Goal: Information Seeking & Learning: Learn about a topic

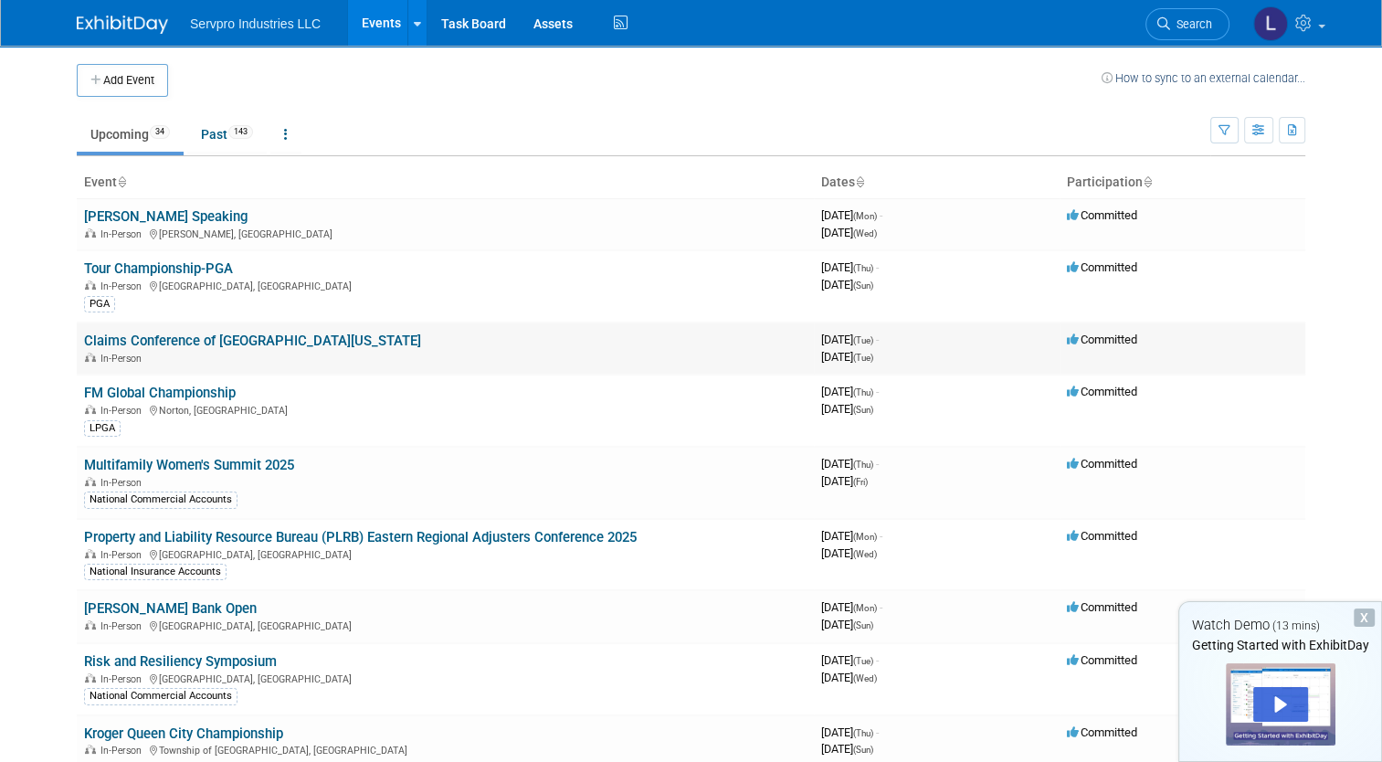
click at [202, 336] on link "Claims Conference of [GEOGRAPHIC_DATA][US_STATE]" at bounding box center [252, 340] width 337 height 16
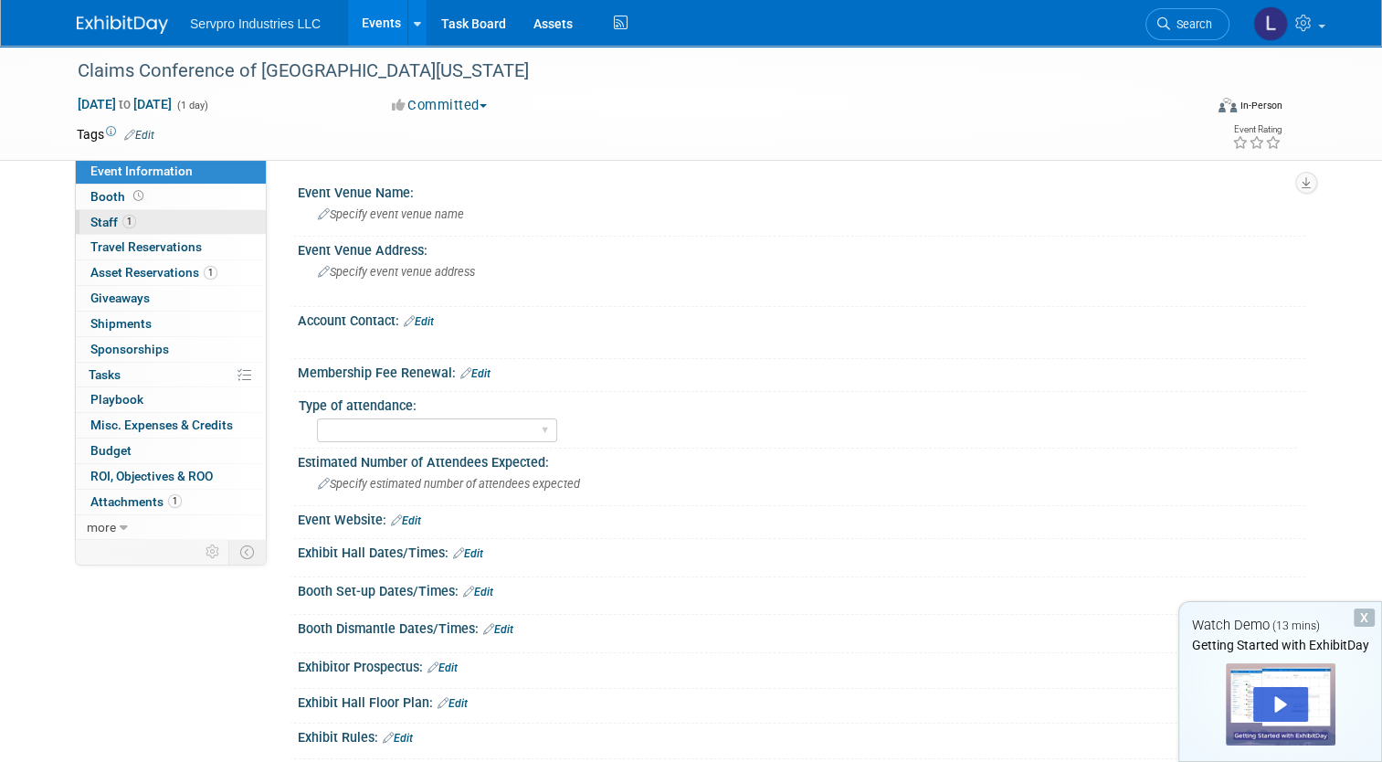
click at [122, 219] on span "1" at bounding box center [129, 222] width 14 height 14
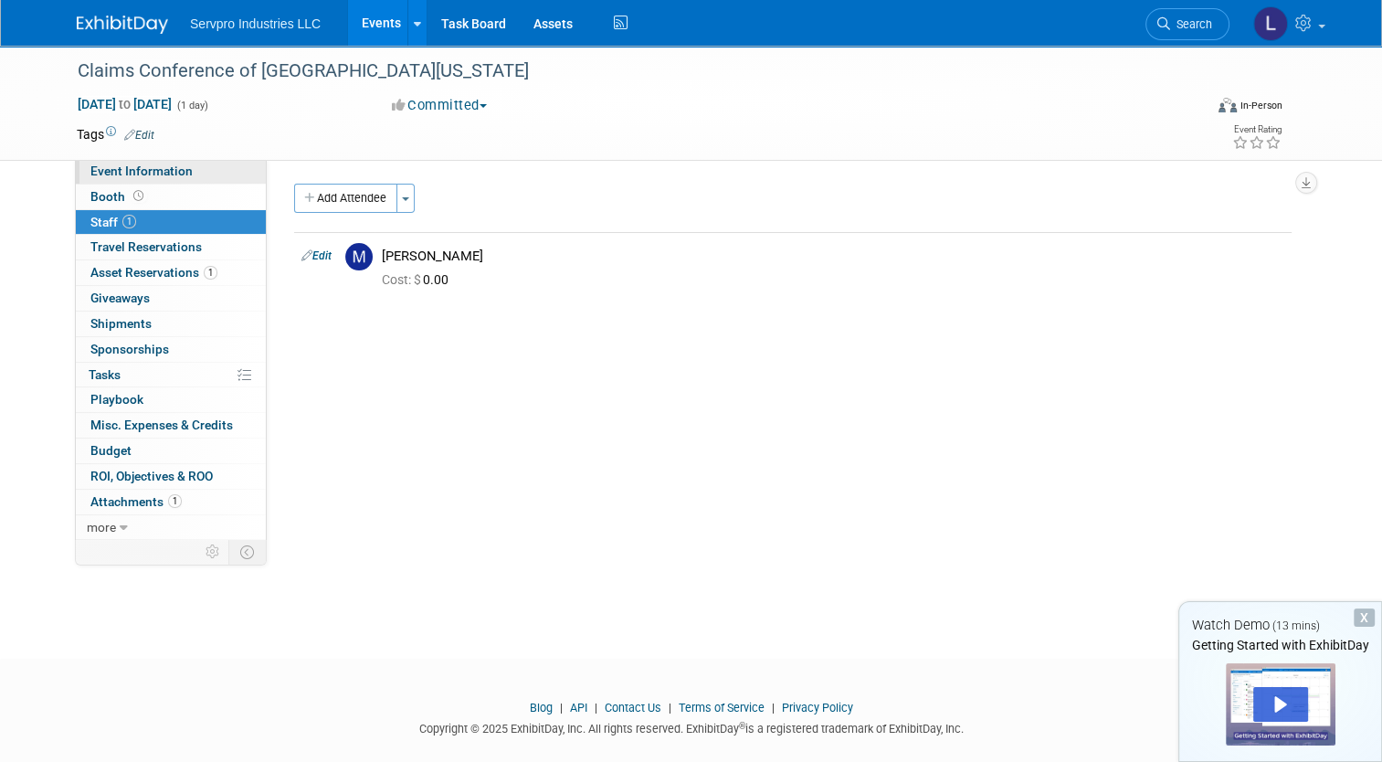
click at [115, 166] on span "Event Information" at bounding box center [141, 170] width 102 height 15
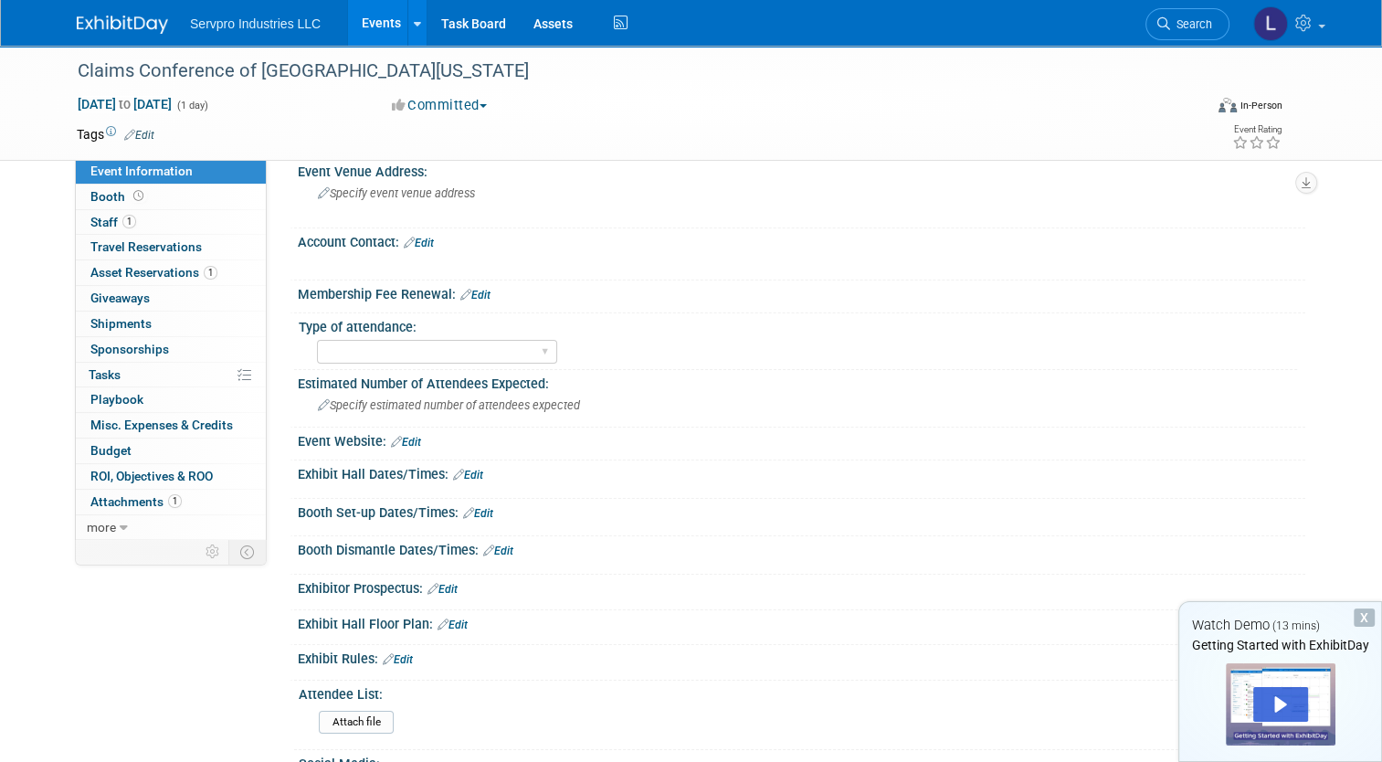
scroll to position [72, 0]
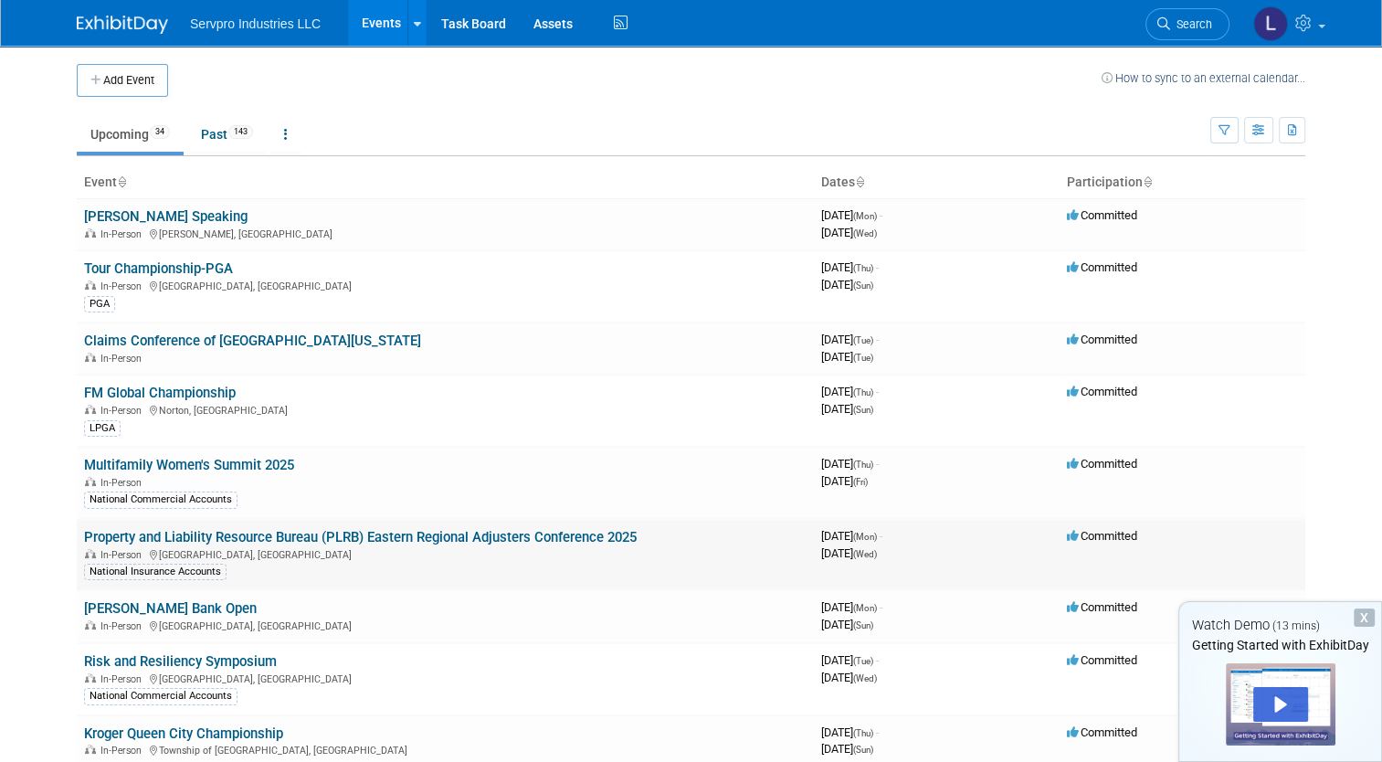
click at [369, 532] on link "Property and Liability Resource Bureau (PLRB) Eastern Regional Adjusters Confer…" at bounding box center [360, 537] width 553 height 16
drag, startPoint x: 230, startPoint y: 653, endPoint x: 132, endPoint y: 656, distance: 97.8
click at [132, 656] on link "Risk and Resiliency Symposium" at bounding box center [180, 661] width 193 height 16
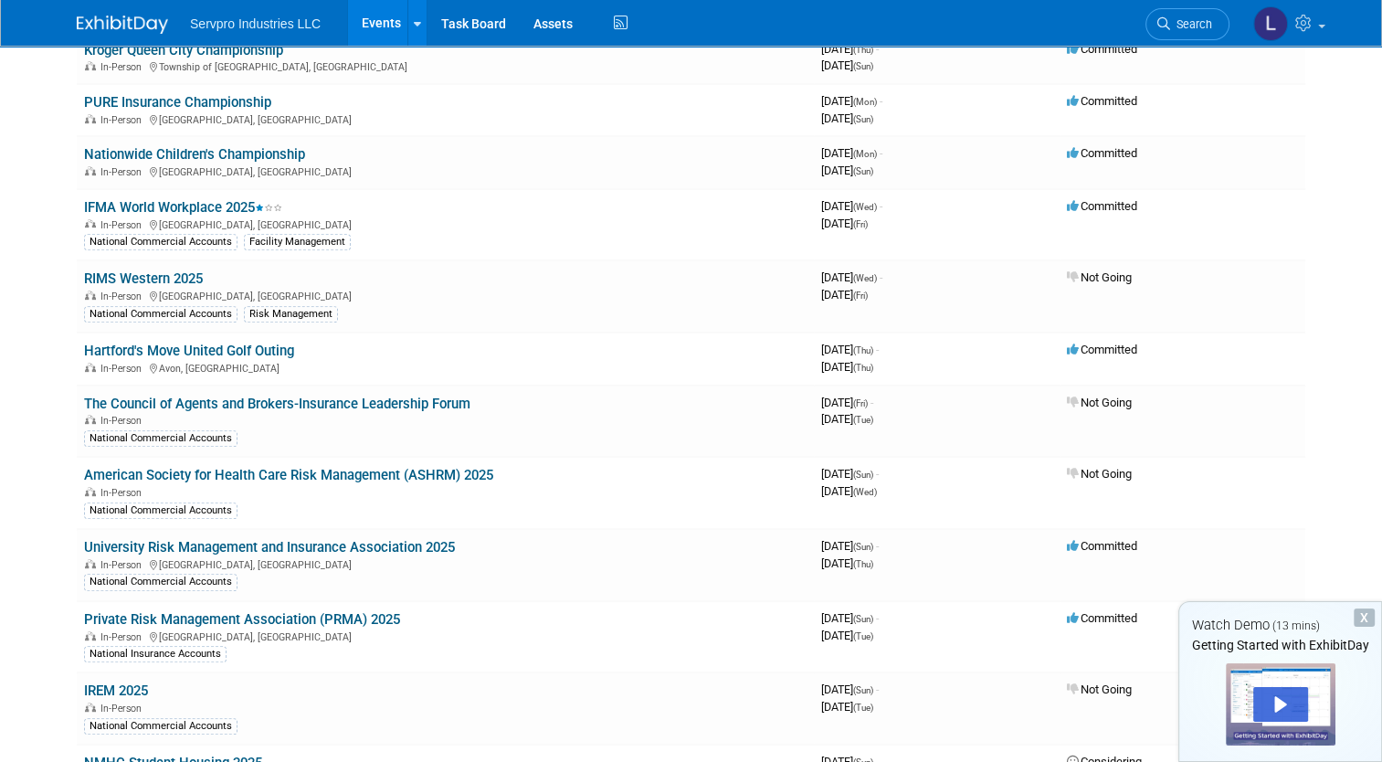
scroll to position [691, 0]
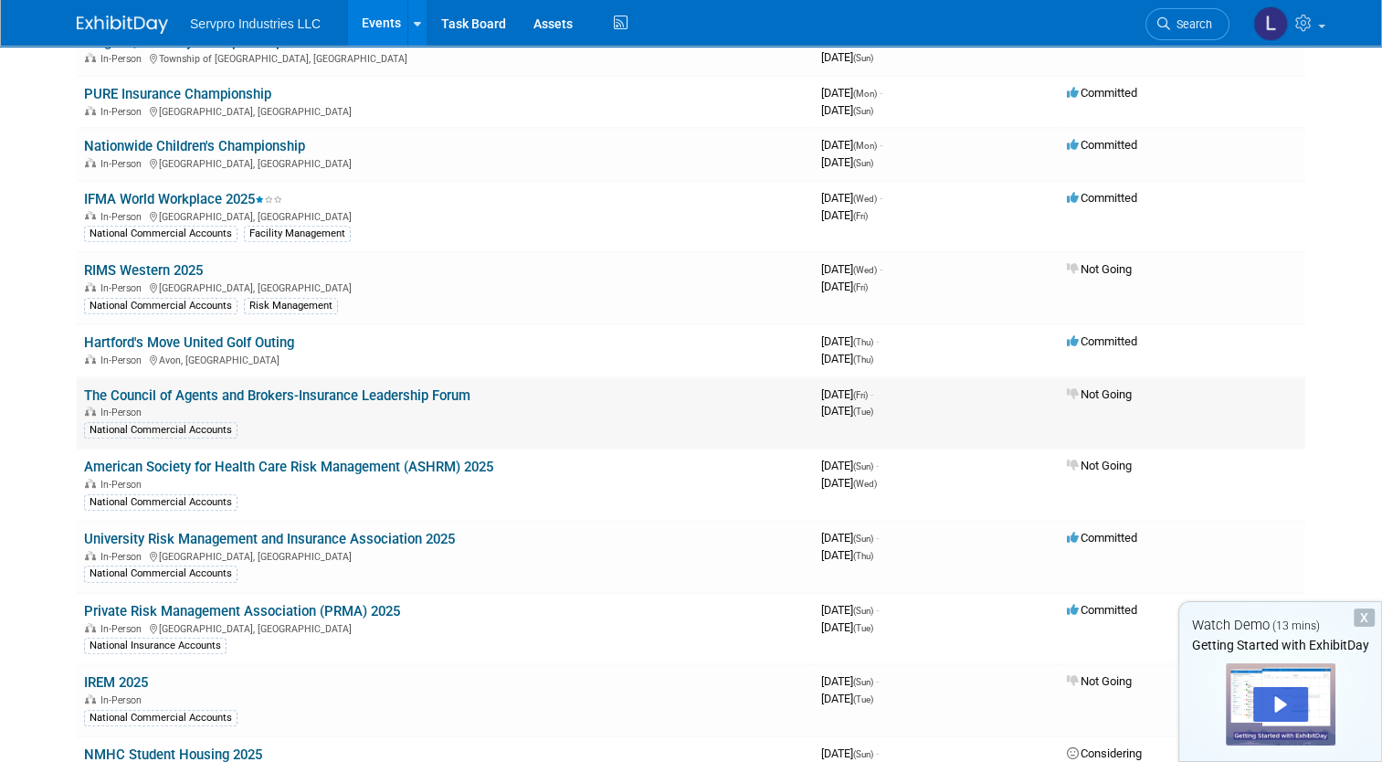
click at [362, 387] on link "The Council of Agents and Brokers-Insurance Leadership Forum" at bounding box center [277, 395] width 386 height 16
click at [391, 459] on link "American Society for Health Care Risk Management (ASHRM) 2025" at bounding box center [288, 467] width 409 height 16
click at [339, 531] on link "University Risk Management and Insurance Association 2025" at bounding box center [269, 539] width 371 height 16
click at [322, 605] on link "Private Risk Management Association (PRMA) 2025" at bounding box center [242, 611] width 316 height 16
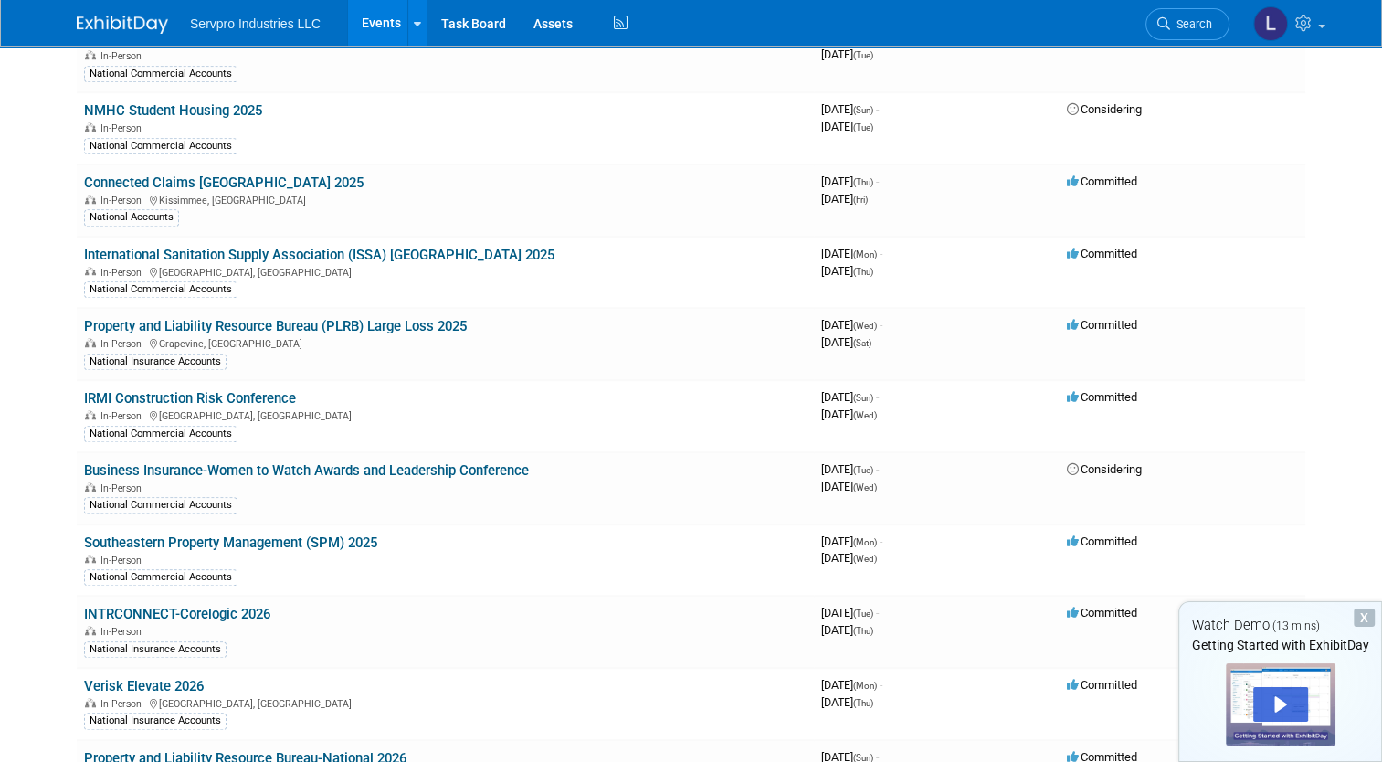
scroll to position [1344, 0]
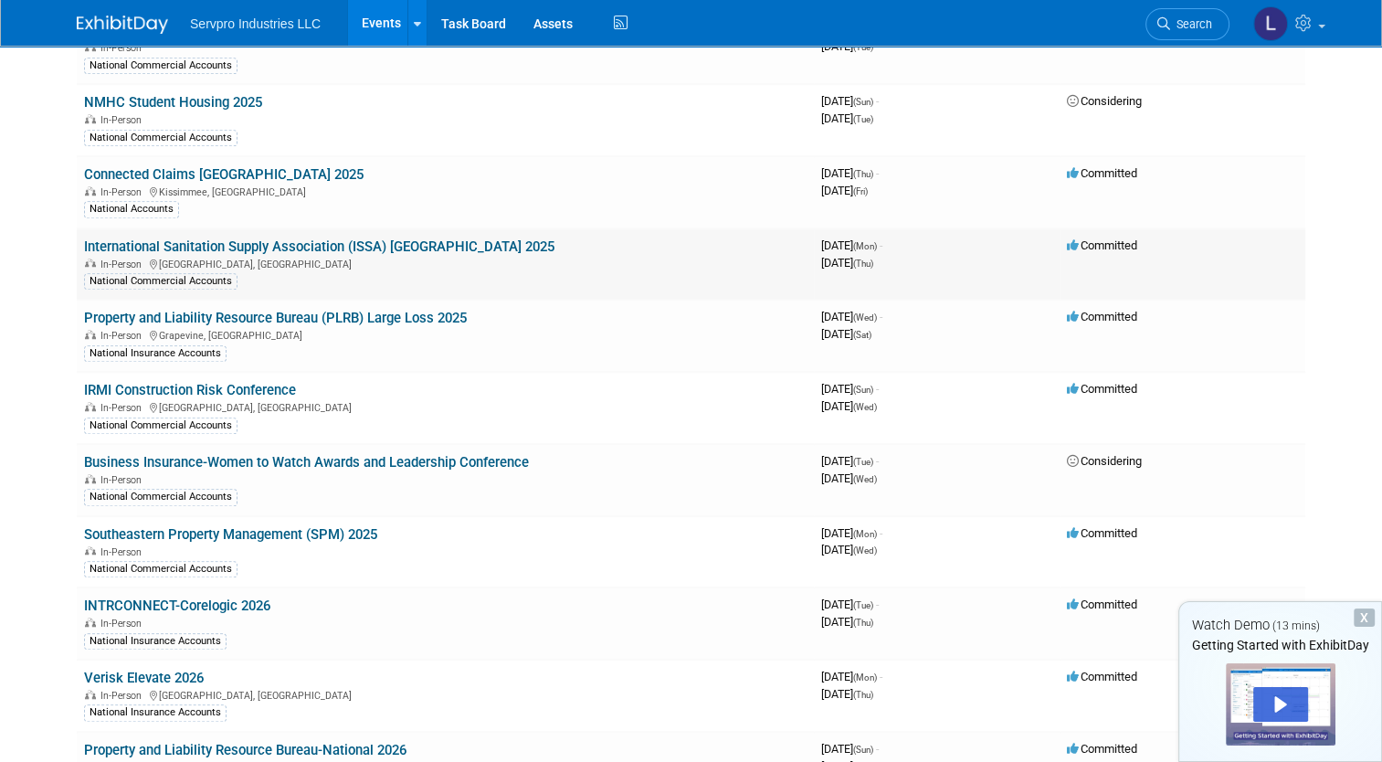
click at [479, 238] on link "International Sanitation Supply Association (ISSA) North America 2025" at bounding box center [319, 246] width 470 height 16
click at [408, 310] on link "Property and Liability Resource Bureau (PLRB) Large Loss 2025" at bounding box center [275, 318] width 383 height 16
click at [266, 382] on link "IRMI Construction Risk Conference" at bounding box center [190, 390] width 212 height 16
click at [400, 454] on link "Business Insurance-Women to Watch Awards and Leadership Conference" at bounding box center [306, 462] width 445 height 16
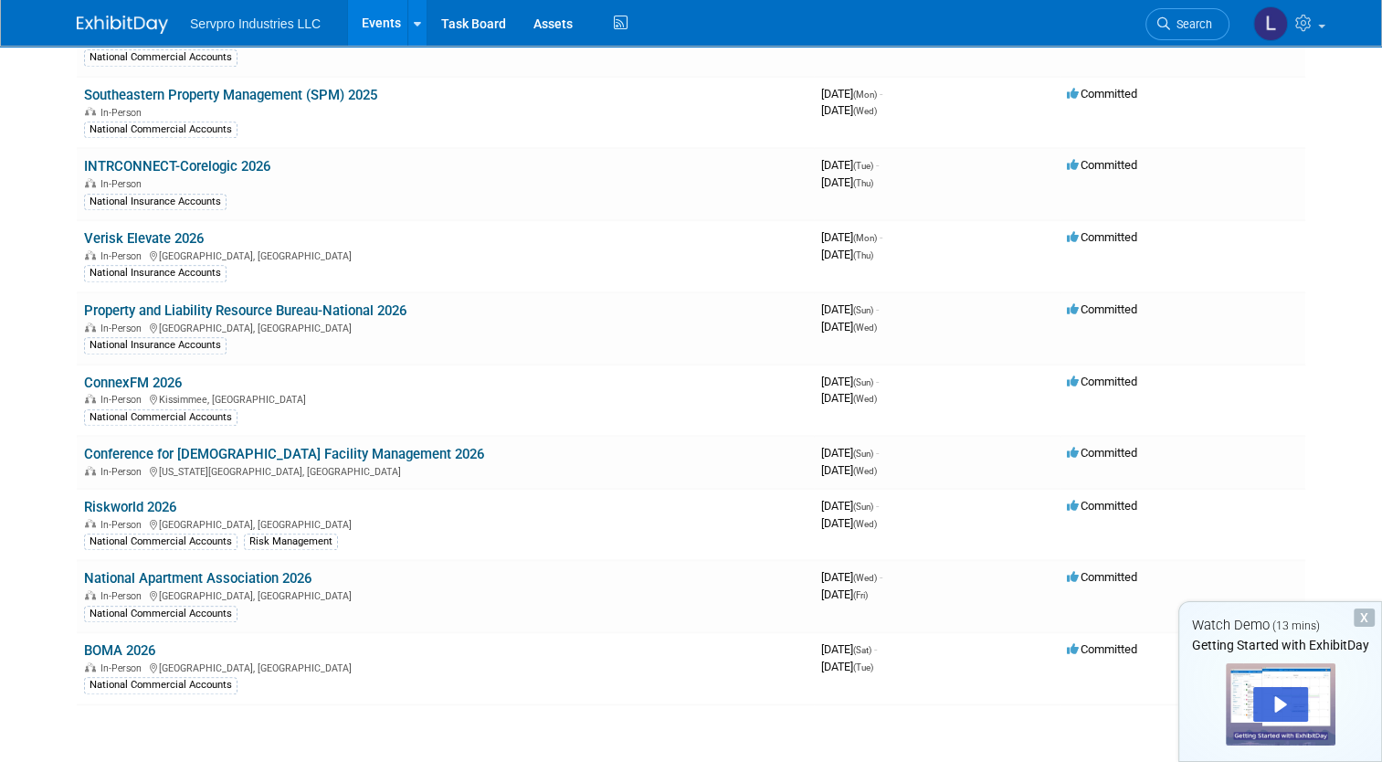
scroll to position [1780, 0]
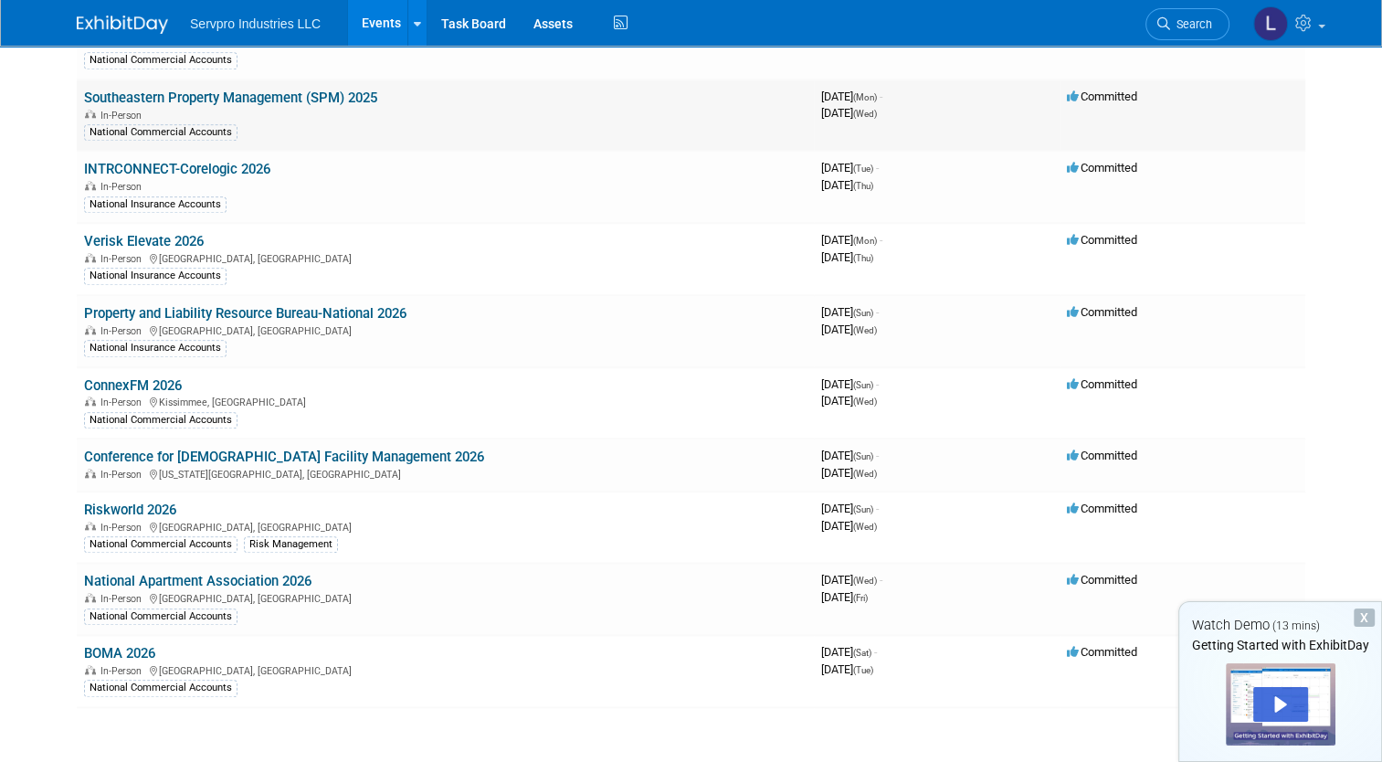
click at [364, 90] on link "Southeastern Property Management (SPM) 2025" at bounding box center [230, 98] width 293 height 16
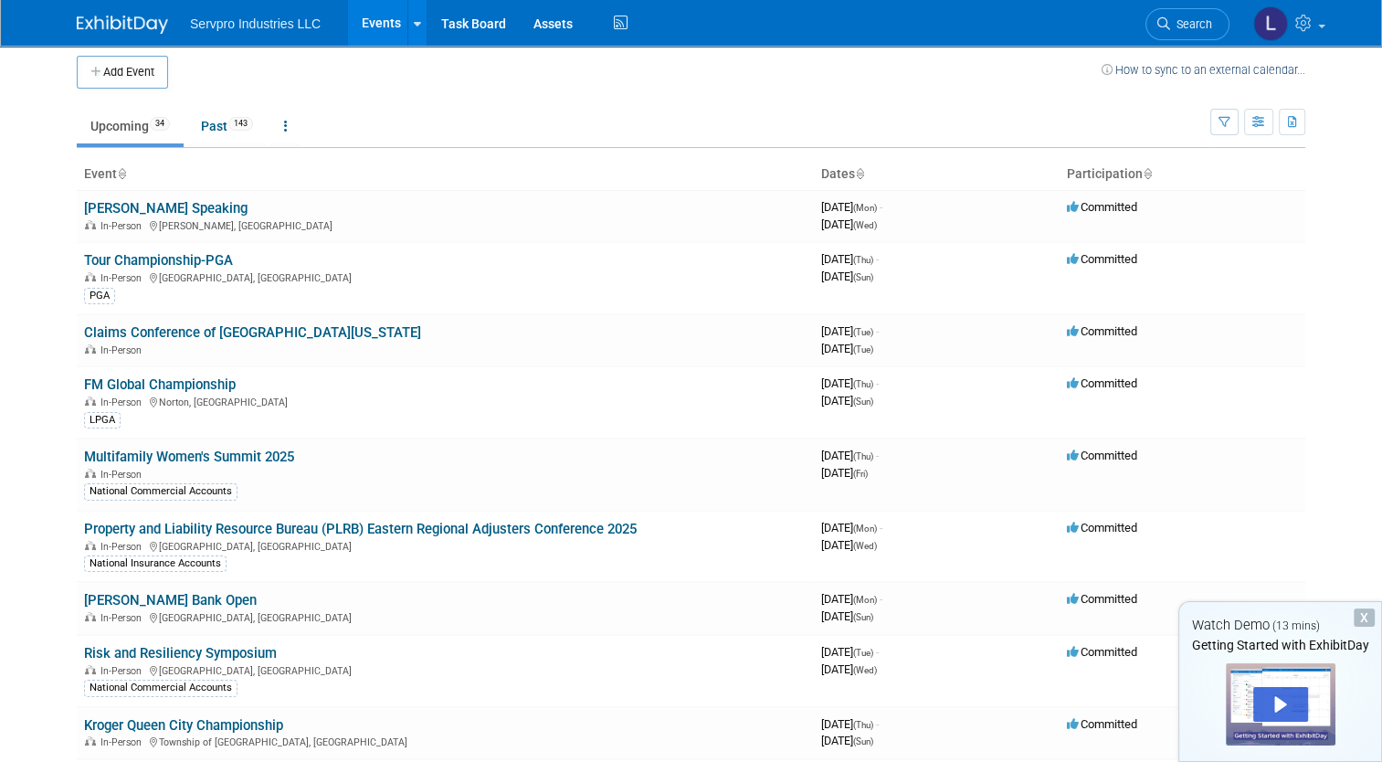
scroll to position [0, 0]
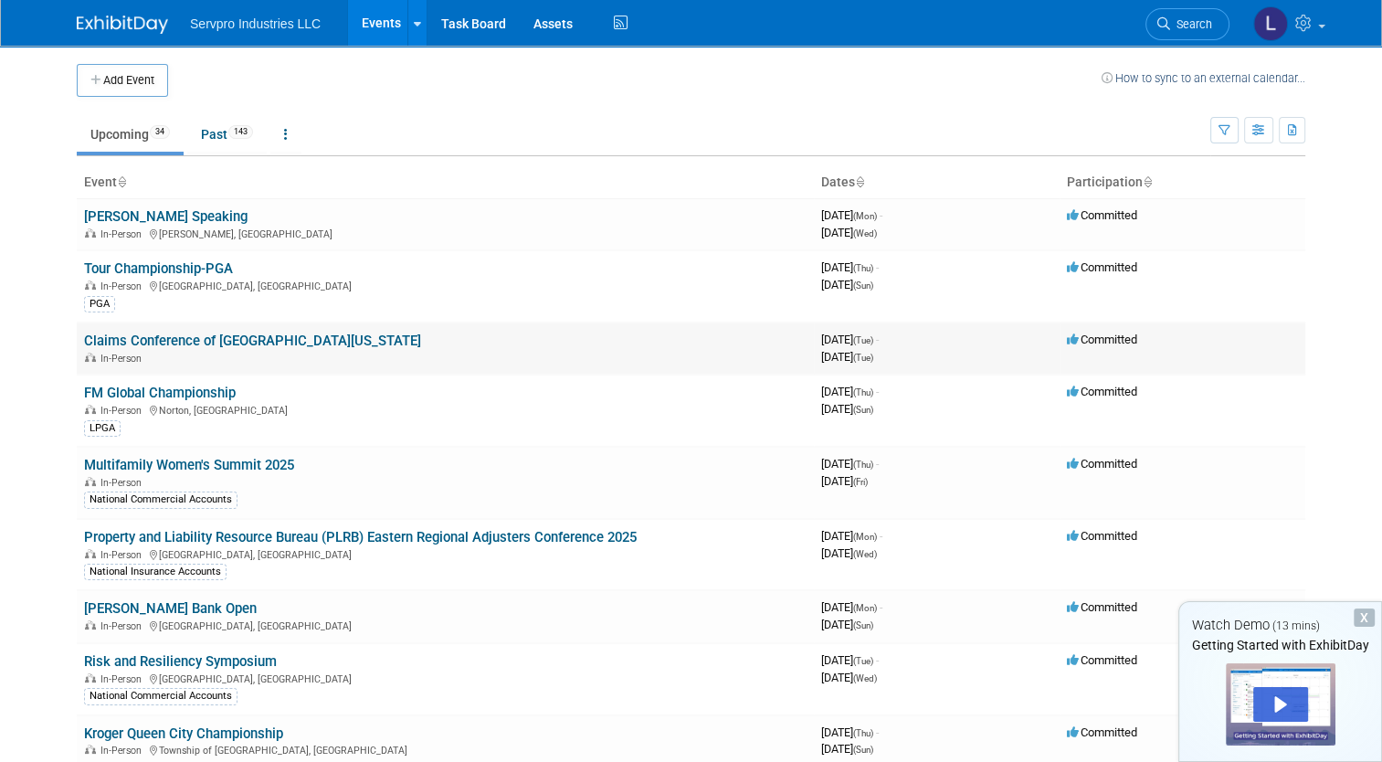
click at [198, 338] on link "Claims Conference of [GEOGRAPHIC_DATA][US_STATE]" at bounding box center [252, 340] width 337 height 16
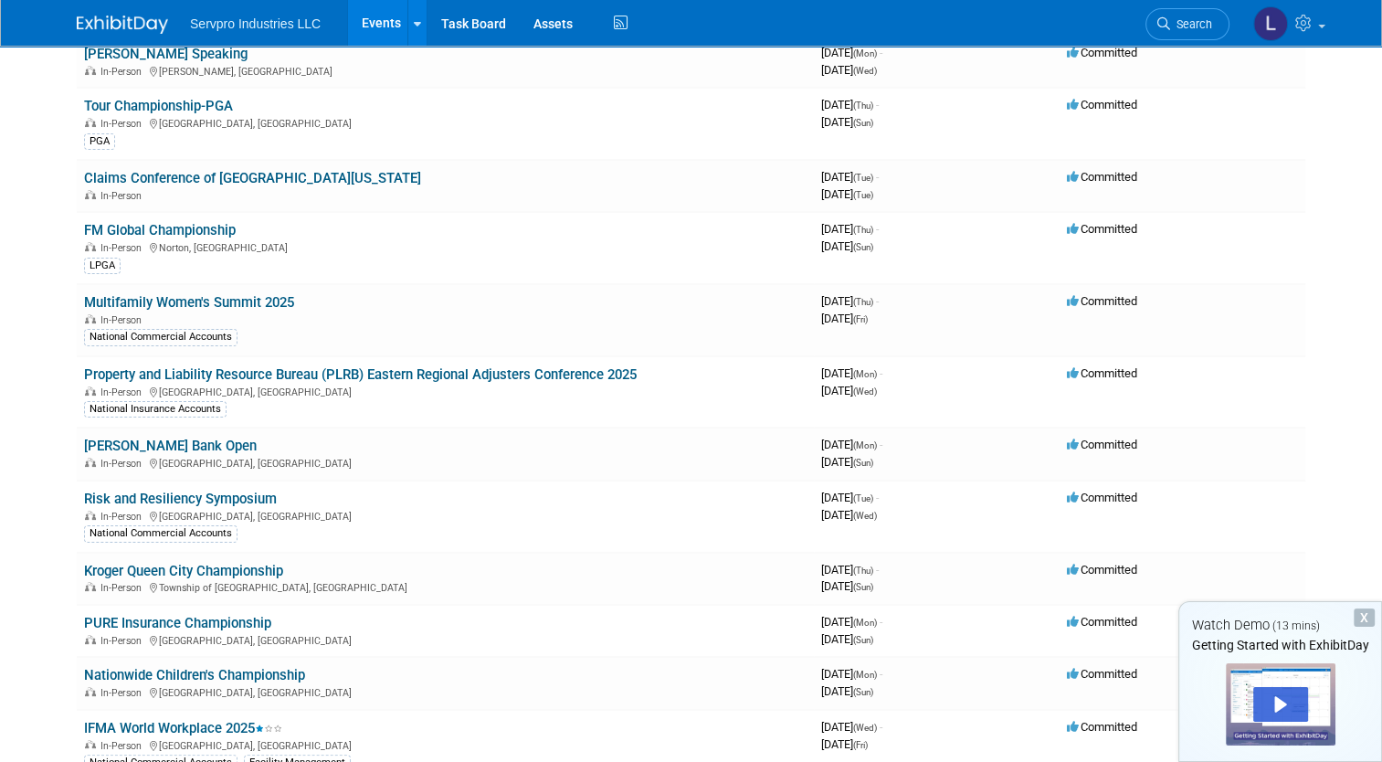
scroll to position [227, 0]
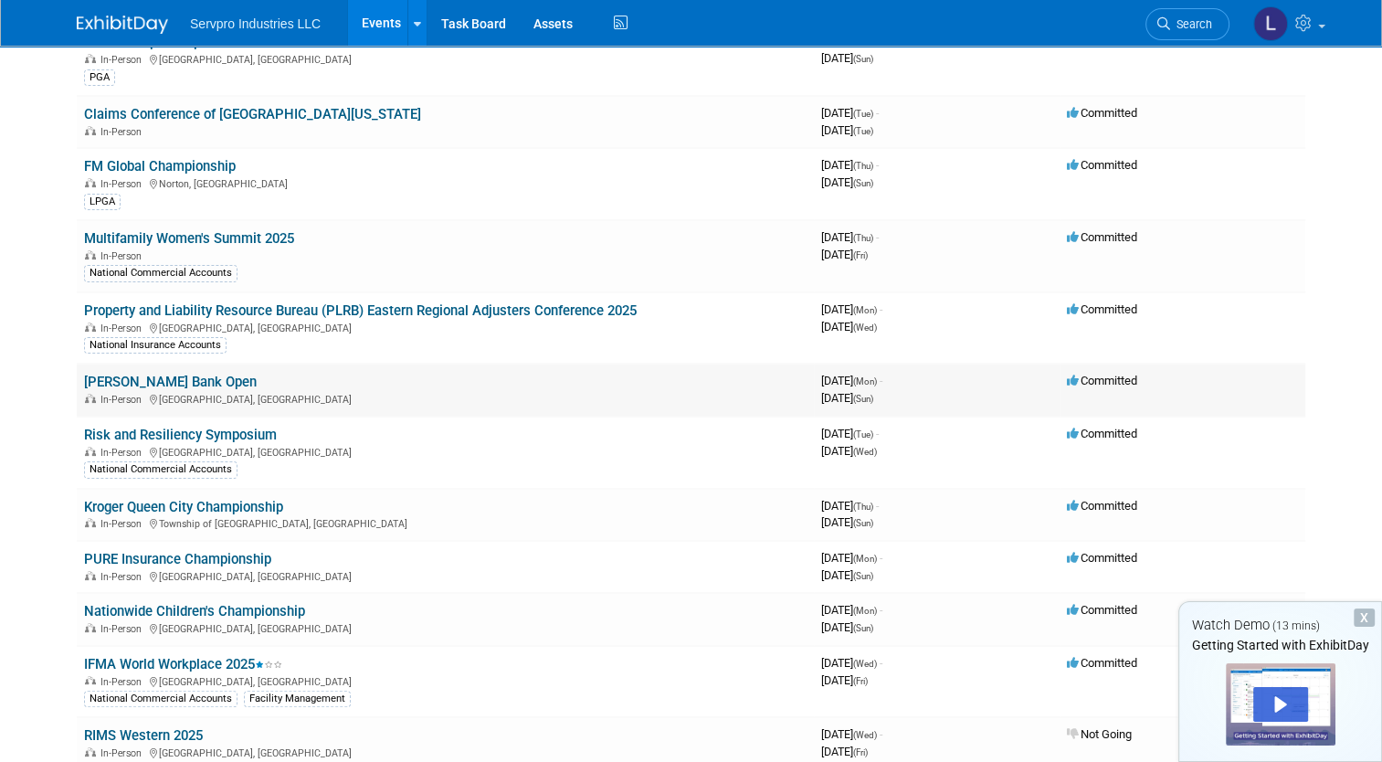
click at [102, 374] on link "Simmons Bank Open" at bounding box center [170, 382] width 173 height 16
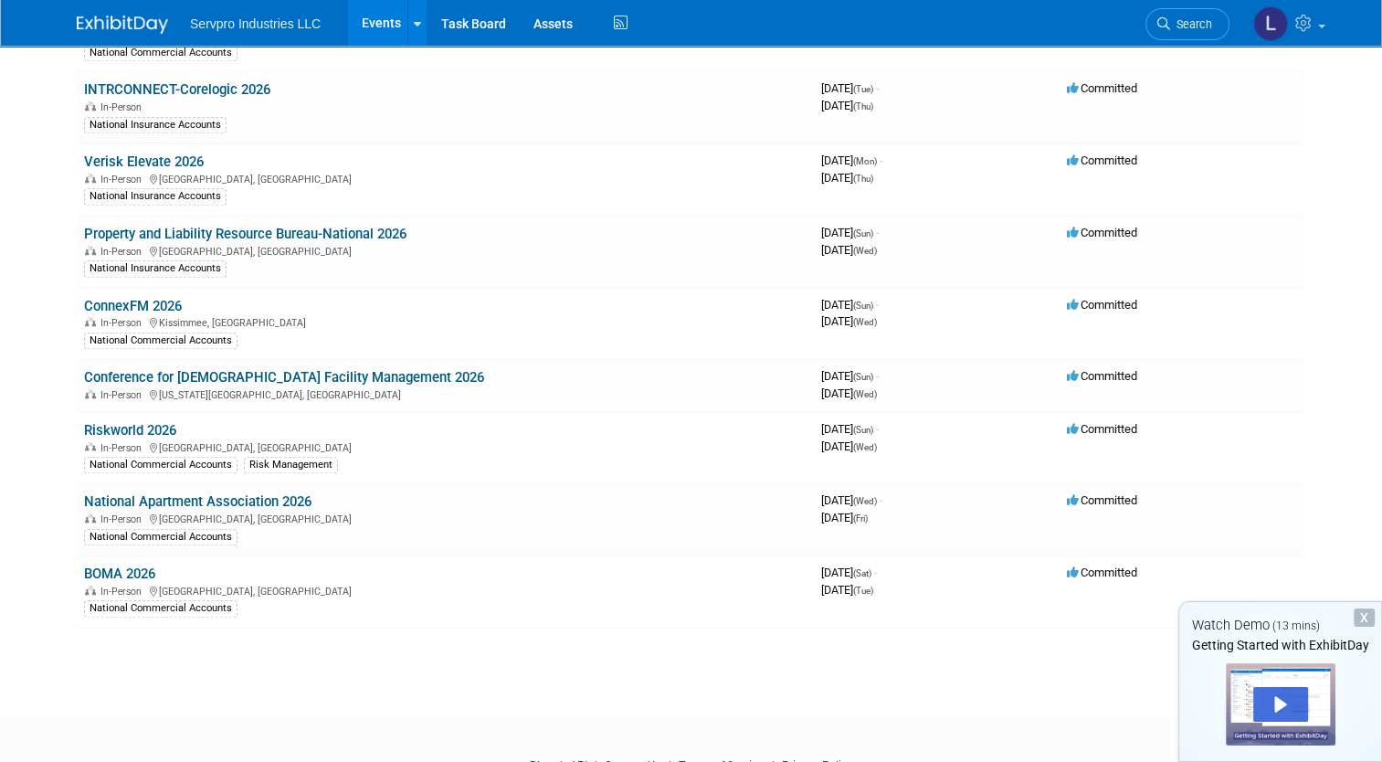
scroll to position [1856, 0]
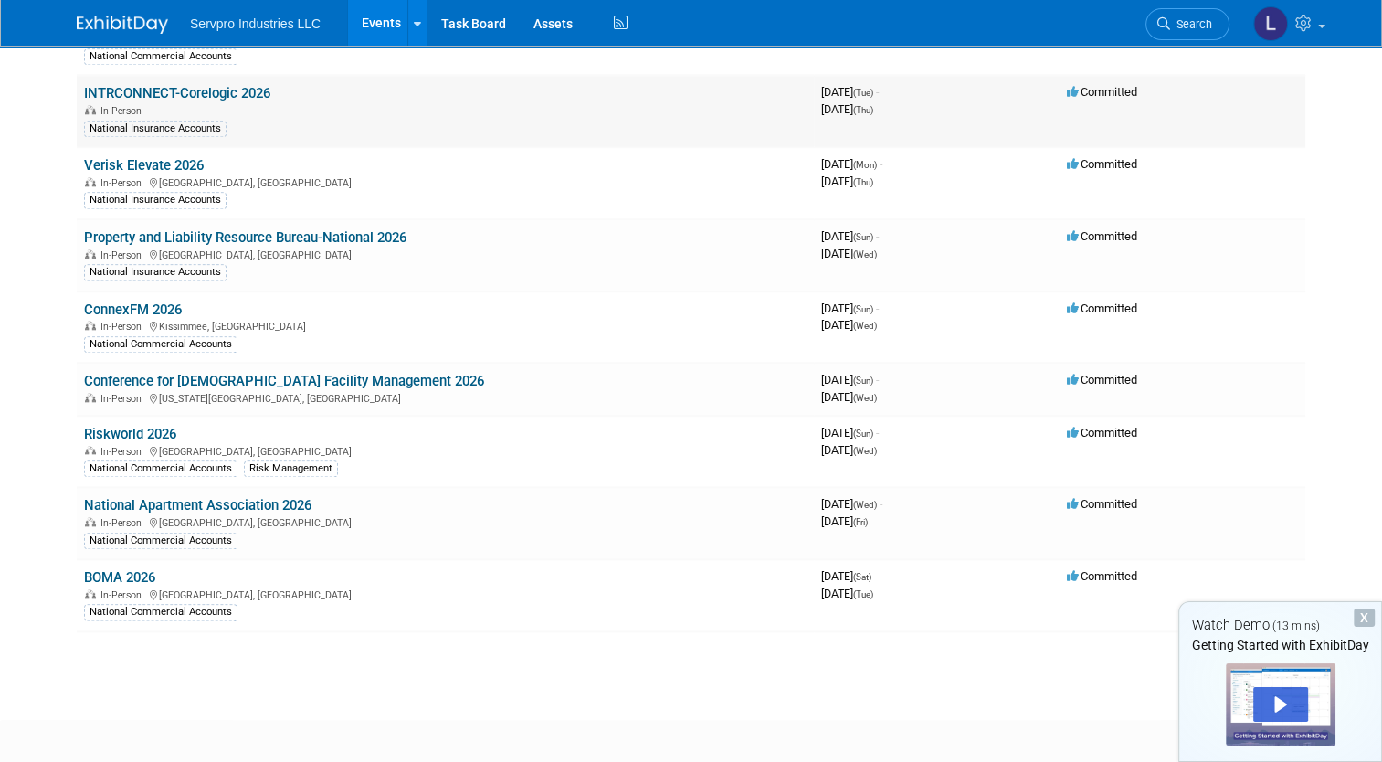
click at [226, 85] on link "INTRCONNECT-Corelogic 2026" at bounding box center [177, 93] width 186 height 16
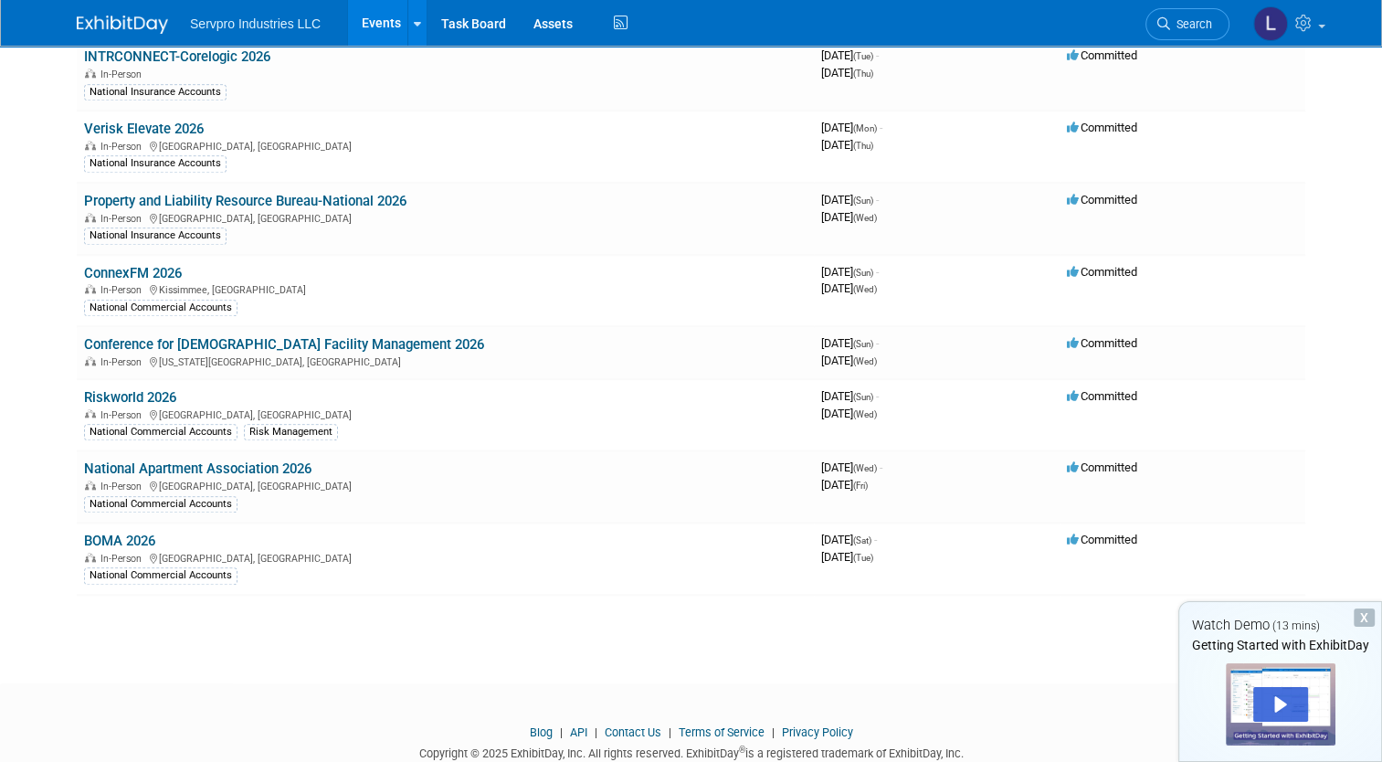
scroll to position [1918, 0]
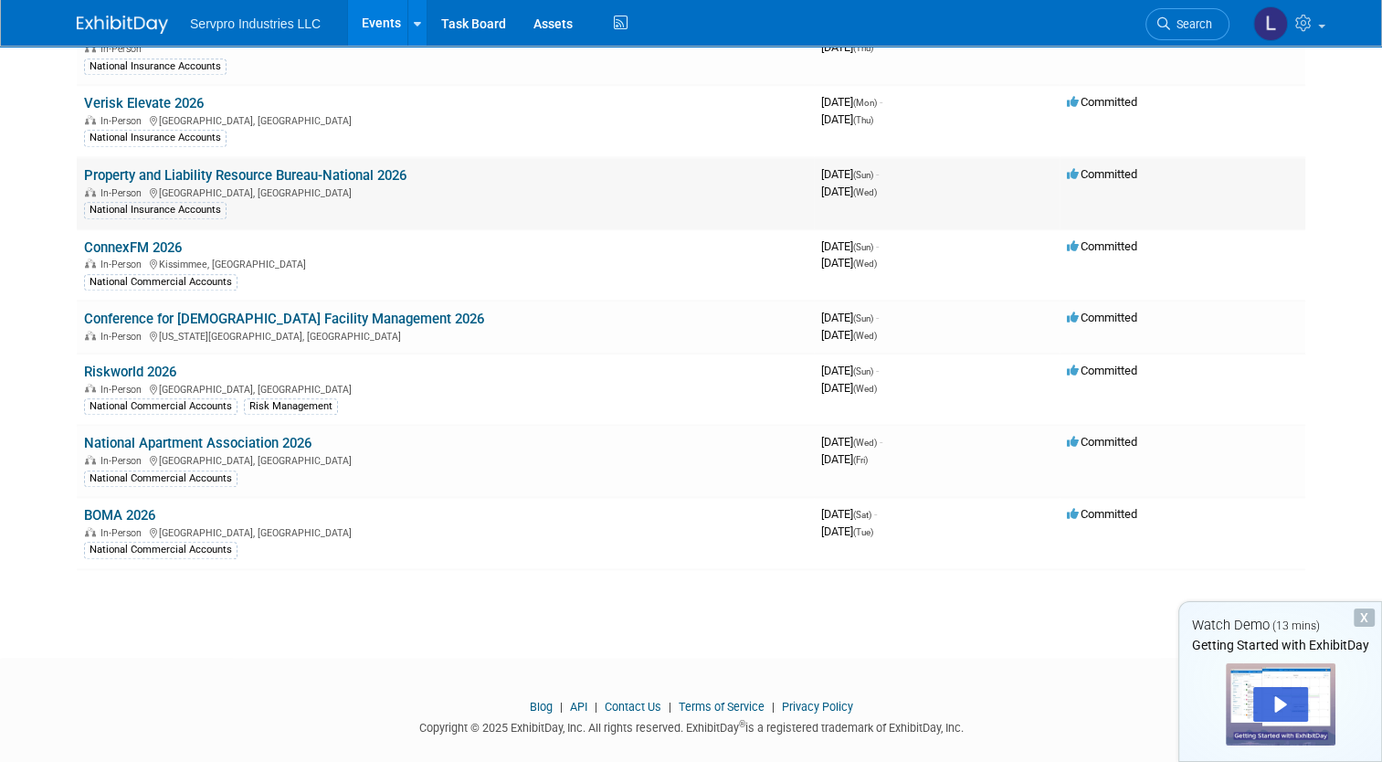
click at [330, 167] on link "Property and Liability Resource Bureau-National 2026" at bounding box center [245, 175] width 322 height 16
click at [321, 311] on link "Conference for Catholic Facility Management 2026" at bounding box center [284, 319] width 400 height 16
click at [284, 435] on link "National Apartment Association 2026" at bounding box center [197, 443] width 227 height 16
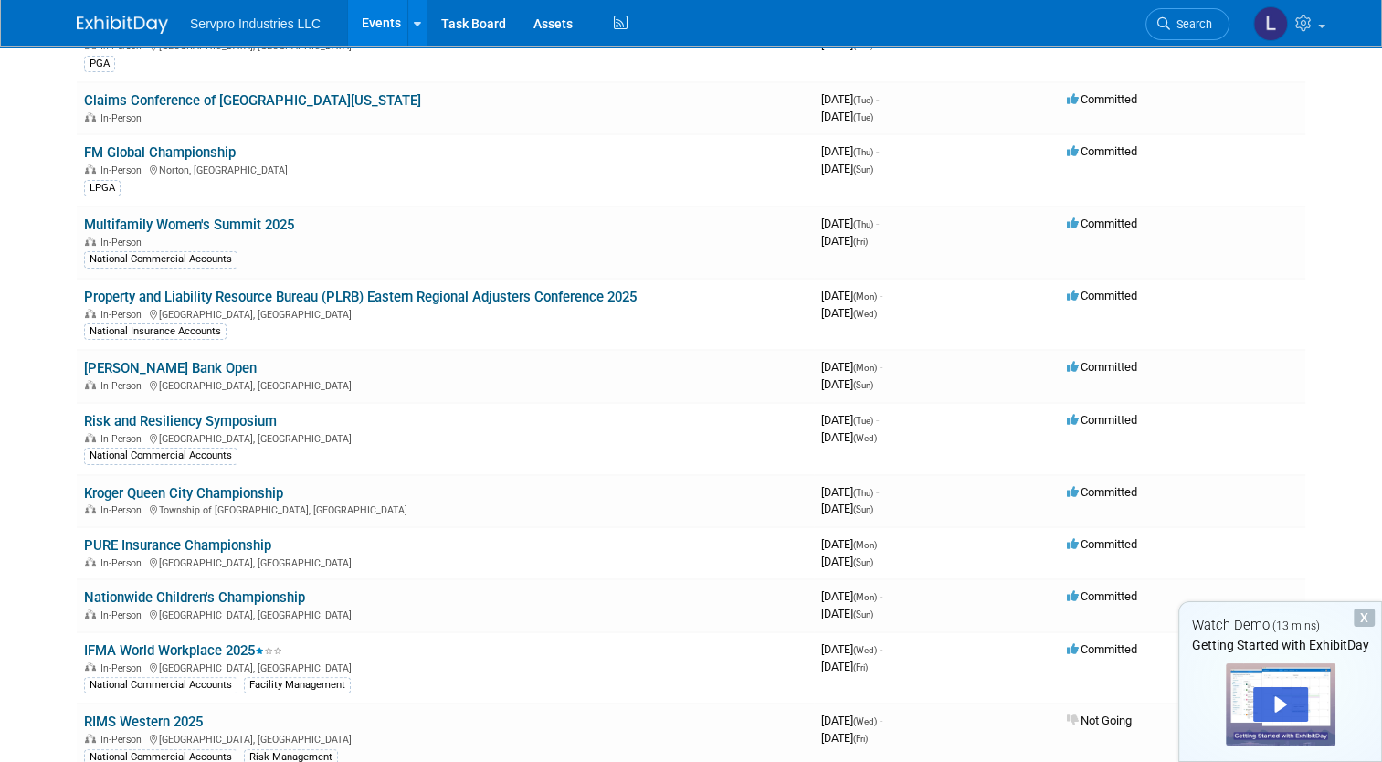
scroll to position [73, 0]
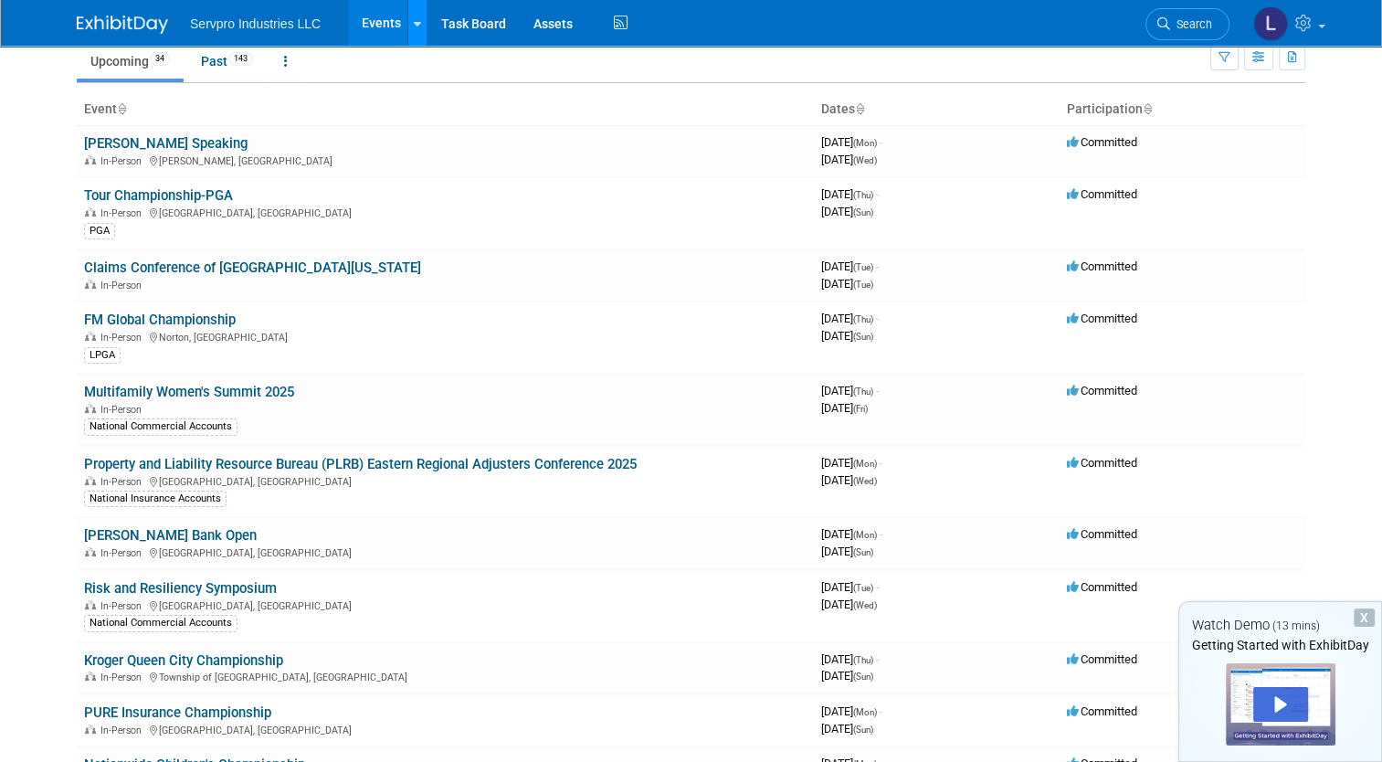
click at [414, 23] on icon at bounding box center [417, 24] width 7 height 12
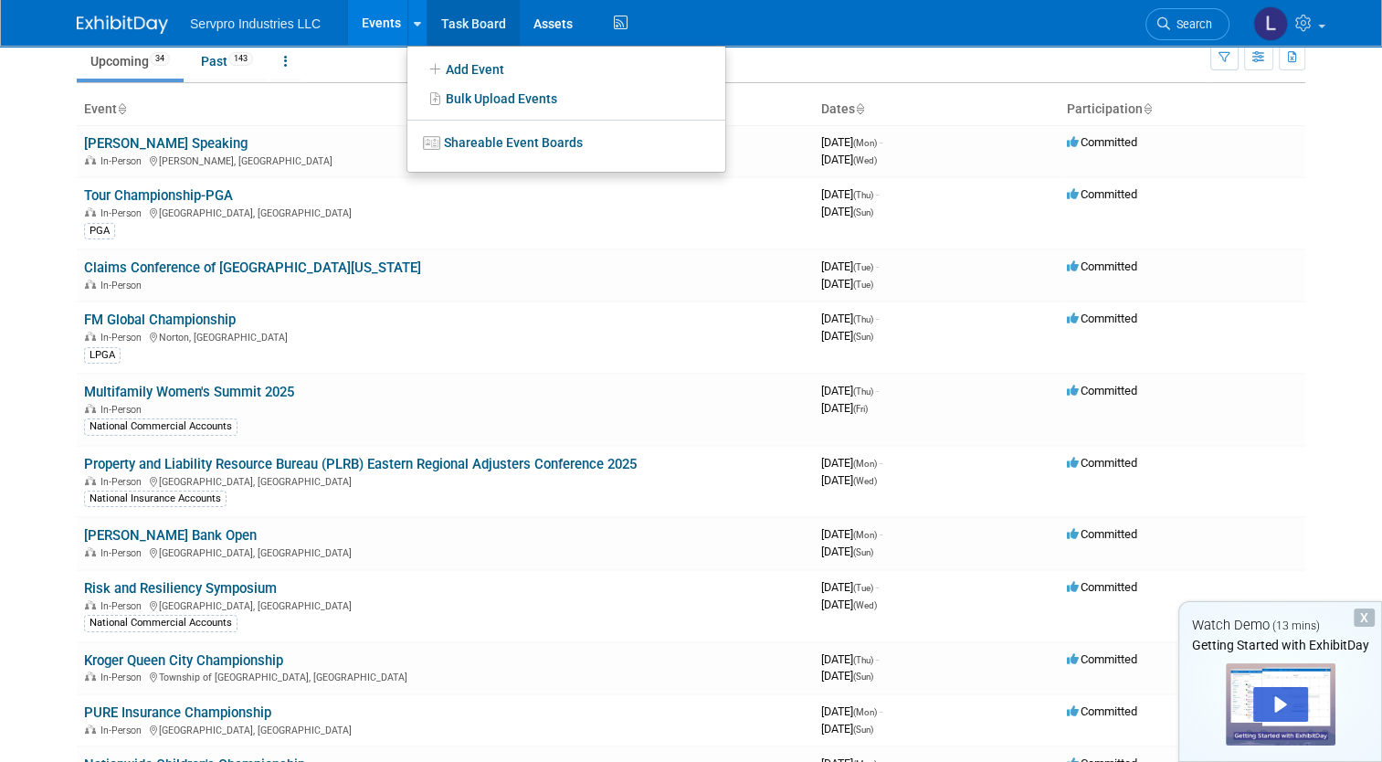
click at [441, 29] on link "Task Board" at bounding box center [473, 23] width 92 height 46
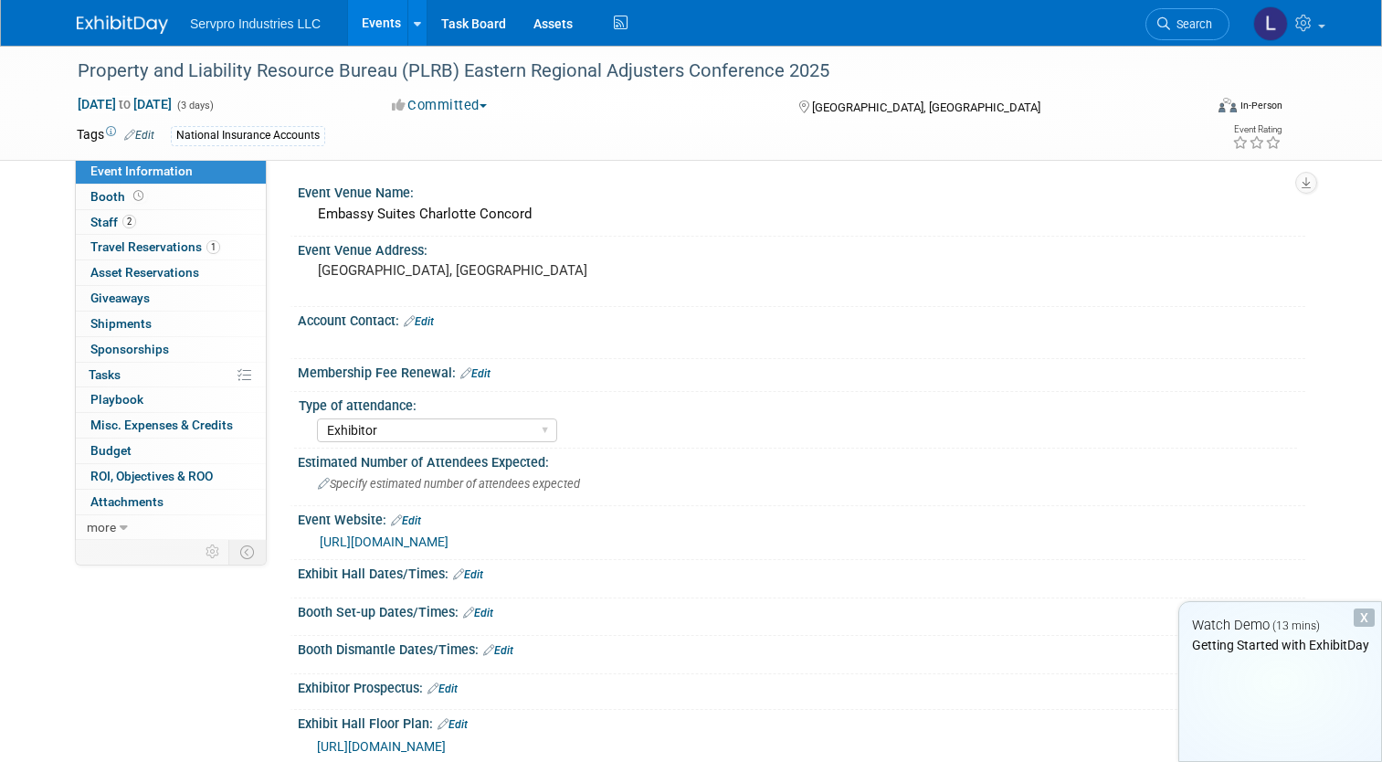
select select "Exhibitor"
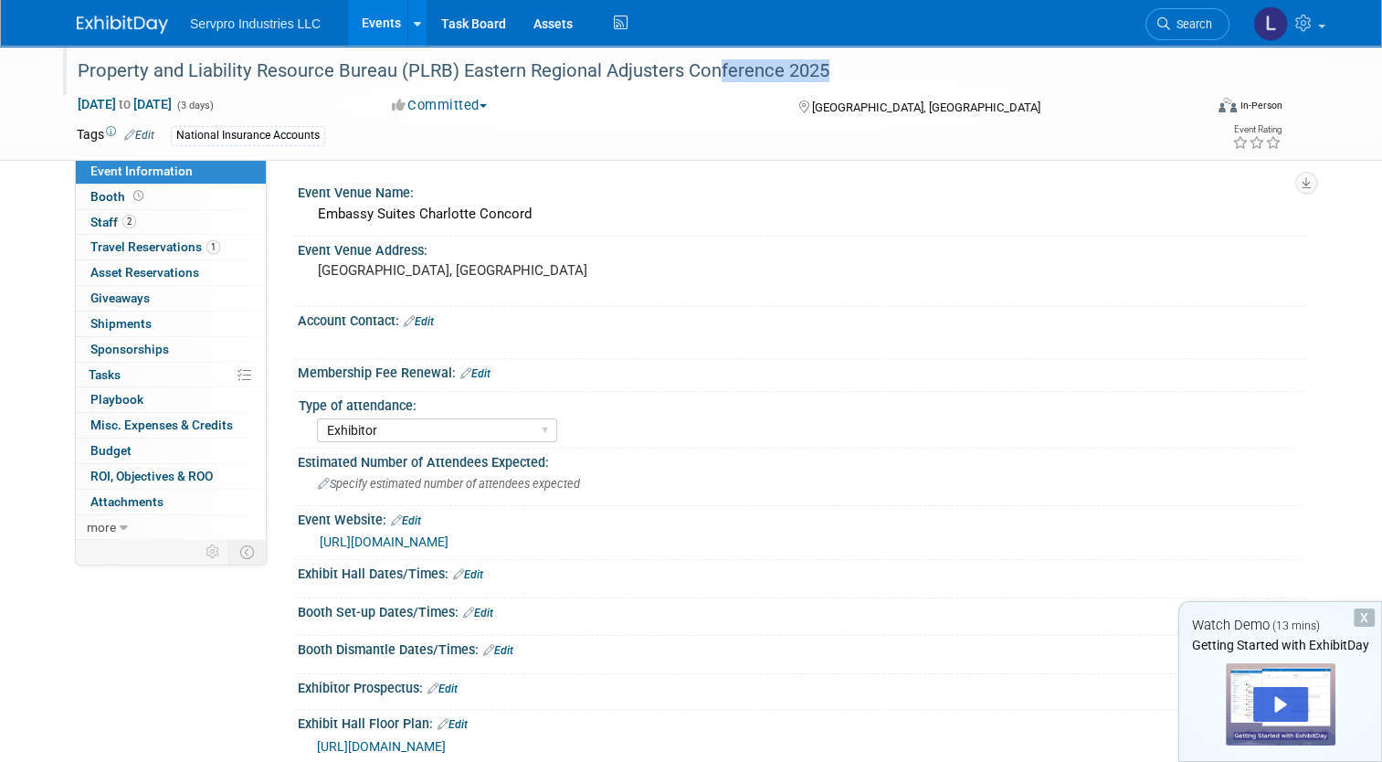
drag, startPoint x: 807, startPoint y: 75, endPoint x: 695, endPoint y: 56, distance: 113.1
click at [695, 56] on div "Property and Liability Resource Bureau (PLRB) Eastern Regional Adjusters Confer…" at bounding box center [625, 71] width 1109 height 33
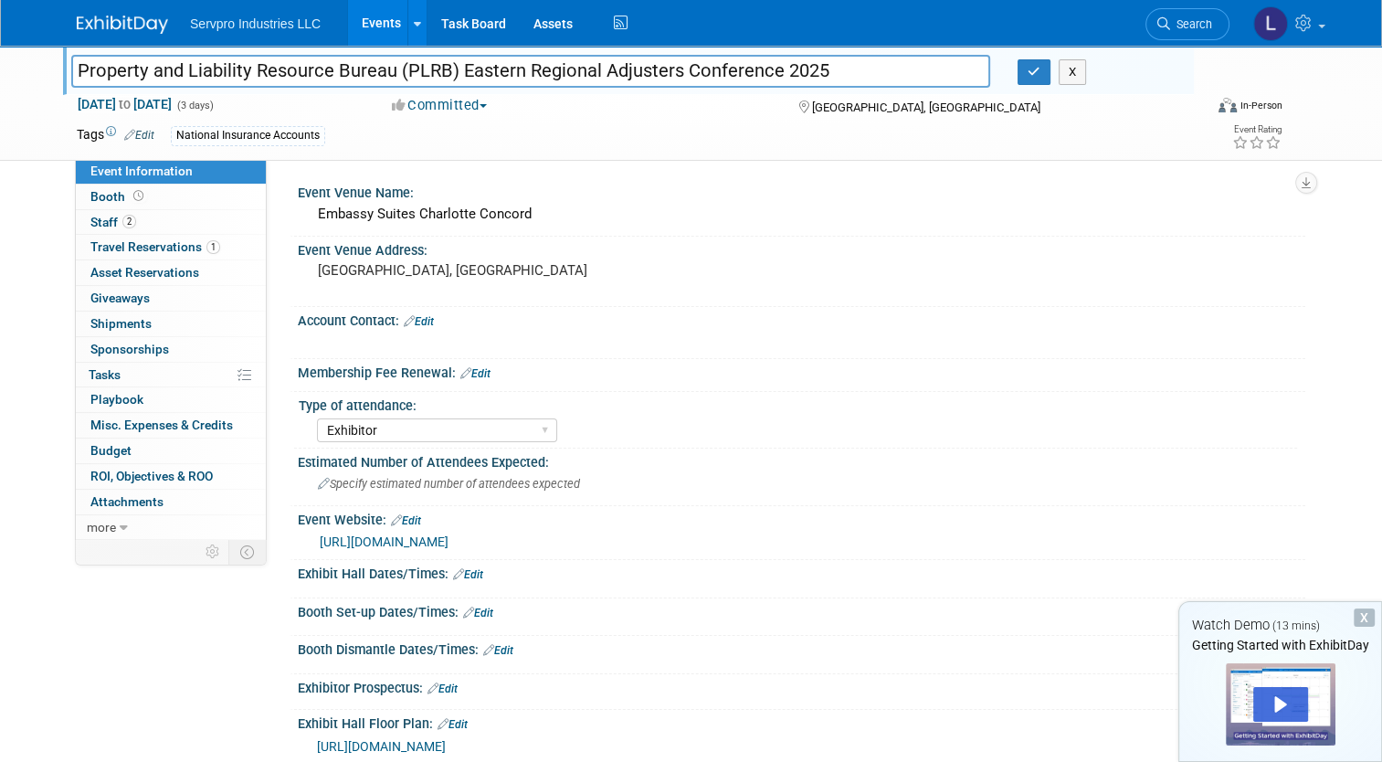
drag, startPoint x: 818, startPoint y: 74, endPoint x: 40, endPoint y: 83, distance: 778.3
click at [40, 83] on div "Property and Liability Resource Bureau (PLRB) Eastern Regional Adjusters Confer…" at bounding box center [691, 103] width 1382 height 115
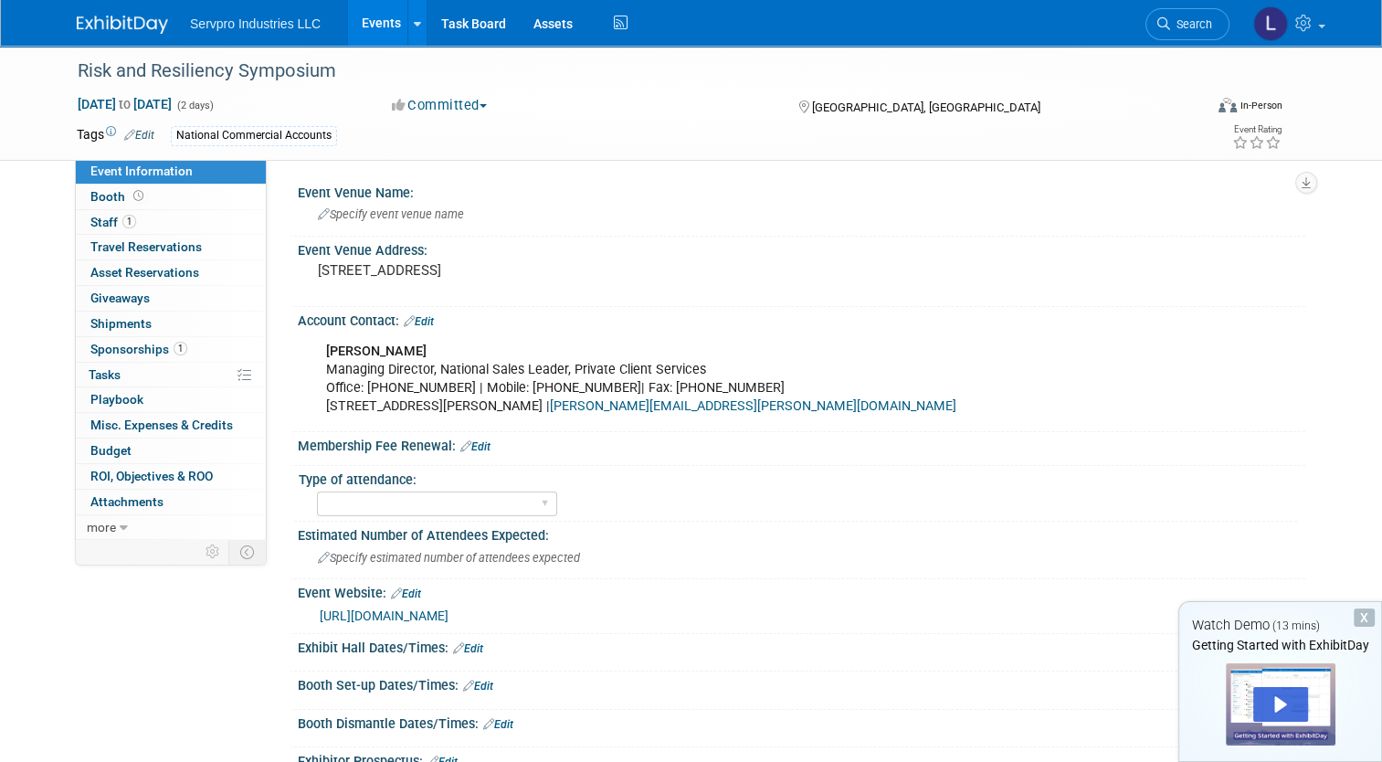
drag, startPoint x: 354, startPoint y: 71, endPoint x: 0, endPoint y: 66, distance: 354.4
click at [0, 66] on html "Servpro Industries LLC Events Add Event Bulk Upload Events Shareable Event Boar…" at bounding box center [691, 381] width 1382 height 762
drag, startPoint x: 0, startPoint y: 66, endPoint x: 349, endPoint y: 61, distance: 348.9
click at [349, 61] on div "Risk and Resiliency Symposium" at bounding box center [625, 71] width 1109 height 33
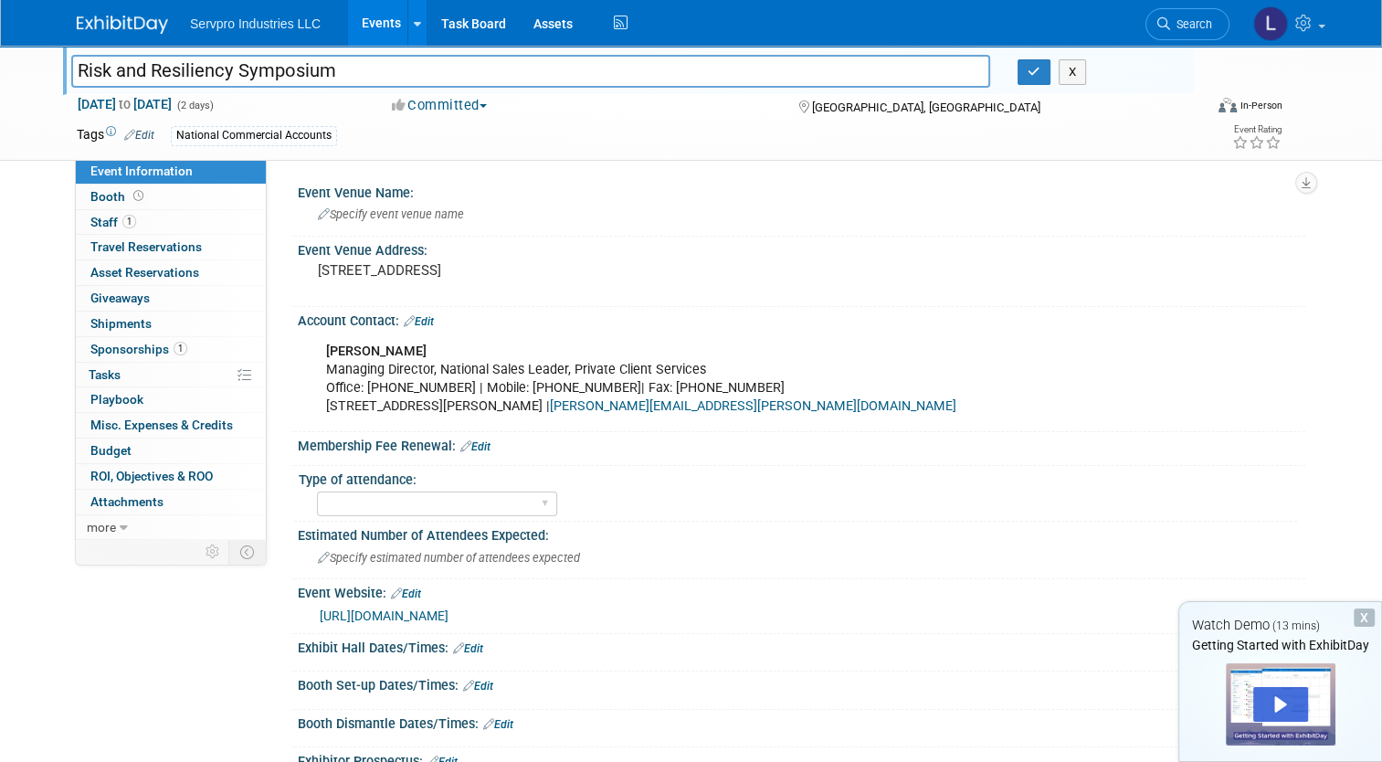
drag, startPoint x: 347, startPoint y: 65, endPoint x: 58, endPoint y: 69, distance: 288.7
click at [58, 69] on div "Risk and Resiliency Symposium" at bounding box center [531, 72] width 946 height 27
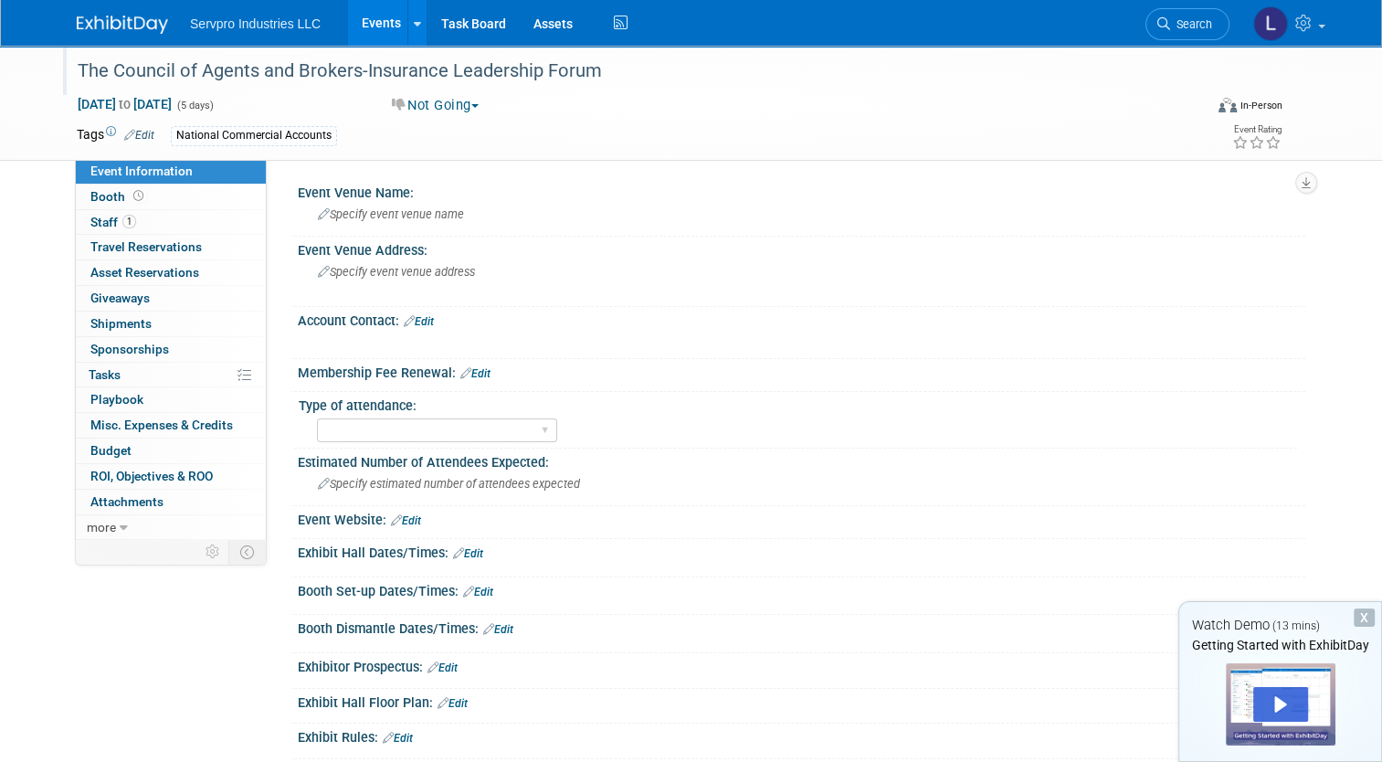
click at [322, 72] on div "The Council of Agents and Brokers-Insurance Leadership Forum" at bounding box center [625, 71] width 1109 height 33
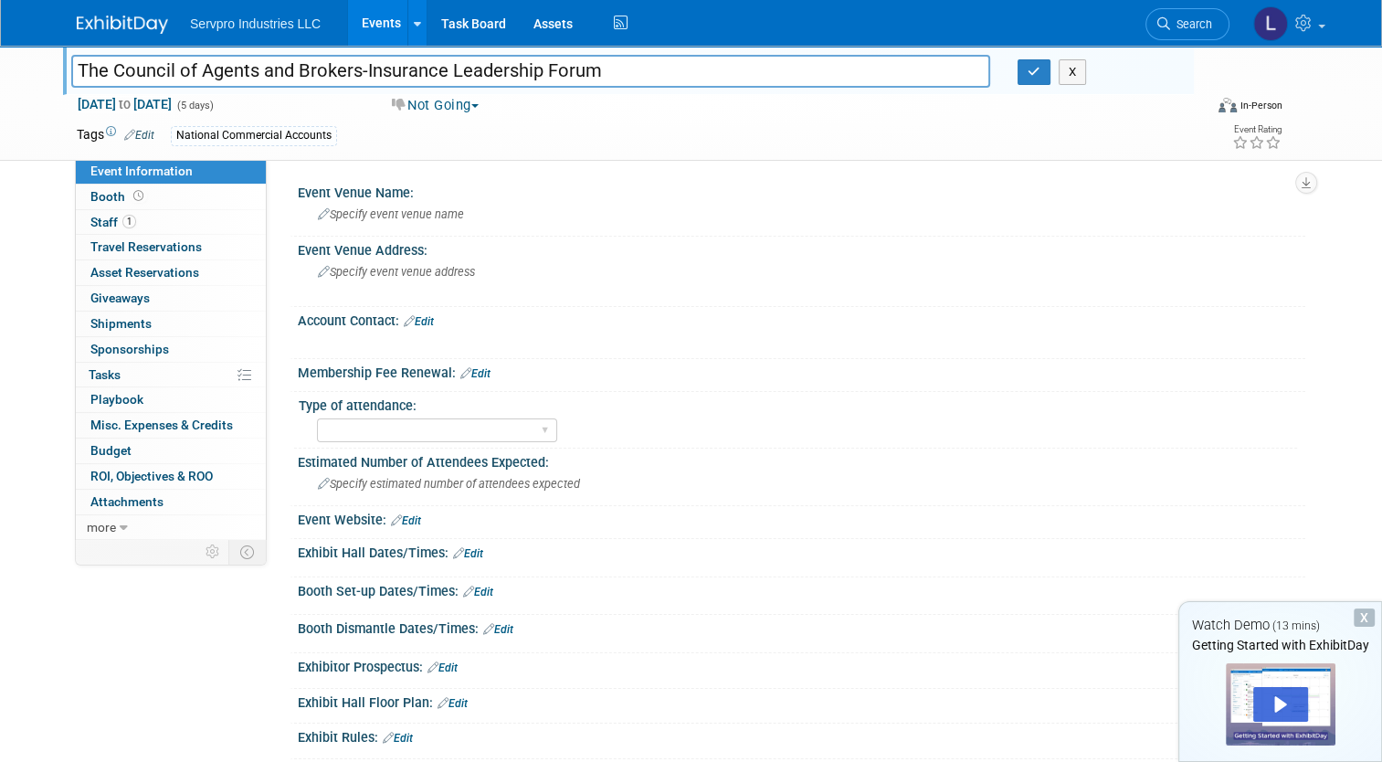
drag, startPoint x: 597, startPoint y: 73, endPoint x: 51, endPoint y: 59, distance: 546.4
click at [58, 59] on div "The Council of Agents and Brokers-Insurance Leadership Forum" at bounding box center [531, 72] width 946 height 27
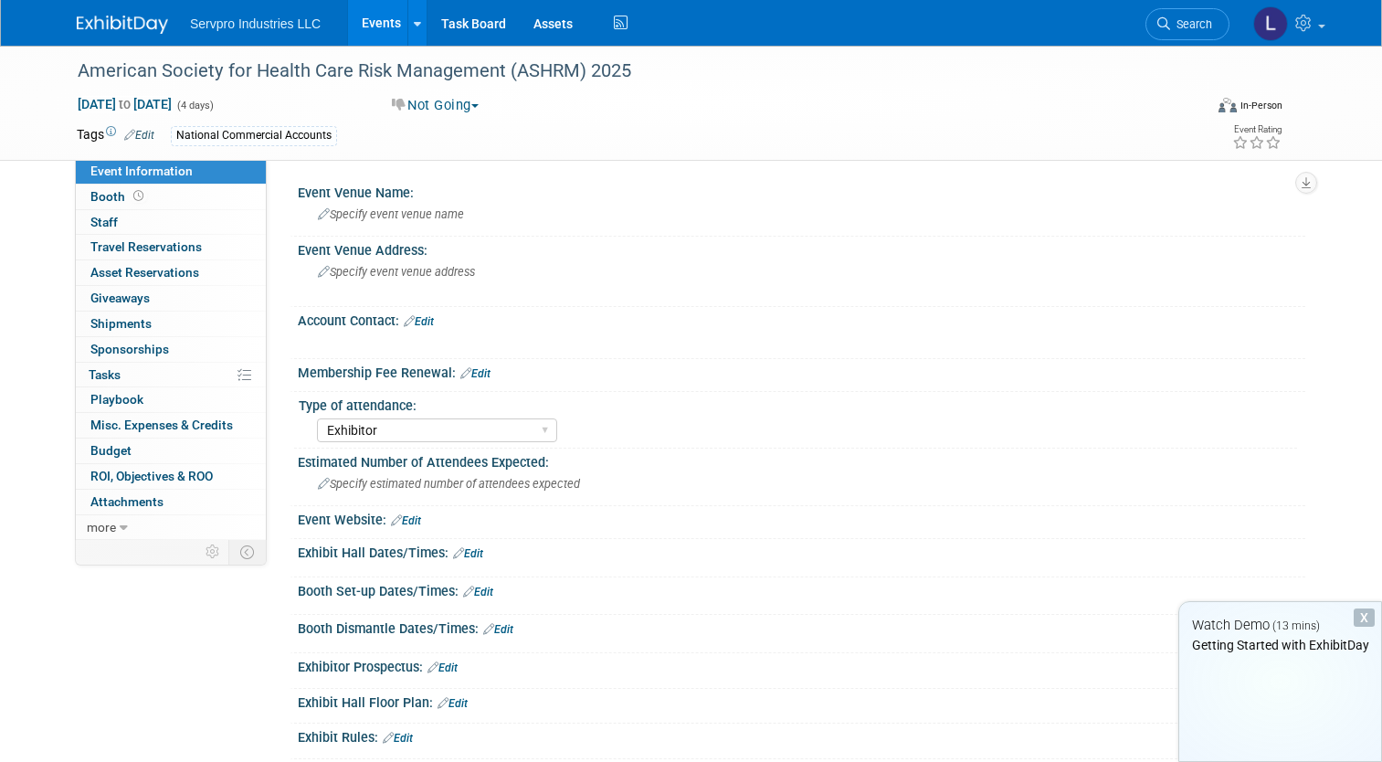
select select "Exhibitor"
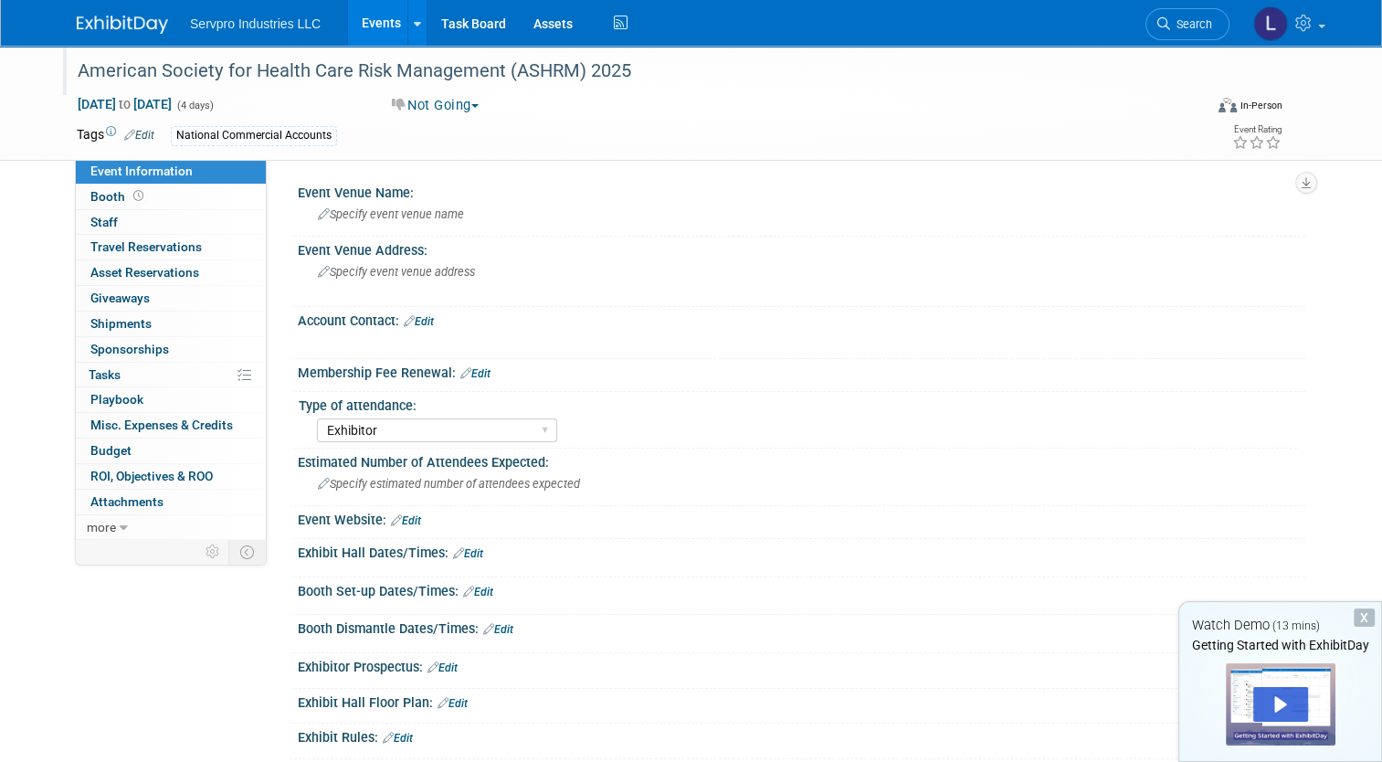
click at [573, 68] on div "American Society for Health Care Risk Management (ASHRM) 2025" at bounding box center [625, 71] width 1109 height 33
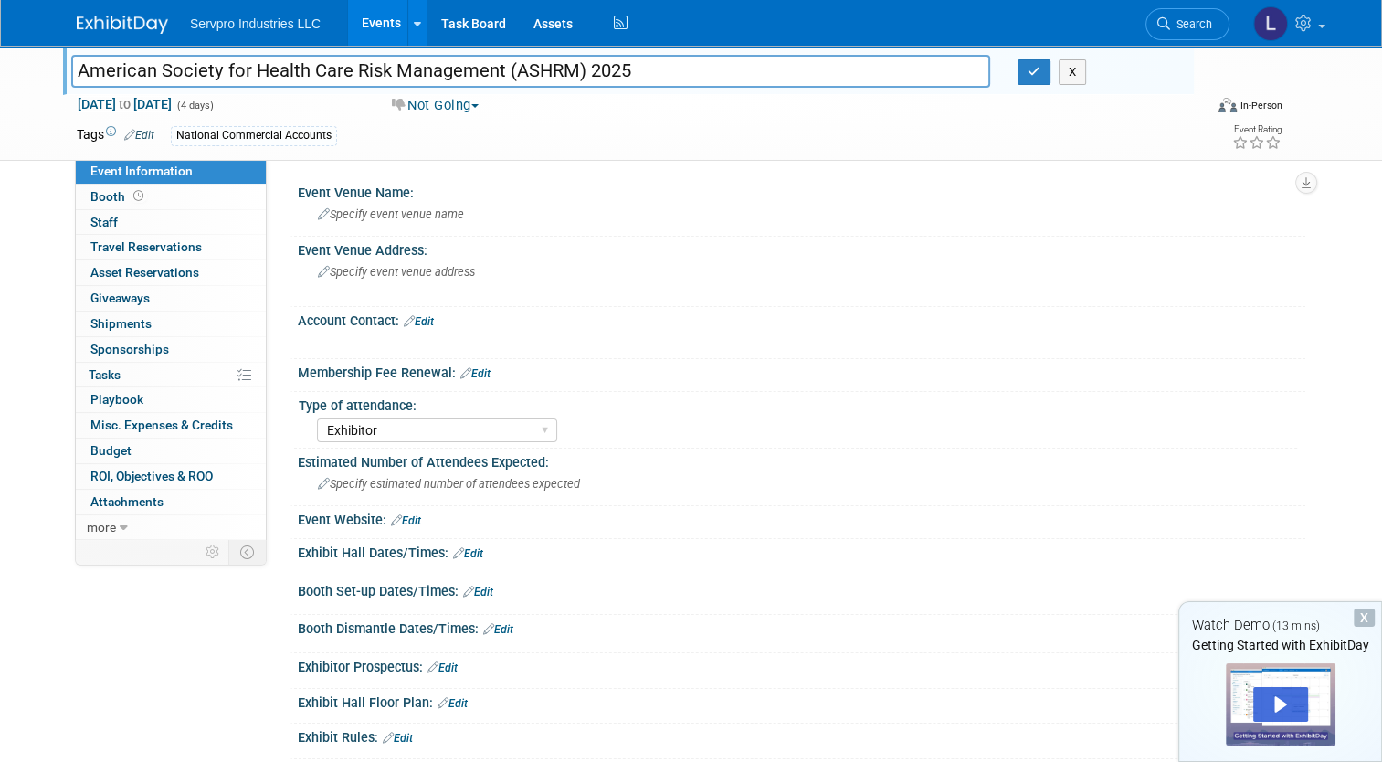
drag, startPoint x: 672, startPoint y: 75, endPoint x: 0, endPoint y: 90, distance: 672.4
click at [0, 90] on html "Servpro Industries LLC Events Add Event Bulk Upload Events Shareable Event Boar…" at bounding box center [691, 381] width 1382 height 762
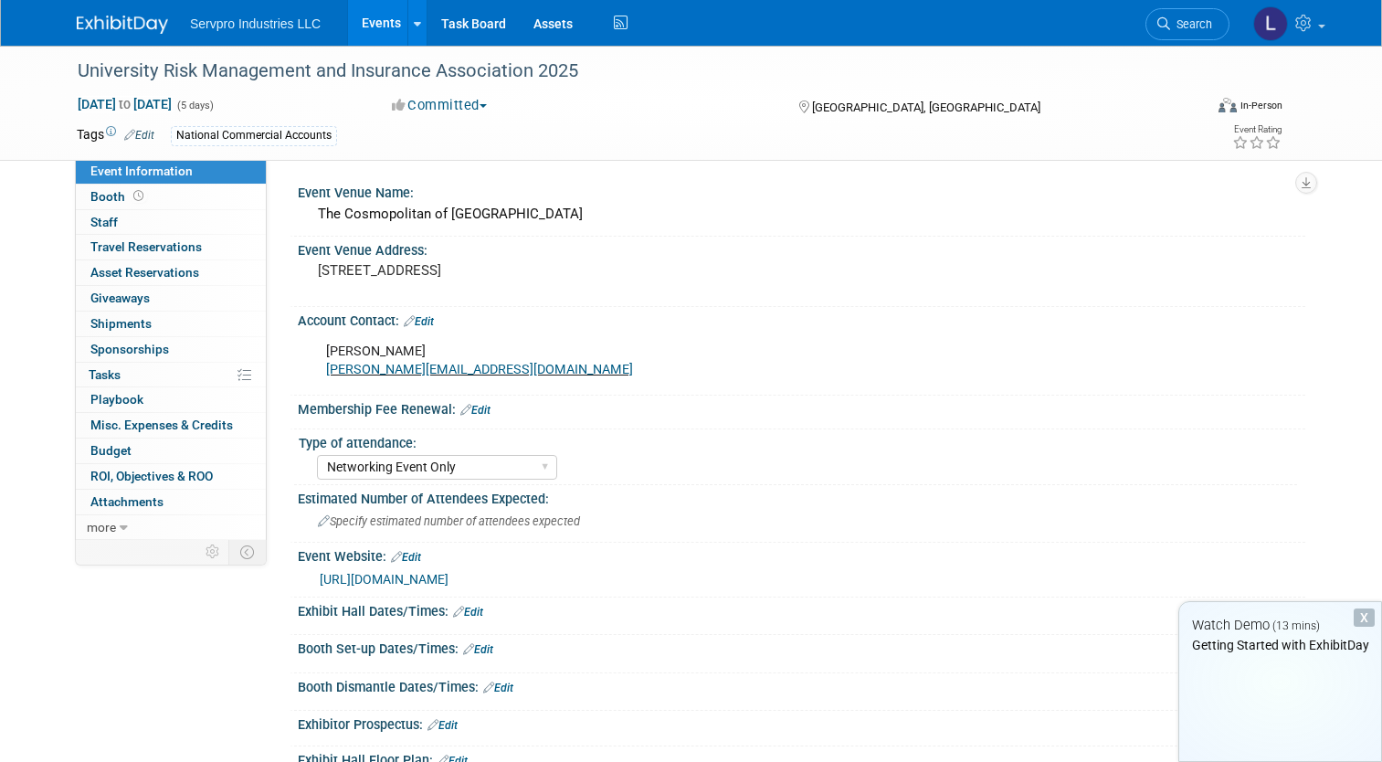
select select "Networking Event Only"
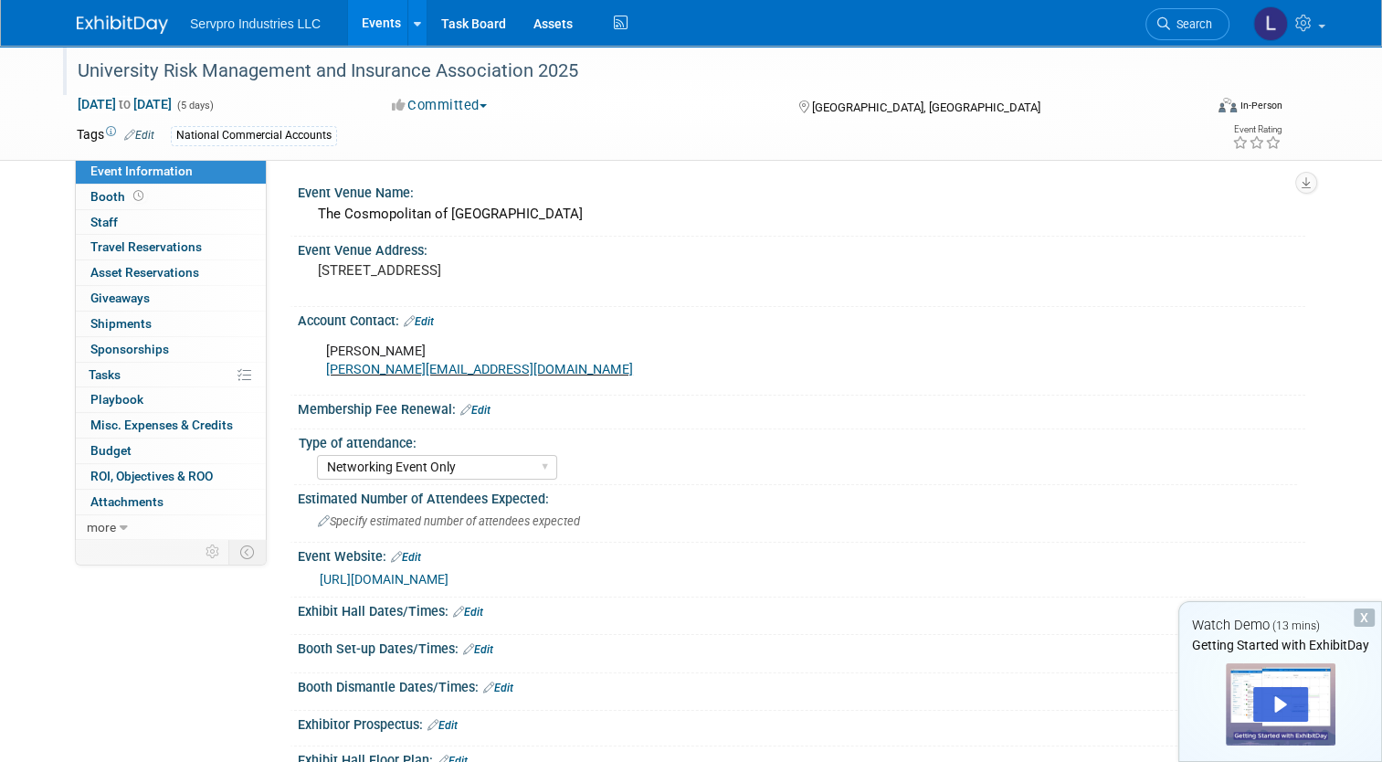
click at [517, 81] on div "University Risk Management and Insurance Association 2025" at bounding box center [625, 71] width 1109 height 33
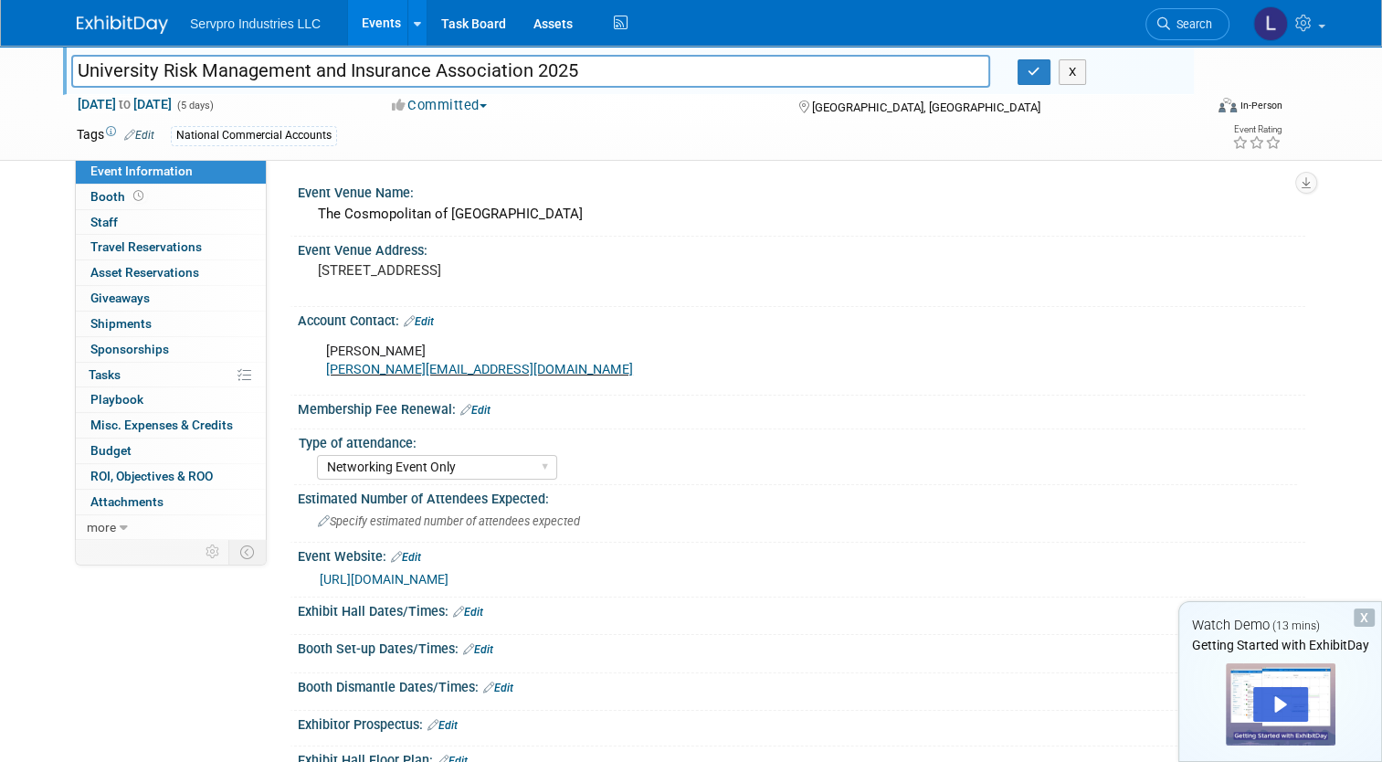
drag, startPoint x: 637, startPoint y: 67, endPoint x: 15, endPoint y: 50, distance: 622.2
click at [15, 50] on div "University Risk Management and Insurance Association 2025 University Risk Manag…" at bounding box center [691, 103] width 1382 height 115
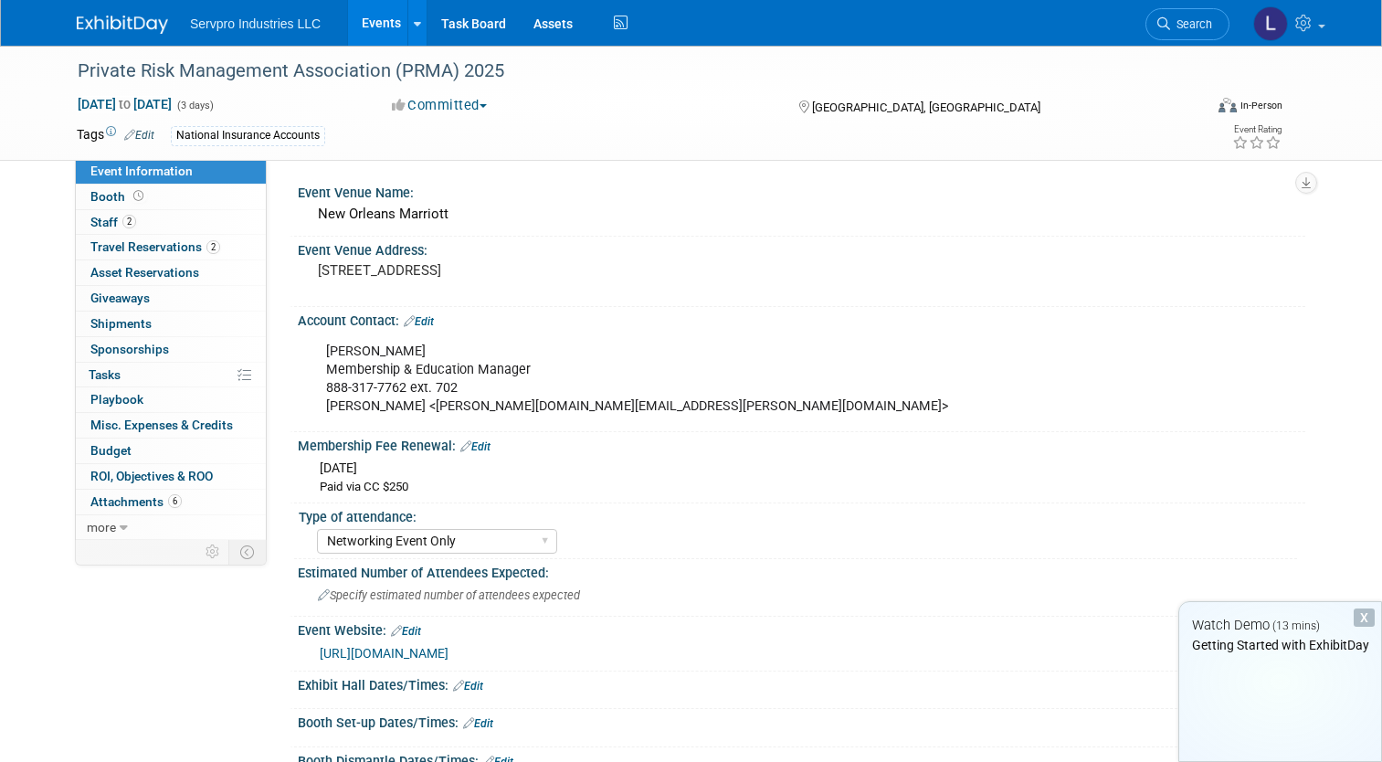
select select "Networking Event Only"
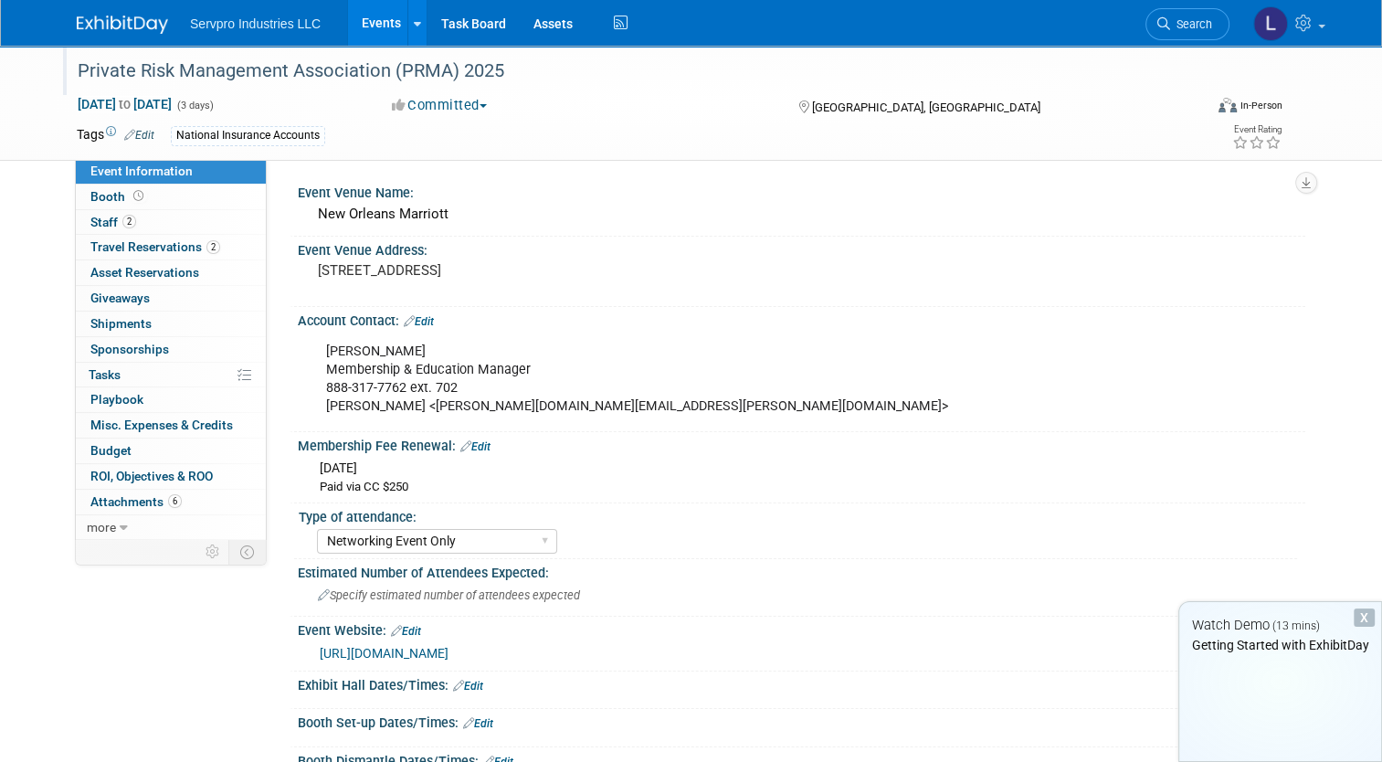
click at [449, 60] on div "Private Risk Management Association (PRMA) 2025" at bounding box center [625, 71] width 1109 height 33
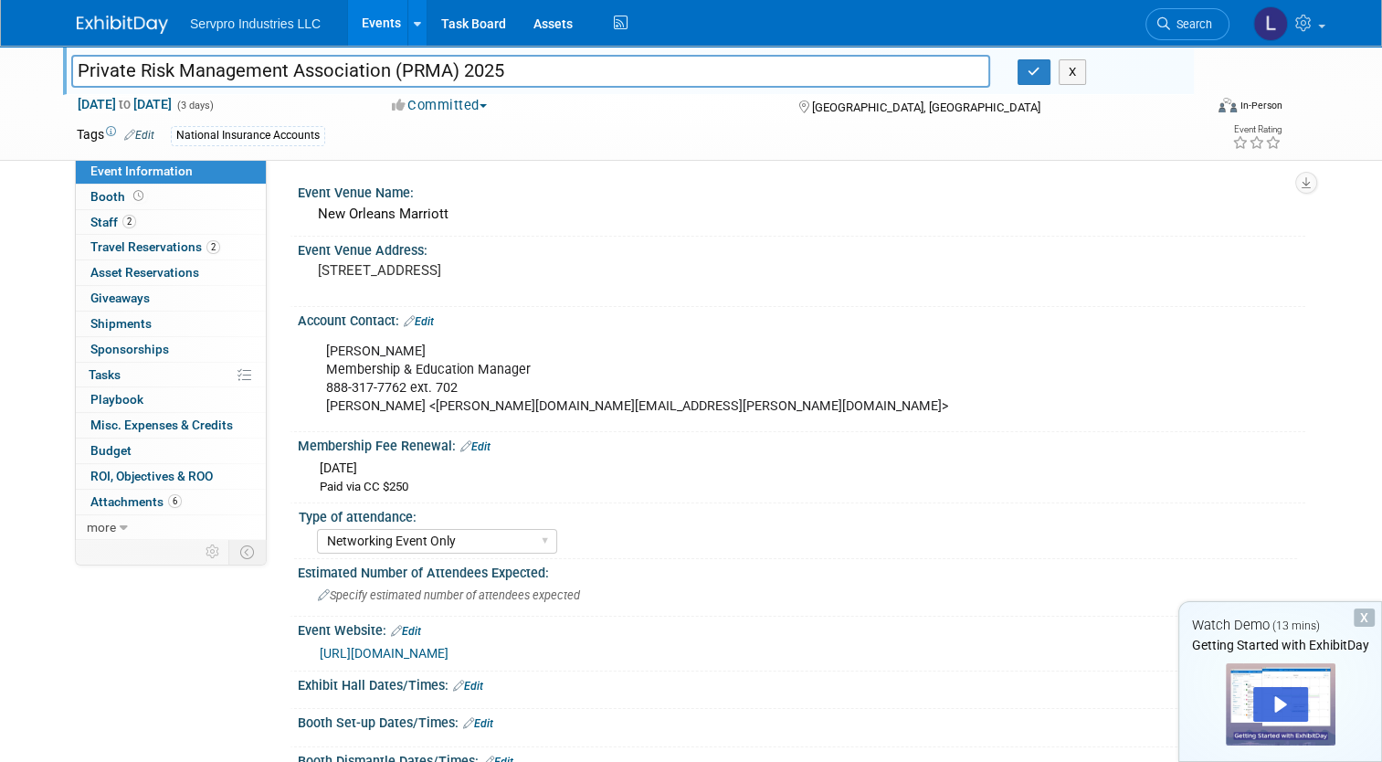
drag, startPoint x: 548, startPoint y: 74, endPoint x: 0, endPoint y: 115, distance: 549.6
click at [0, 115] on html "Servpro Industries LLC Events Add Event Bulk Upload Events Shareable Event Boar…" at bounding box center [691, 381] width 1382 height 762
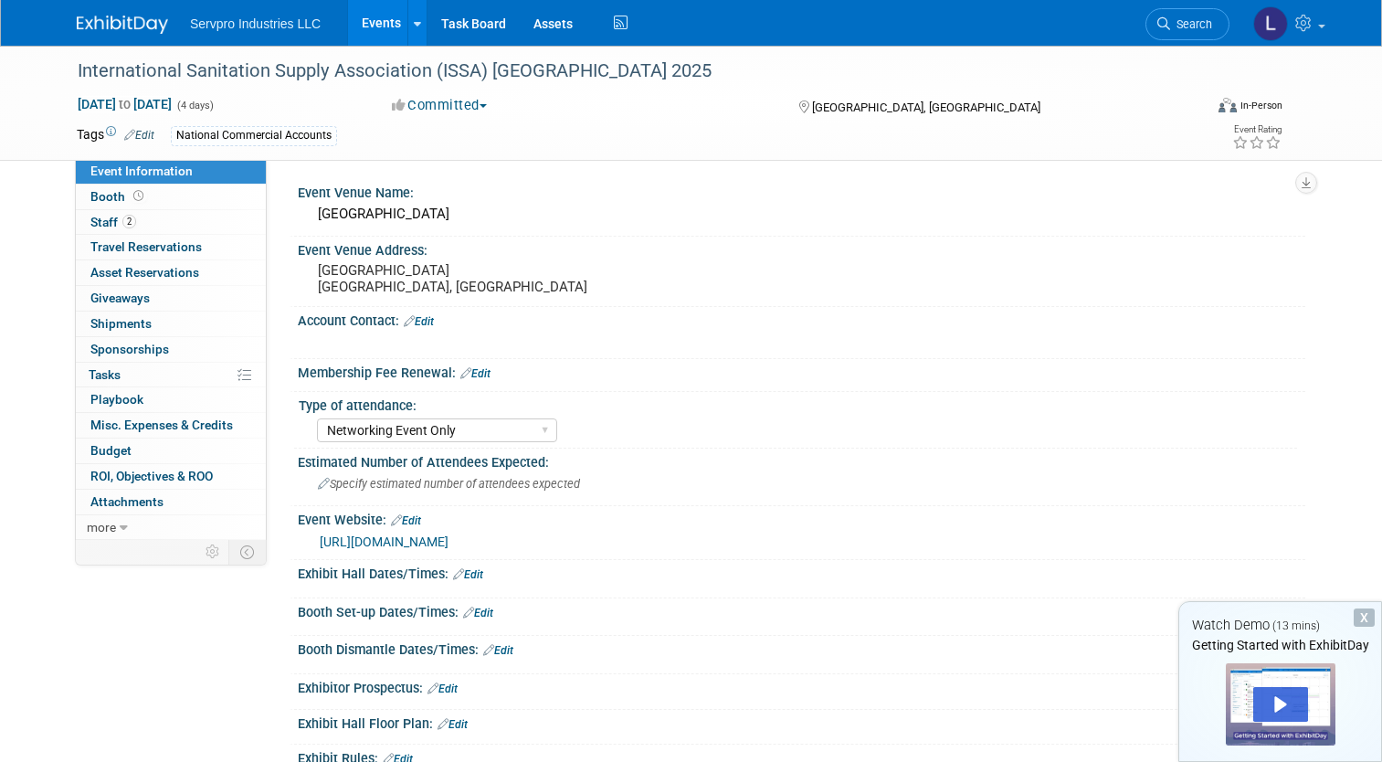
select select "Networking Event Only"
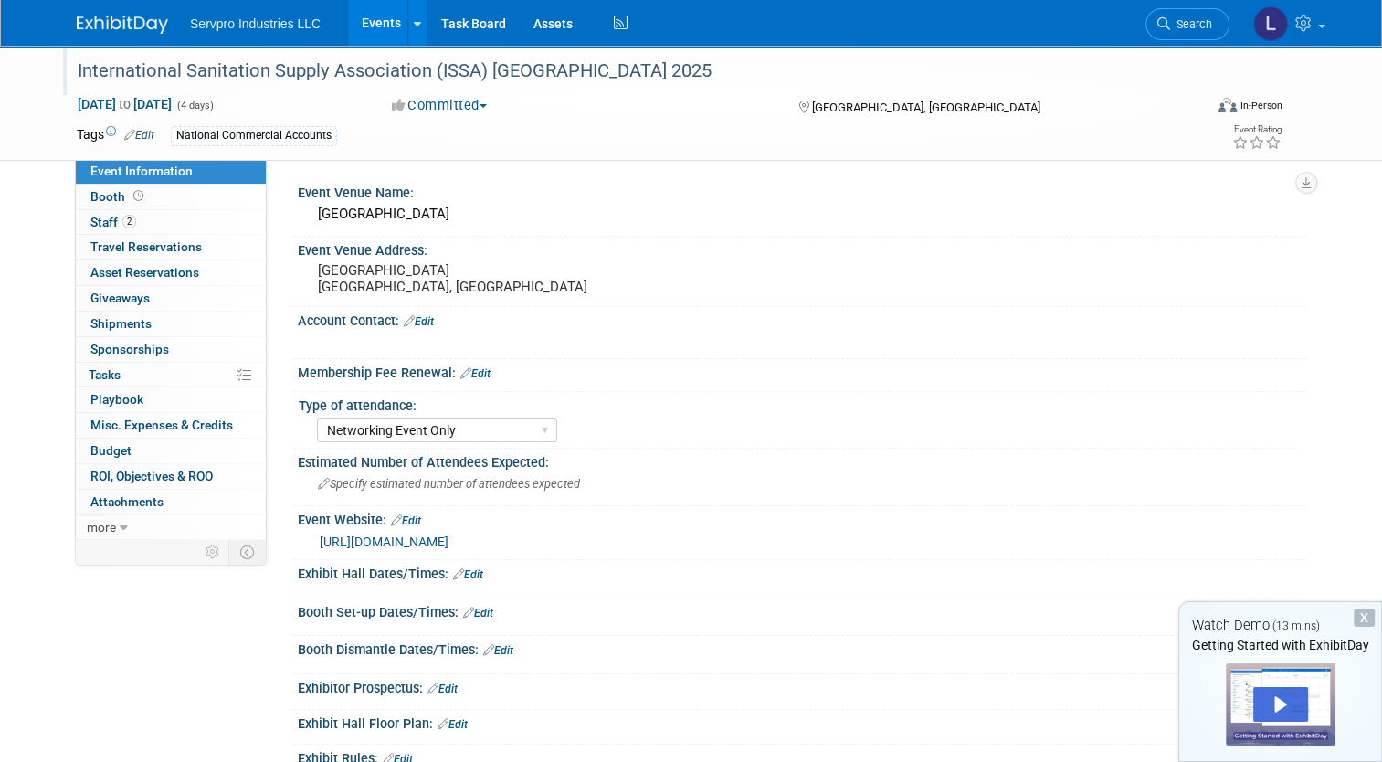
click at [487, 71] on div "International Sanitation Supply Association (ISSA) [GEOGRAPHIC_DATA] 2025" at bounding box center [625, 71] width 1109 height 33
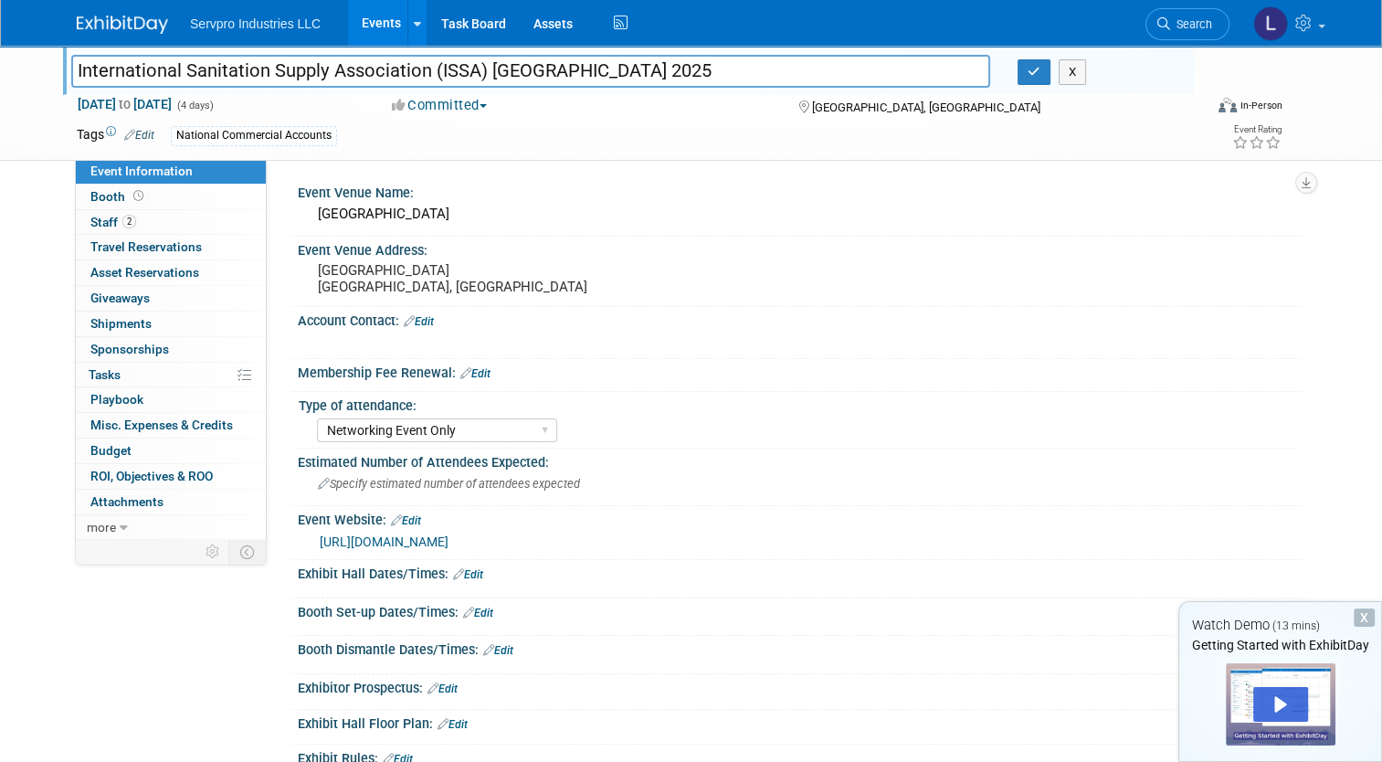
drag, startPoint x: 691, startPoint y: 67, endPoint x: 55, endPoint y: 65, distance: 635.7
click at [58, 65] on div "International Sanitation Supply Association (ISSA) [GEOGRAPHIC_DATA] 2025" at bounding box center [531, 72] width 946 height 27
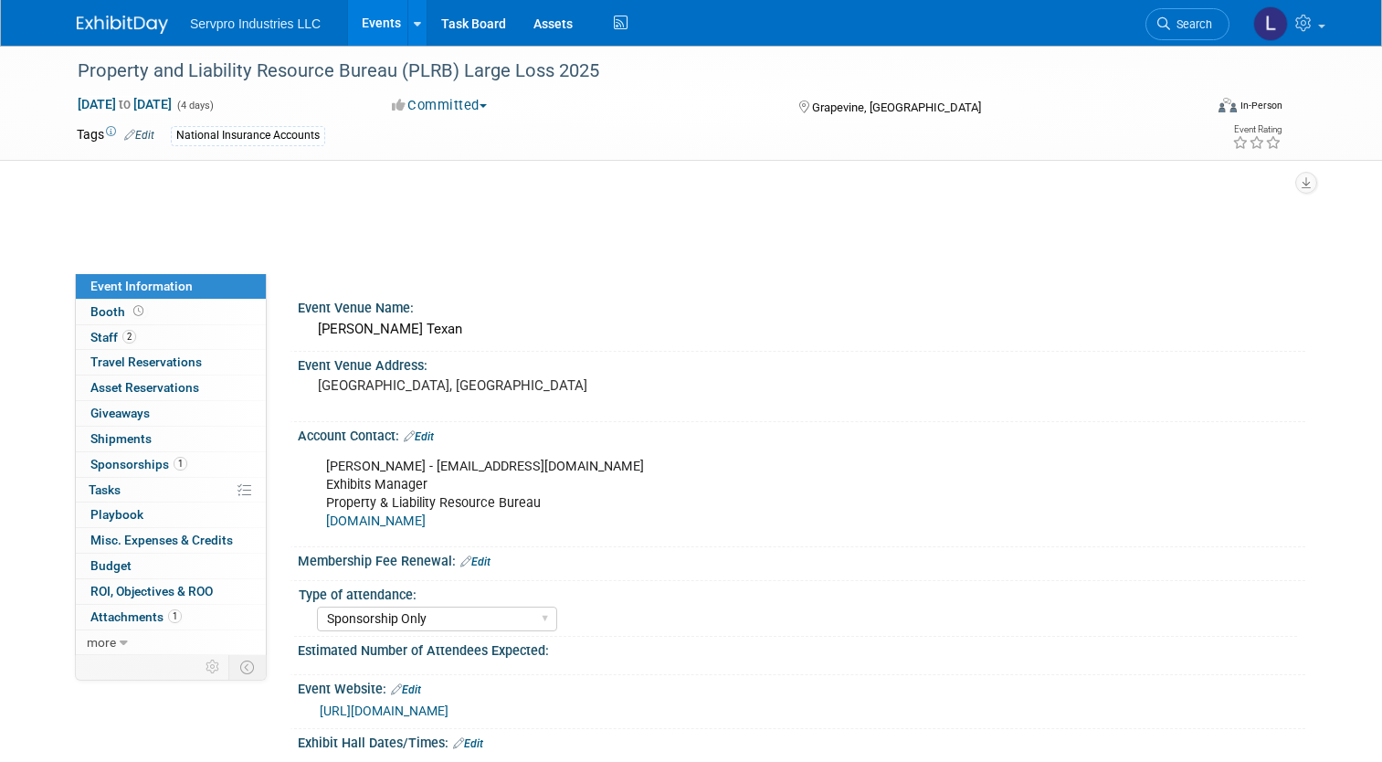
select select "Sponsorship Only"
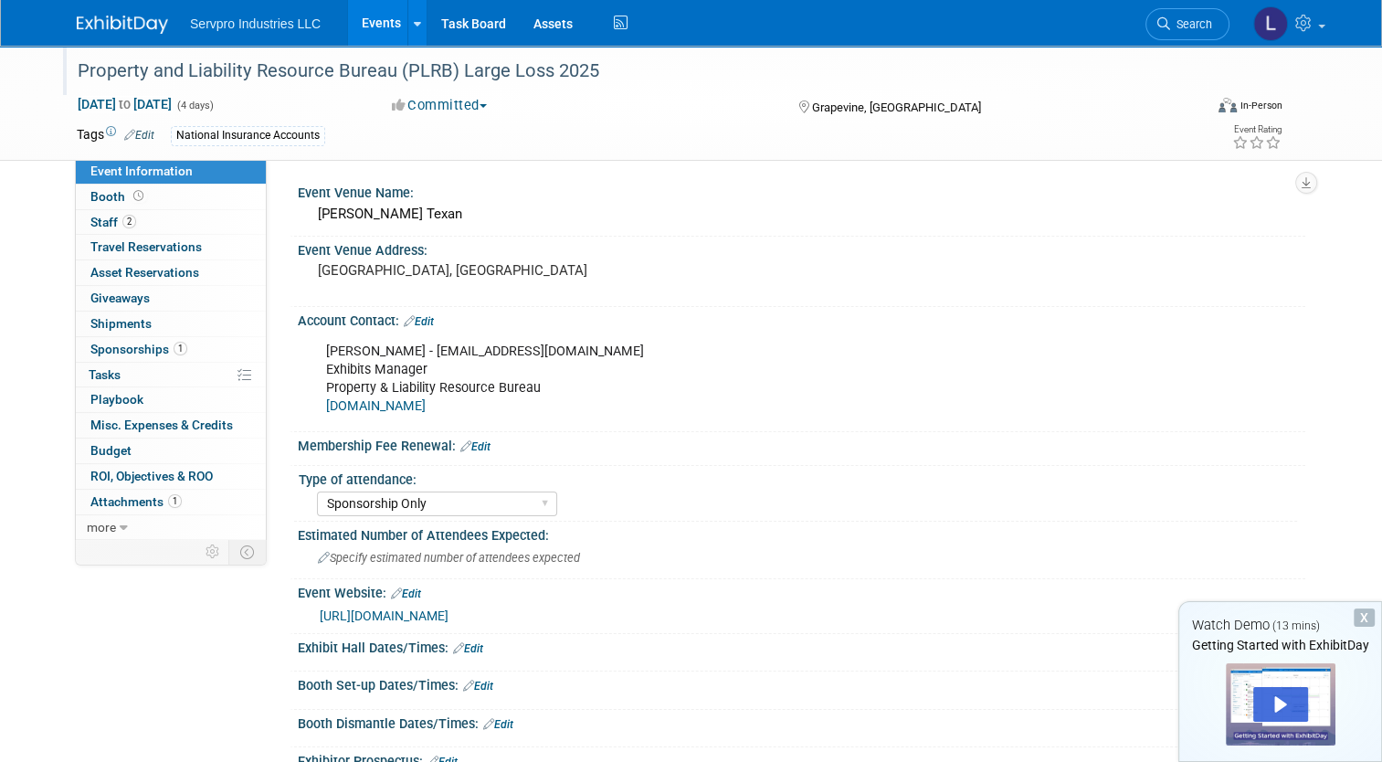
click at [585, 64] on div "Property and Liability Resource Bureau (PLRB) Large Loss 2025" at bounding box center [625, 71] width 1109 height 33
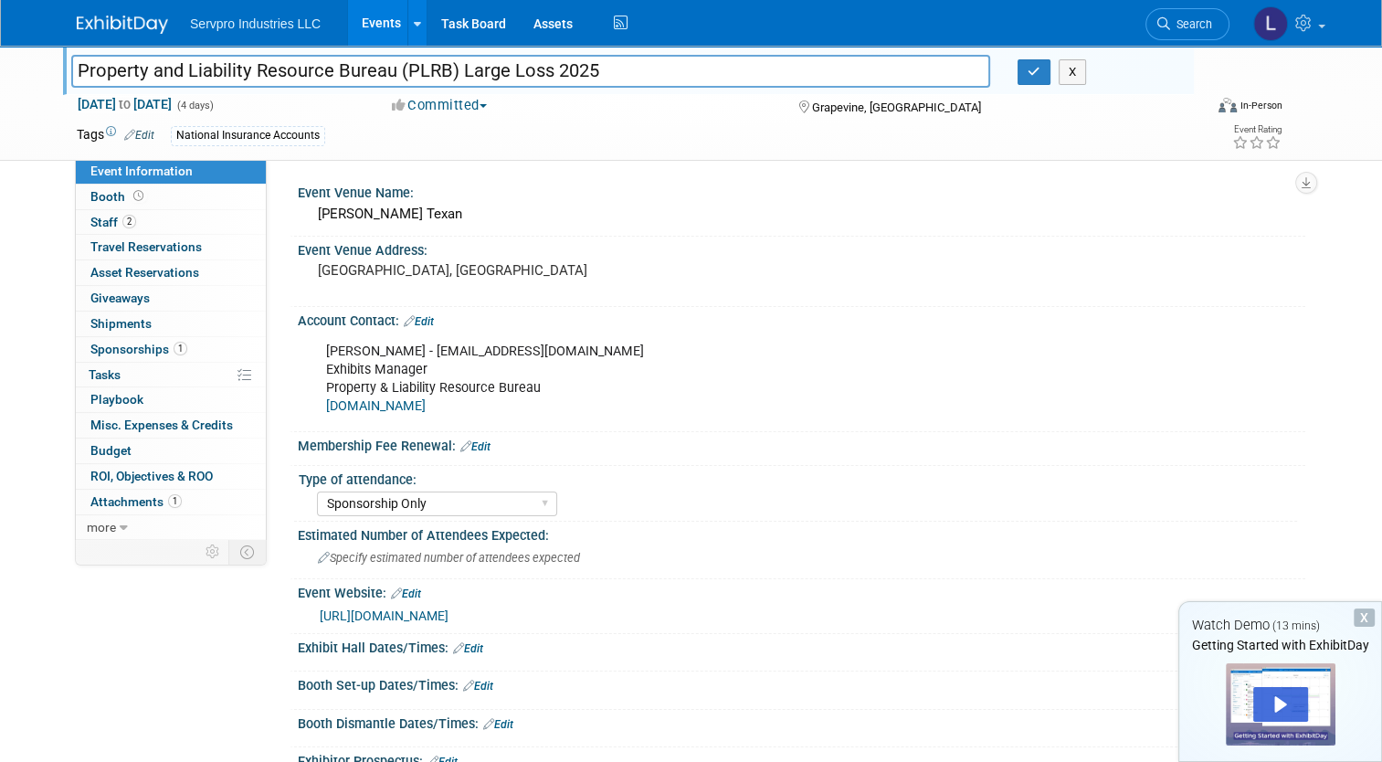
drag, startPoint x: 585, startPoint y: 64, endPoint x: 27, endPoint y: 16, distance: 560.1
click at [27, 16] on body "Servpro Industries LLC Events Add Event Bulk Upload Events Shareable Event Boar…" at bounding box center [691, 381] width 1382 height 762
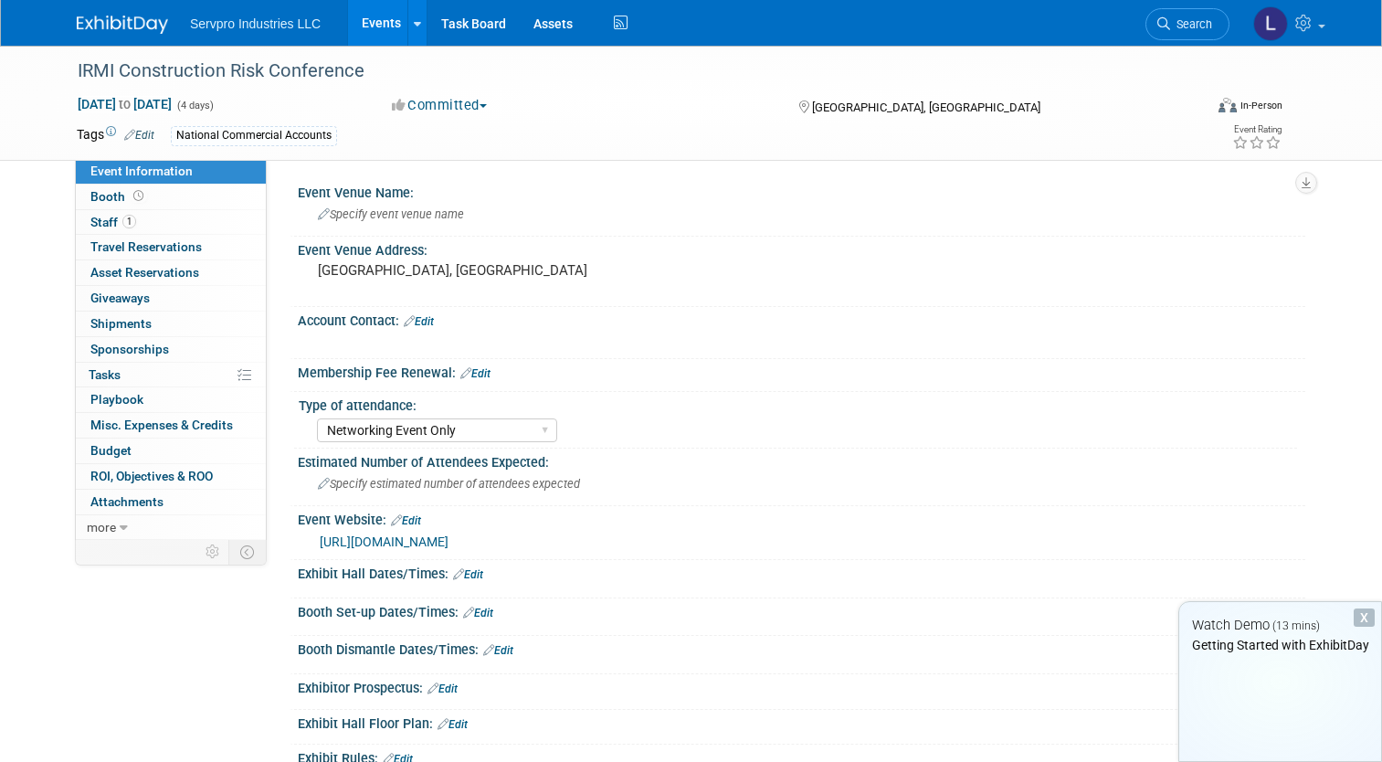
select select "Networking Event Only"
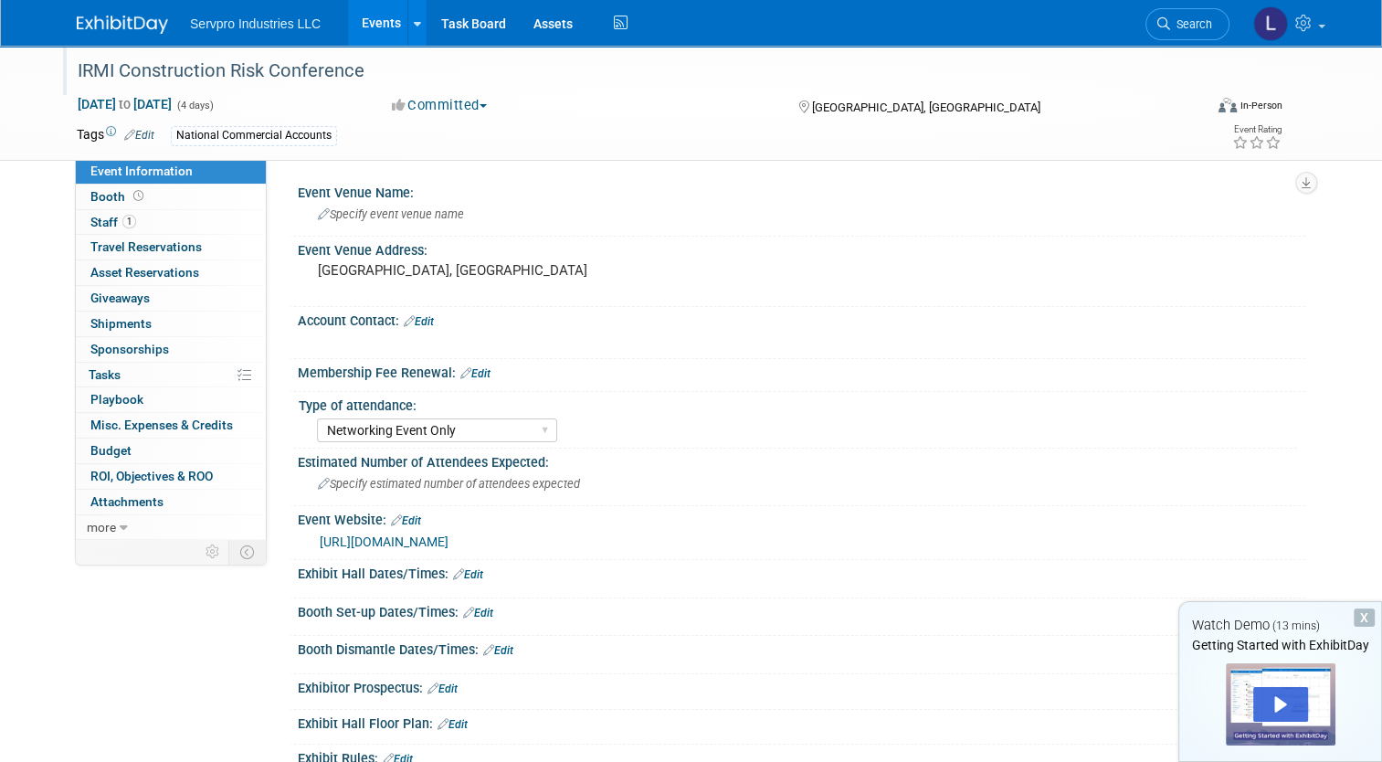
click at [350, 56] on div "IRMI Construction Risk Conference" at bounding box center [625, 71] width 1109 height 33
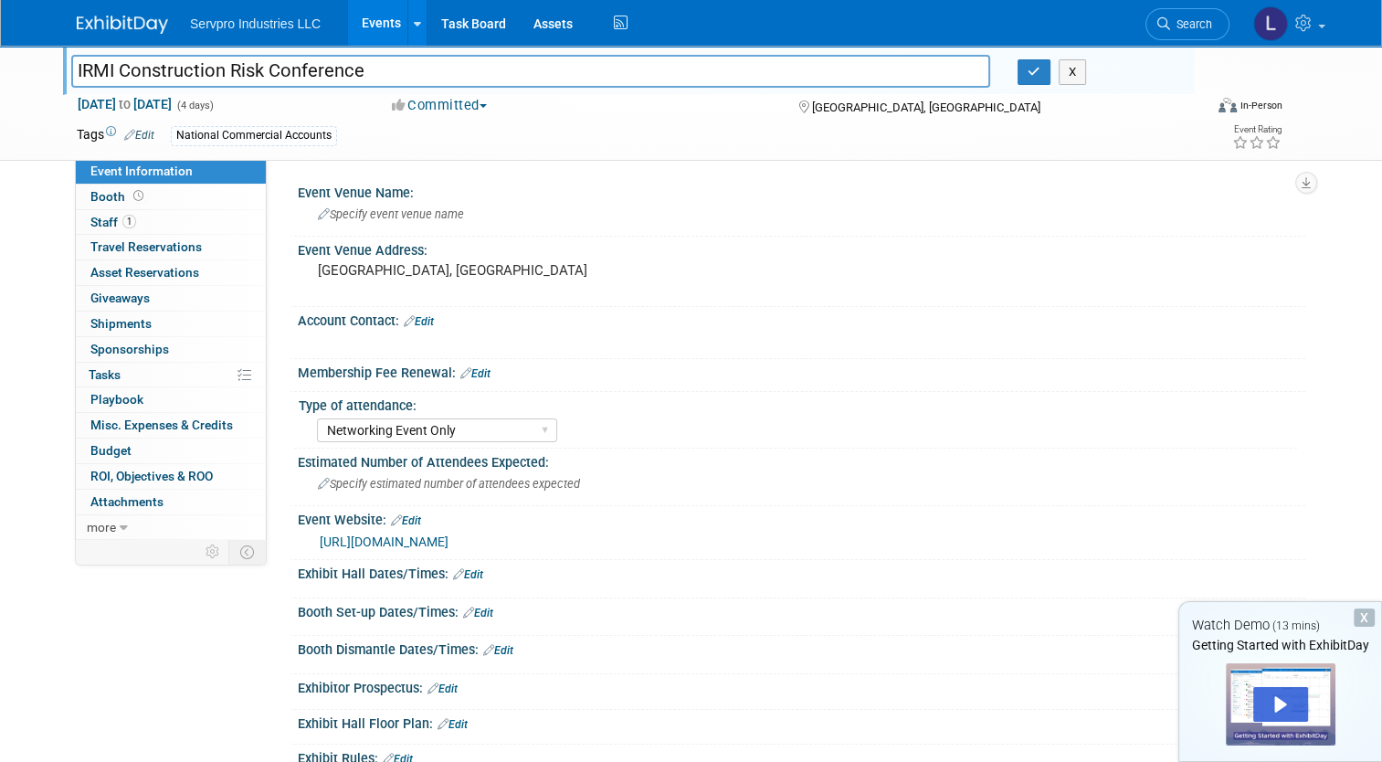
drag, startPoint x: 356, startPoint y: 69, endPoint x: 2, endPoint y: 70, distance: 354.4
click at [2, 70] on div "IRMI Construction Risk Conference IRMI Construction Risk Conference X [DATE] to…" at bounding box center [691, 103] width 1382 height 115
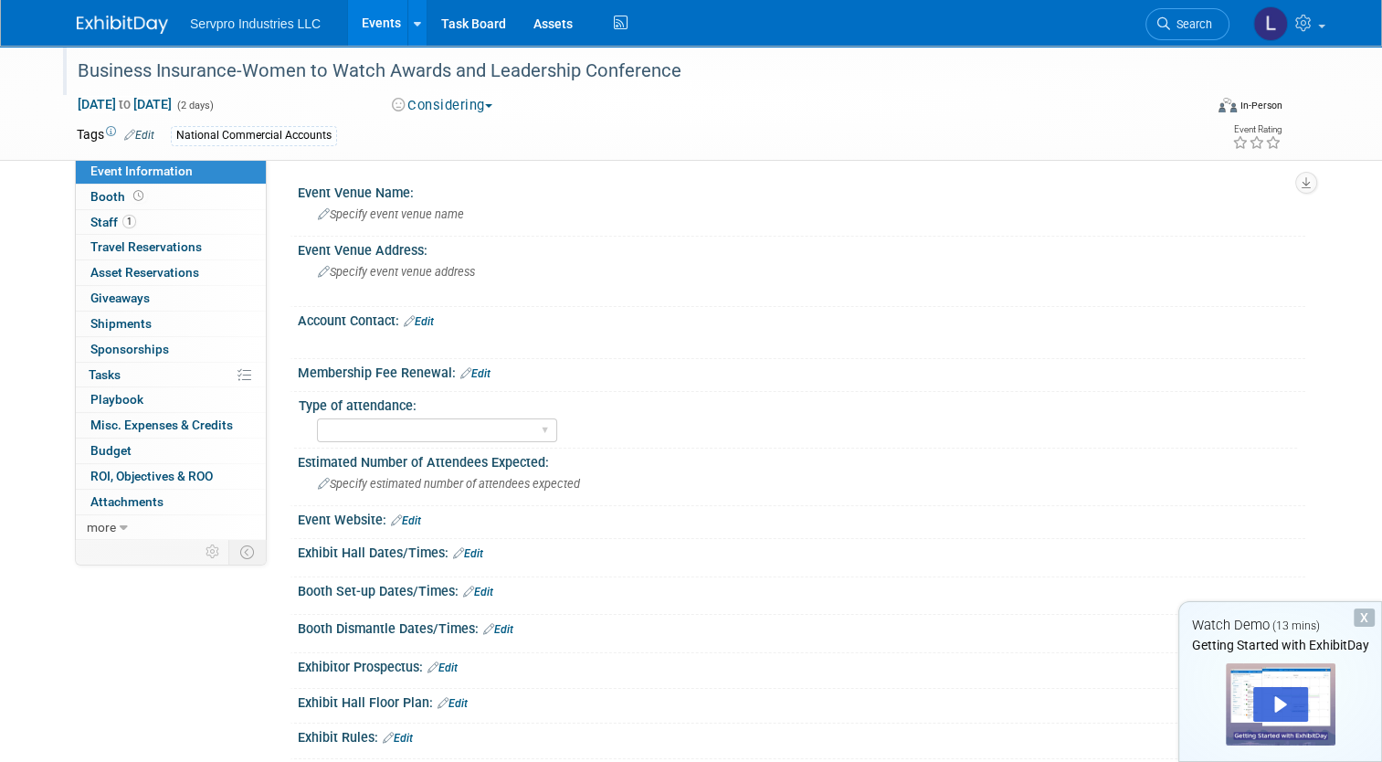
click at [638, 73] on div "Business Insurance-Women to Watch Awards and Leadership Conference" at bounding box center [625, 71] width 1109 height 33
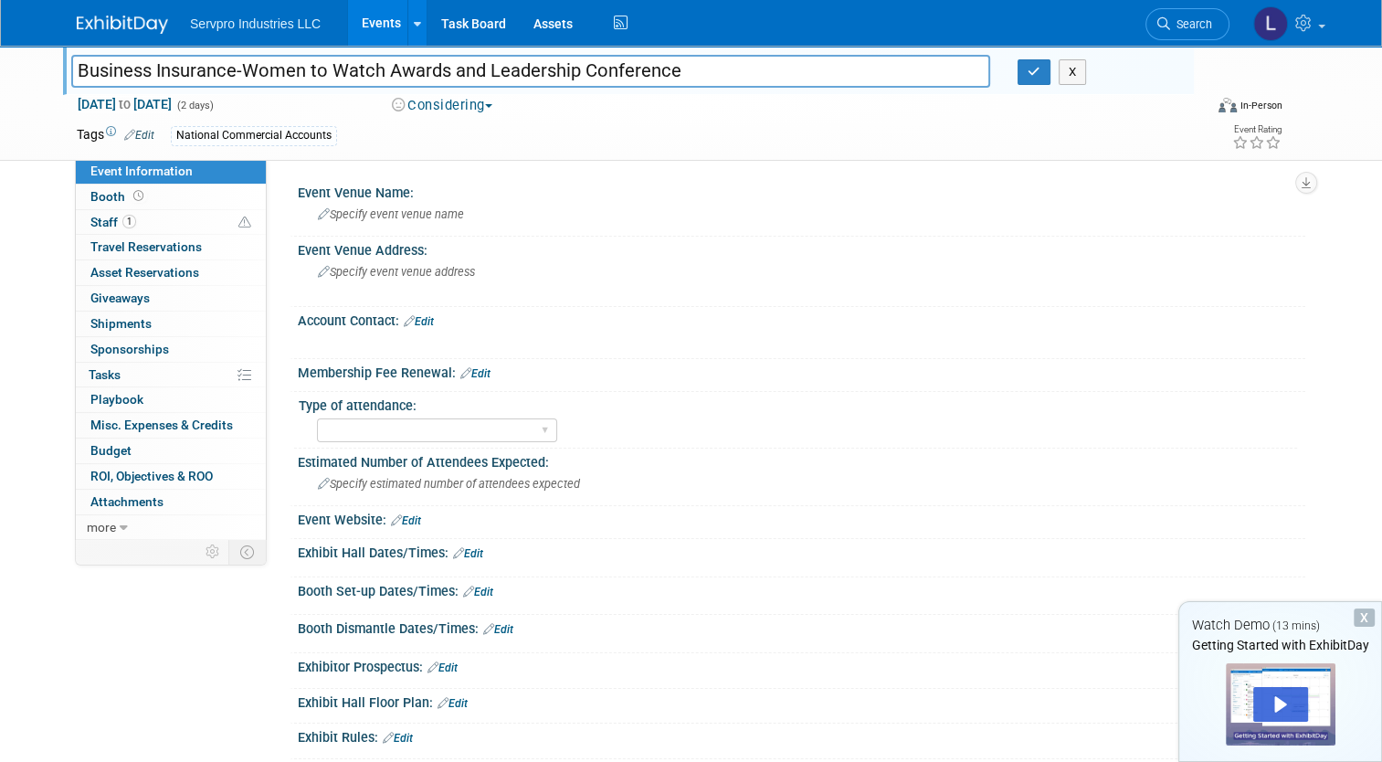
drag, startPoint x: 691, startPoint y: 68, endPoint x: 0, endPoint y: 51, distance: 690.7
click at [0, 51] on html "Servpro Industries LLC Events Add Event Bulk Upload Events Shareable Event Boar…" at bounding box center [691, 381] width 1382 height 762
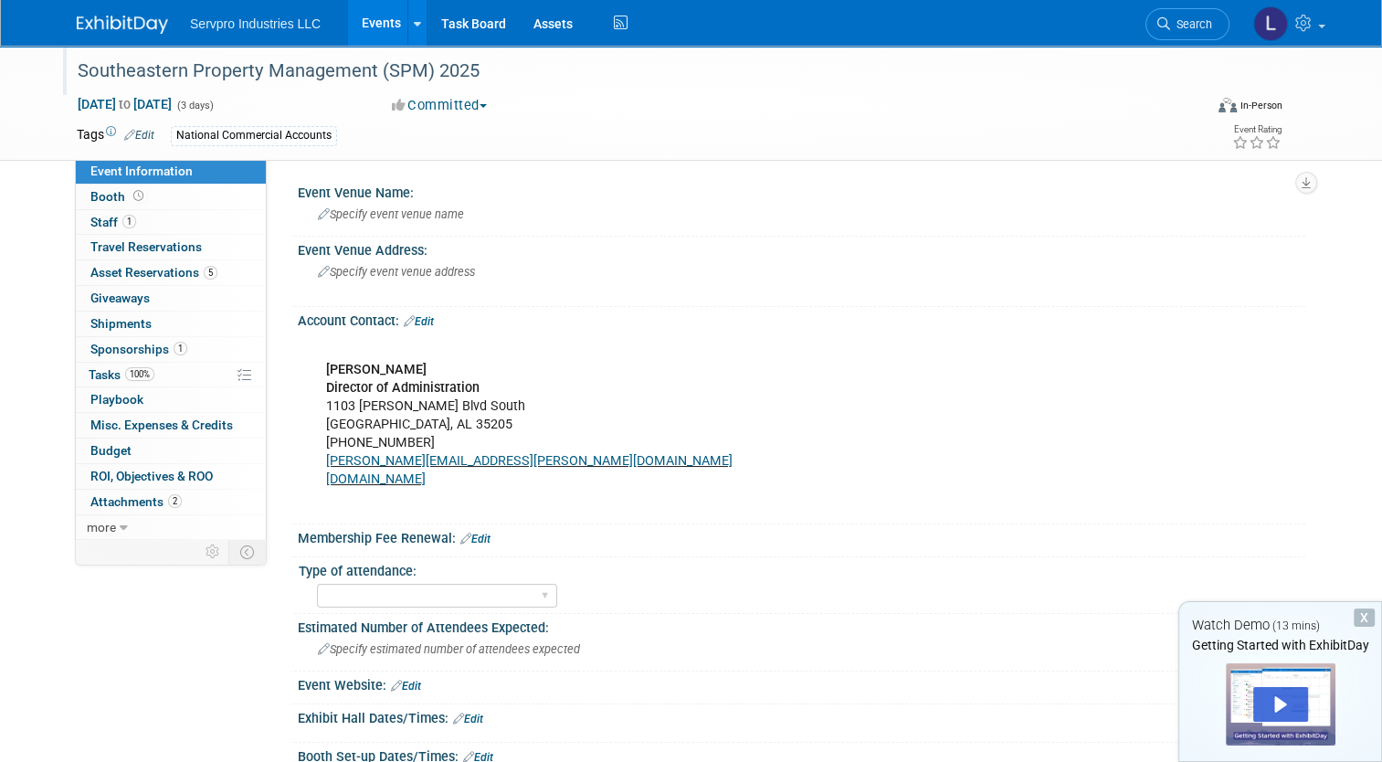
click at [491, 86] on div "Southeastern Property Management (SPM) 2025" at bounding box center [625, 71] width 1109 height 33
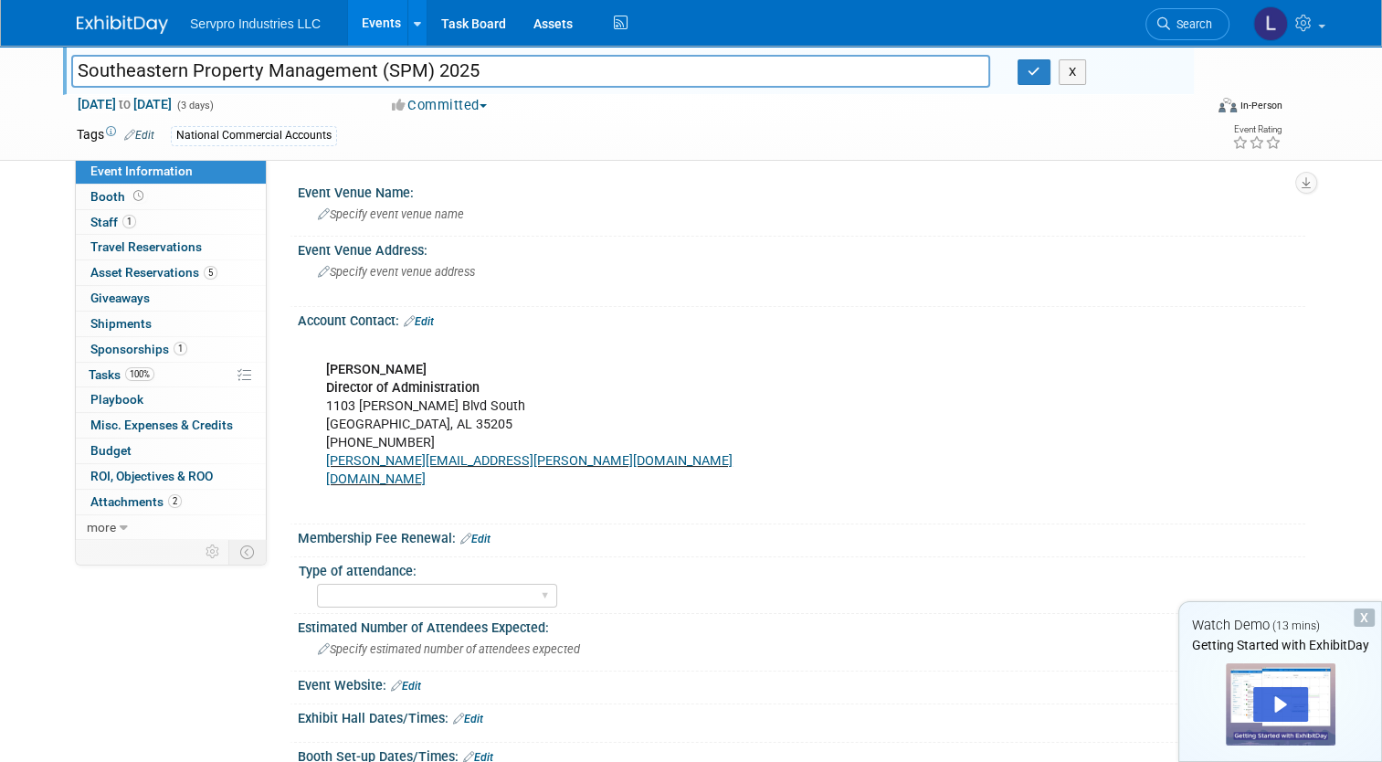
drag, startPoint x: 490, startPoint y: 77, endPoint x: 22, endPoint y: 102, distance: 468.3
click at [31, 102] on div "Southeastern Property Management (SPM) 2025 Southeastern Property Management (S…" at bounding box center [691, 103] width 1382 height 115
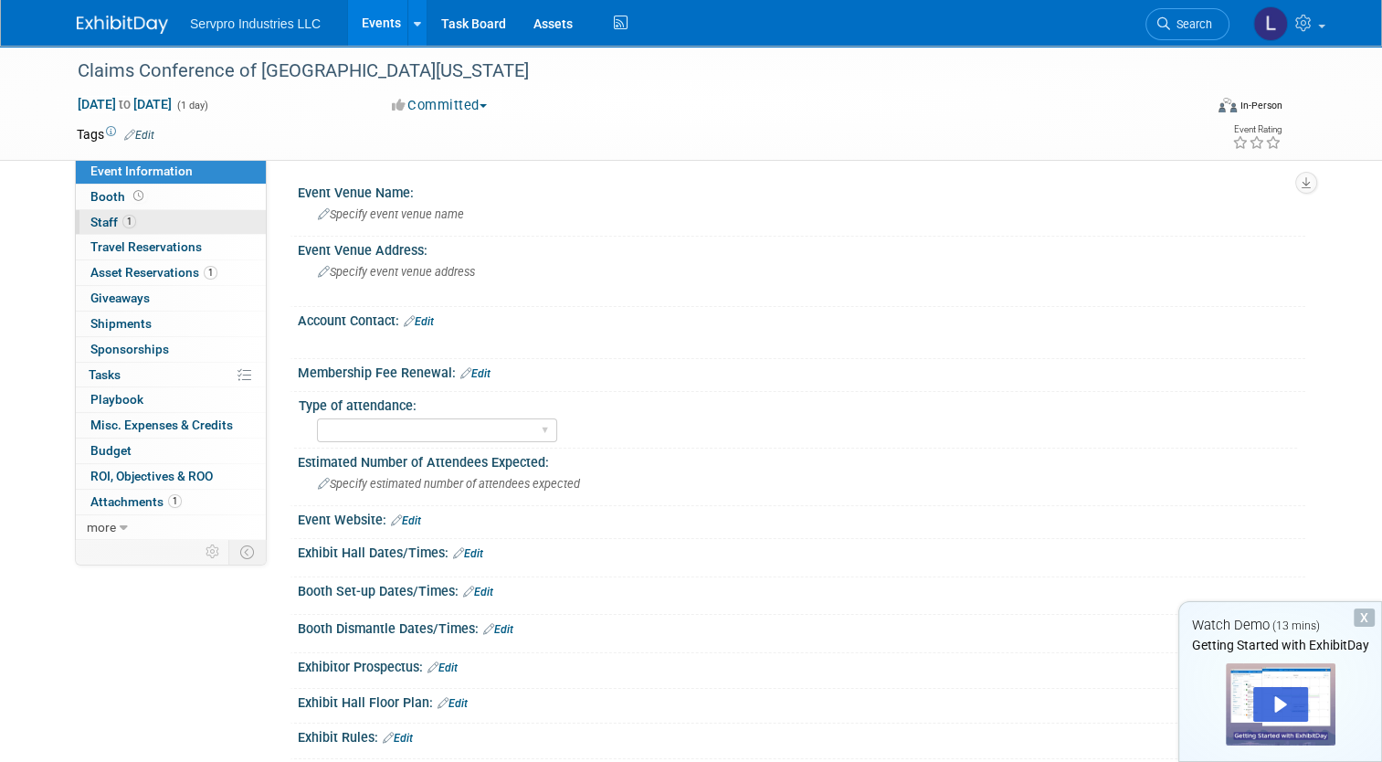
click at [164, 225] on link "1 Staff 1" at bounding box center [171, 222] width 190 height 25
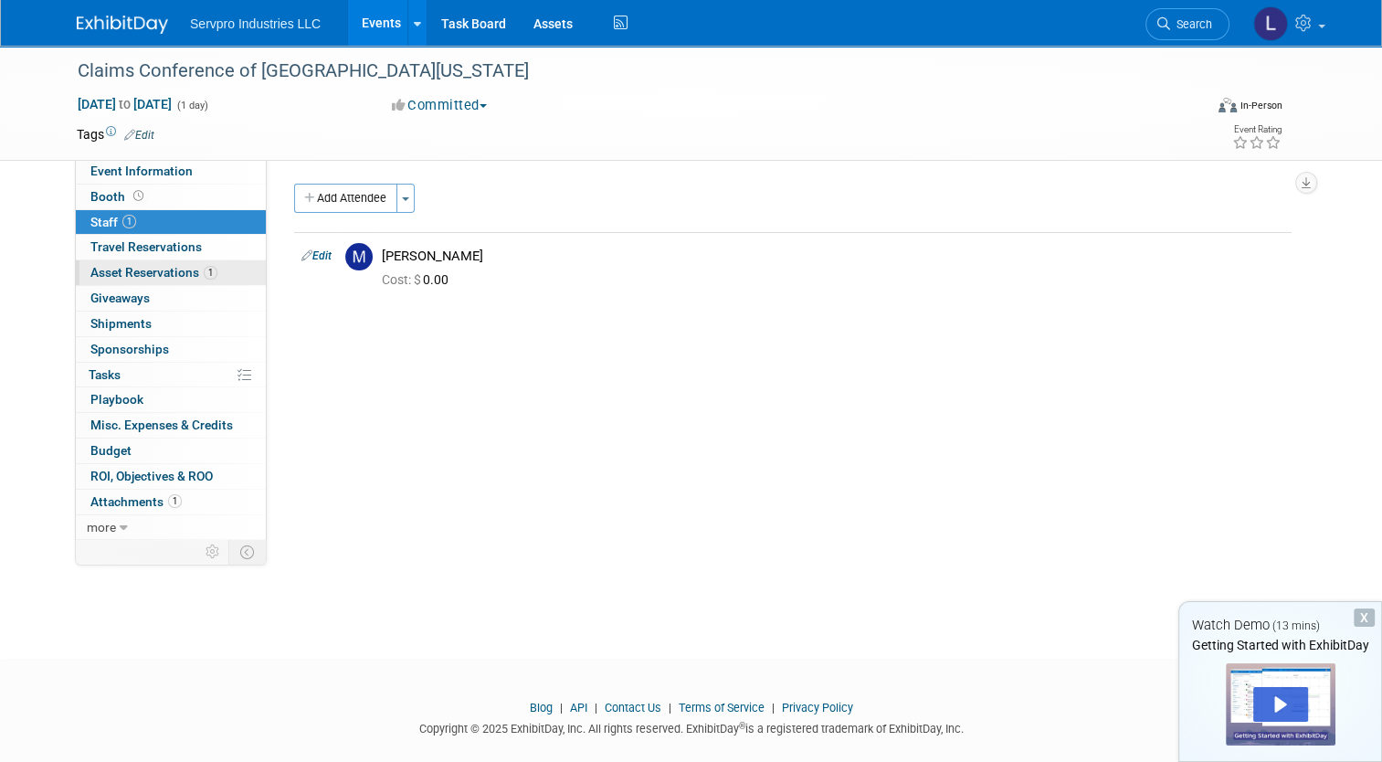
click at [169, 267] on span "Asset Reservations 1" at bounding box center [153, 272] width 127 height 15
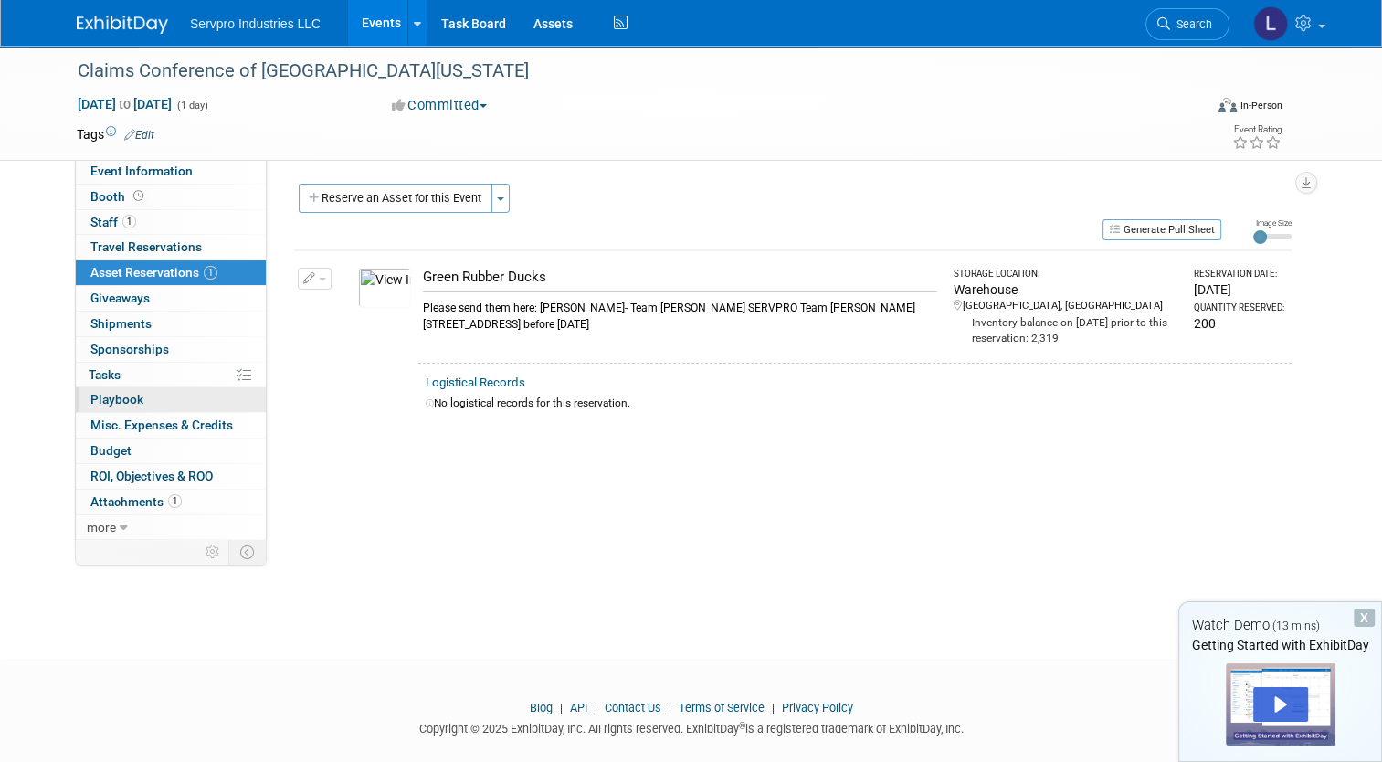
click at [155, 400] on link "0 Playbook 0" at bounding box center [171, 399] width 190 height 25
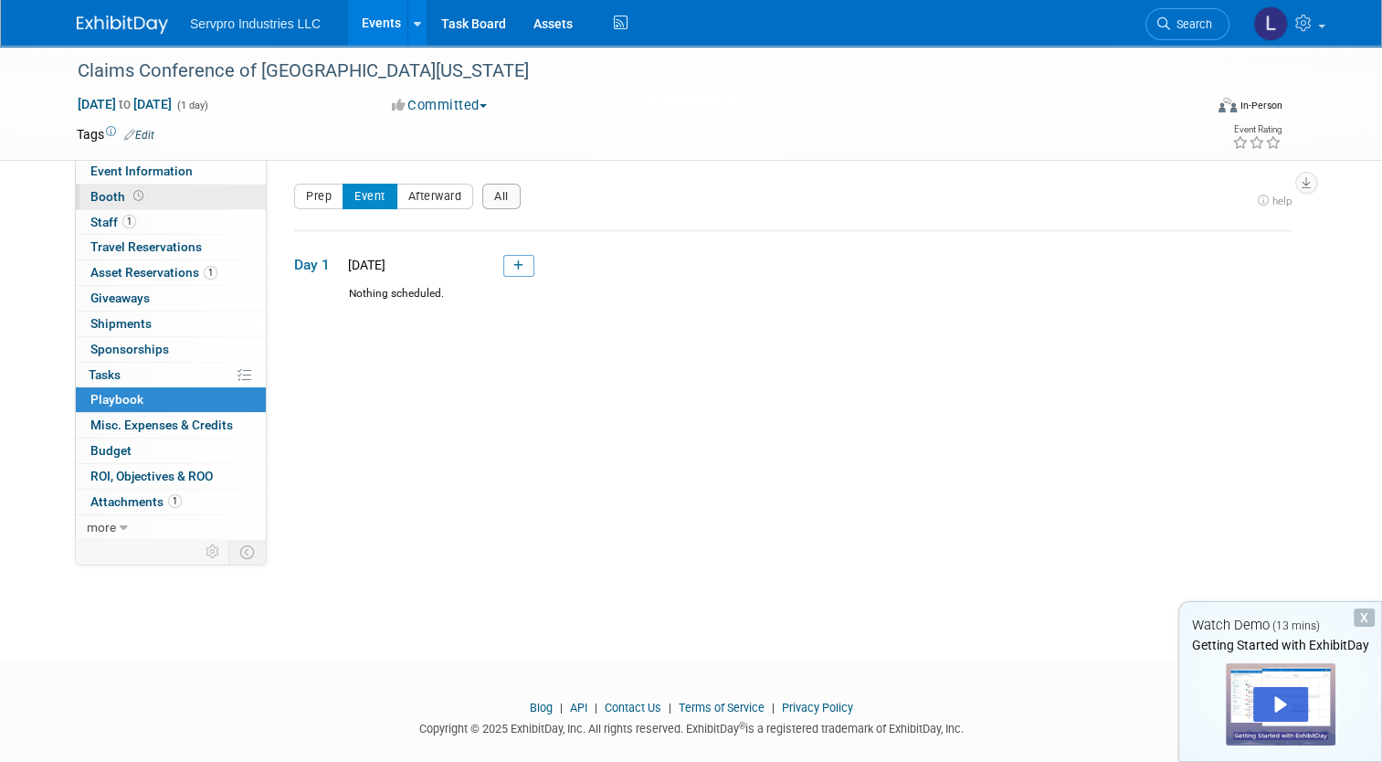
click at [153, 206] on link "Booth" at bounding box center [171, 197] width 190 height 25
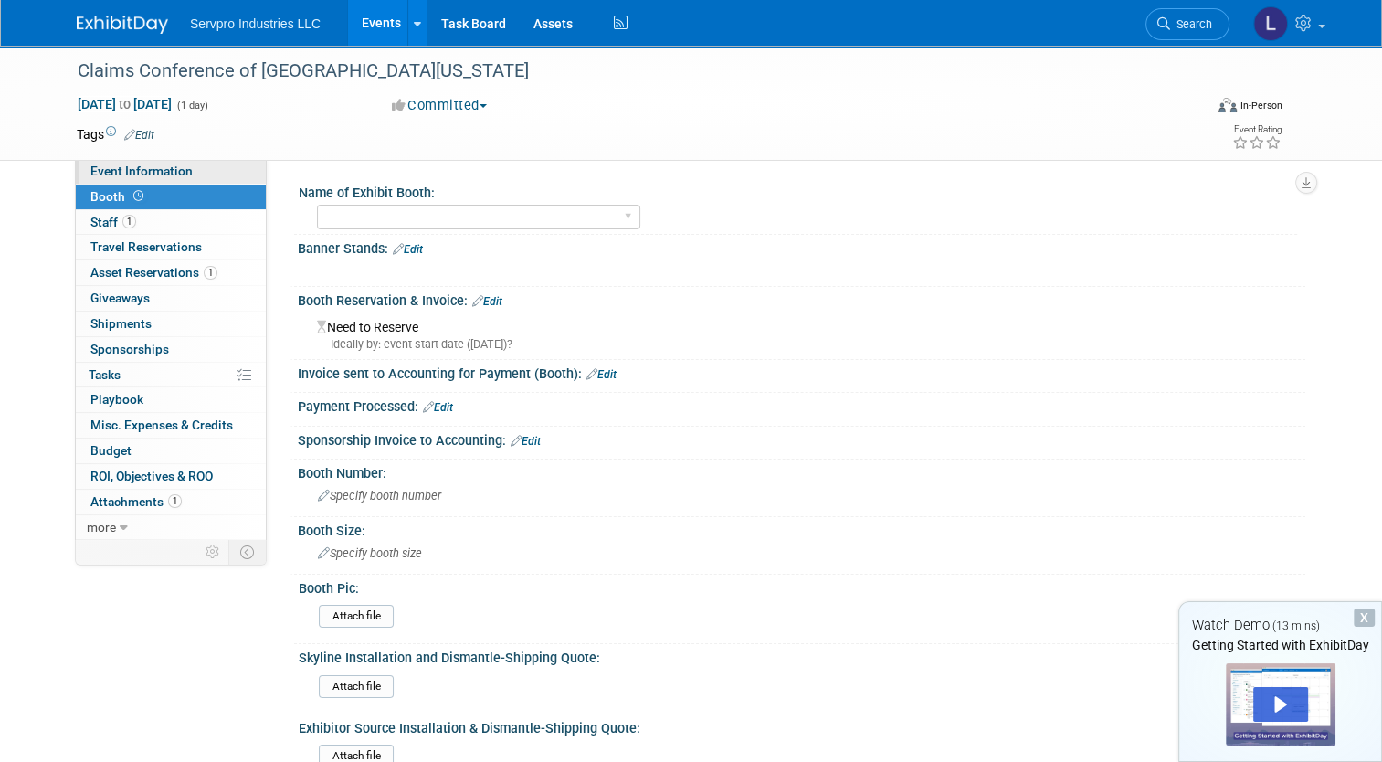
click at [154, 170] on span "Event Information" at bounding box center [141, 170] width 102 height 15
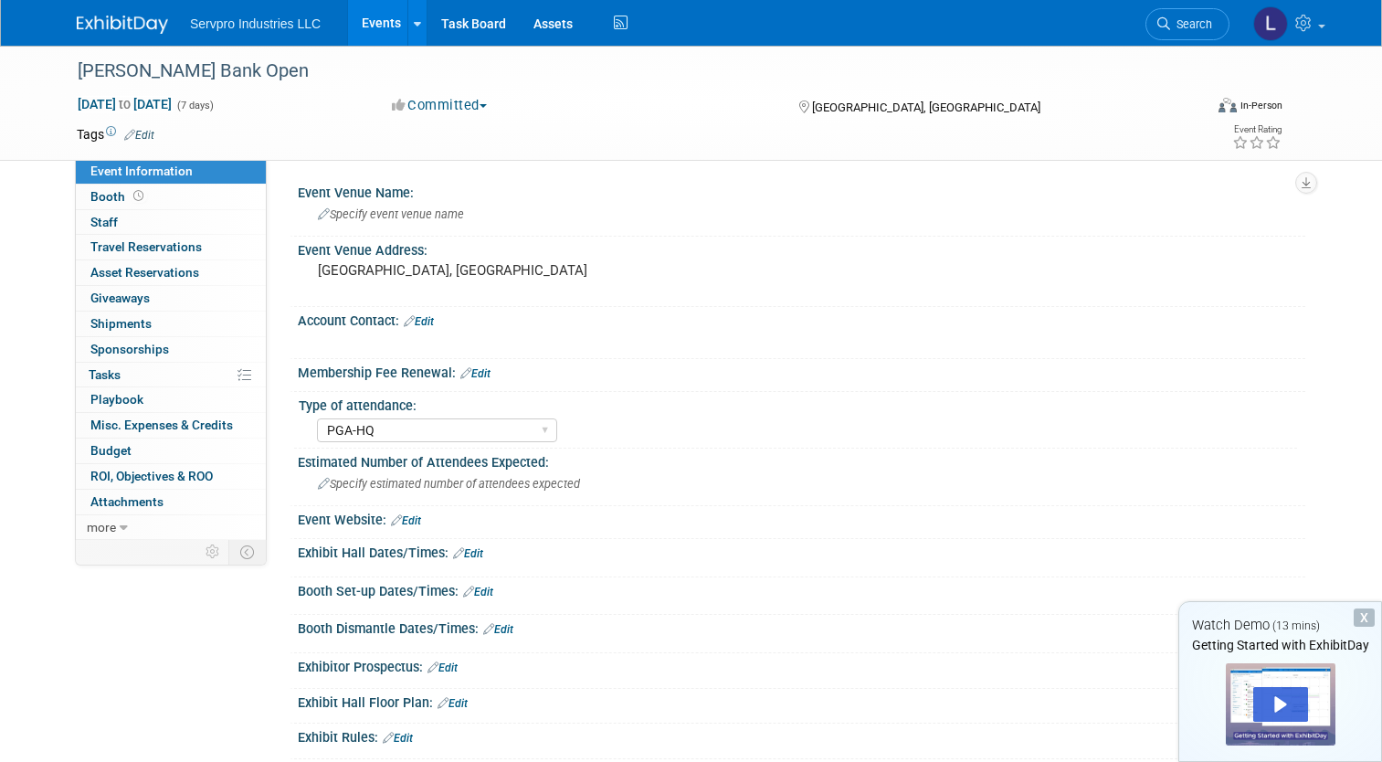
select select "PGA-HQ"
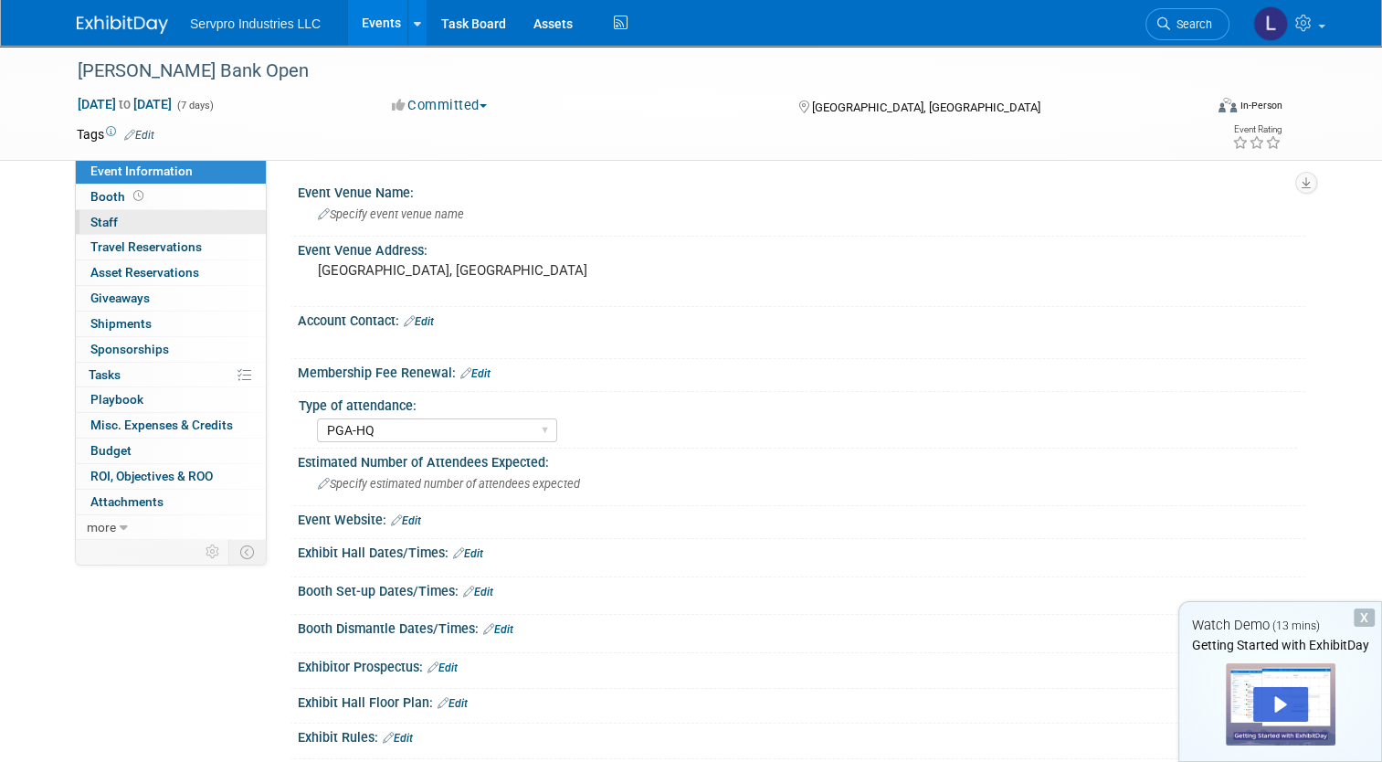
click at [163, 230] on link "0 Staff 0" at bounding box center [171, 222] width 190 height 25
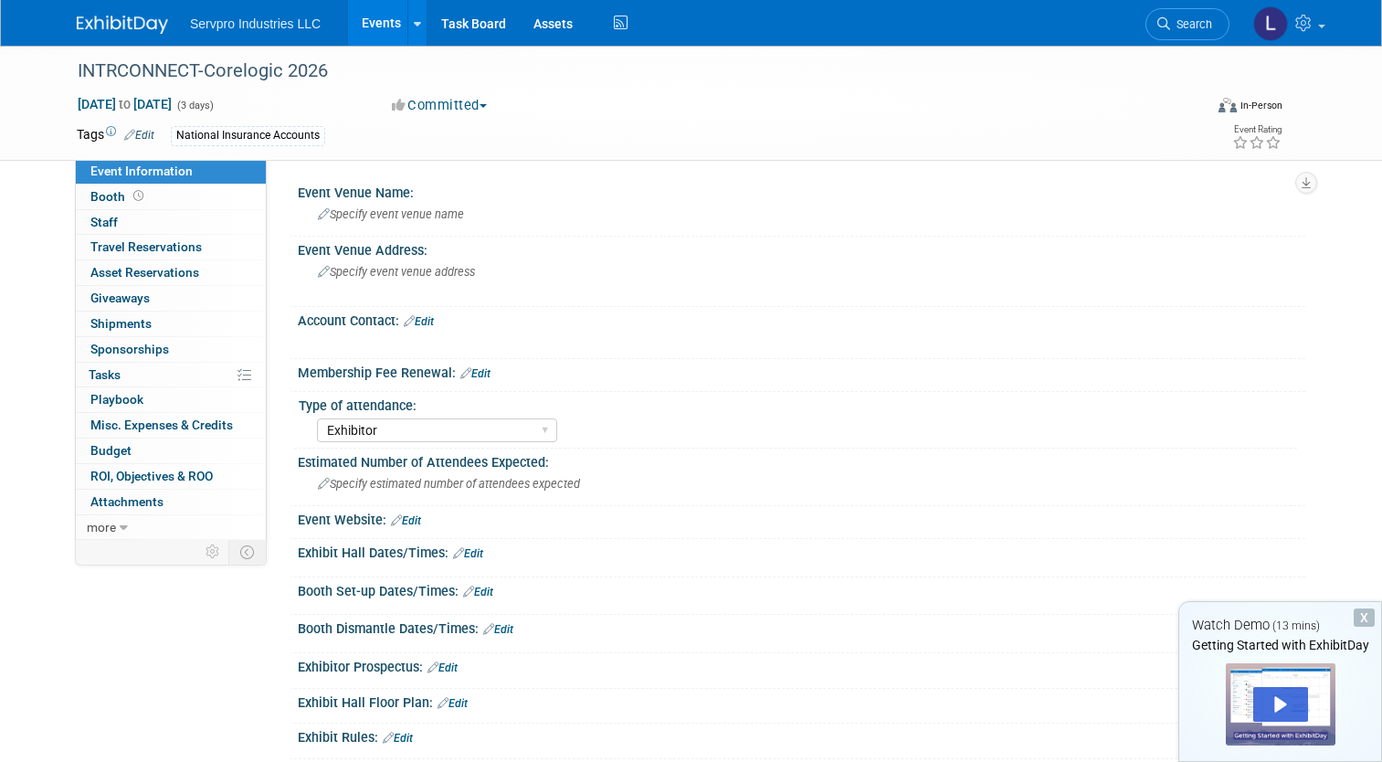
select select "Exhibitor"
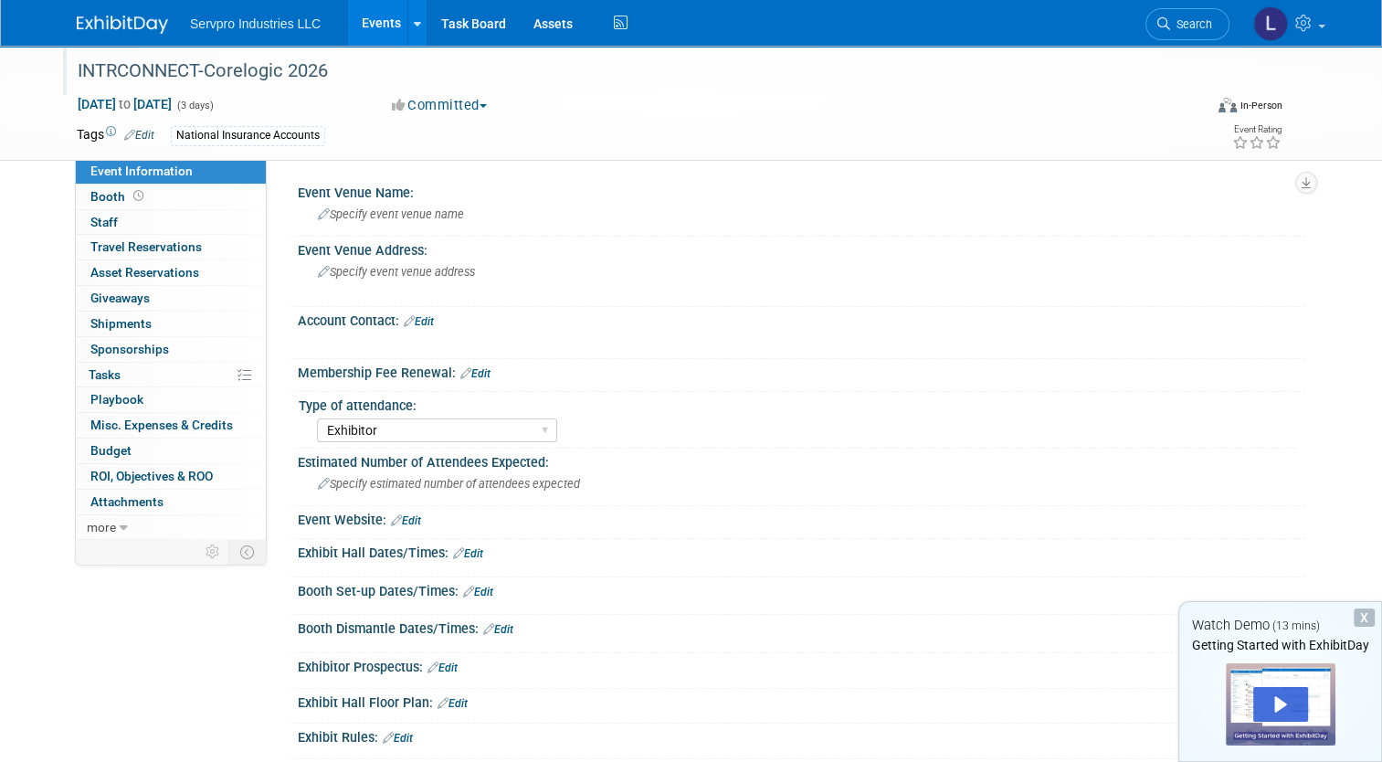
click at [318, 85] on div "INTRCONNECT-Corelogic 2026" at bounding box center [625, 71] width 1109 height 33
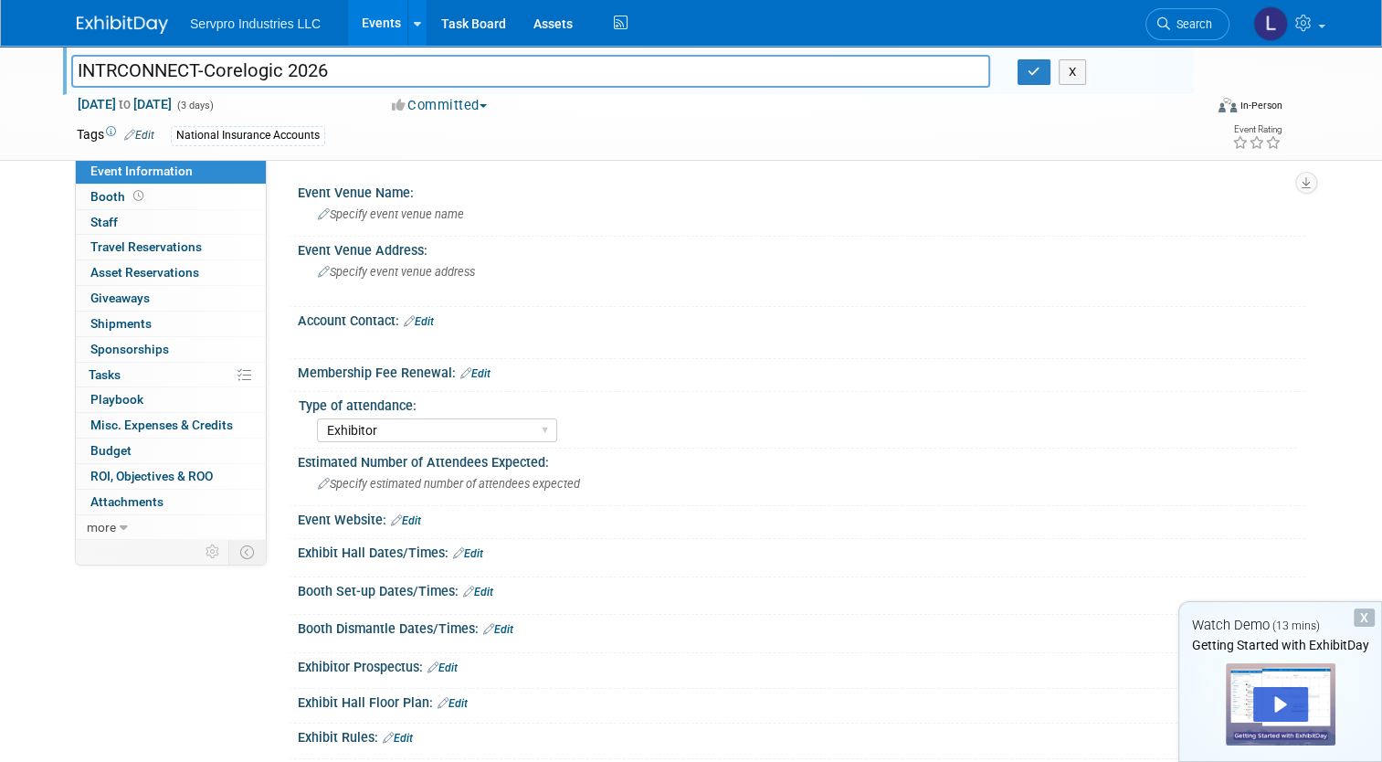
drag, startPoint x: 357, startPoint y: 74, endPoint x: 44, endPoint y: 91, distance: 313.8
click at [44, 91] on div "INTRCONNECT-Corelogic 2026 INTRCONNECT-Corelogic 2026 X [DATE] to [DATE] (3 day…" at bounding box center [691, 103] width 1382 height 115
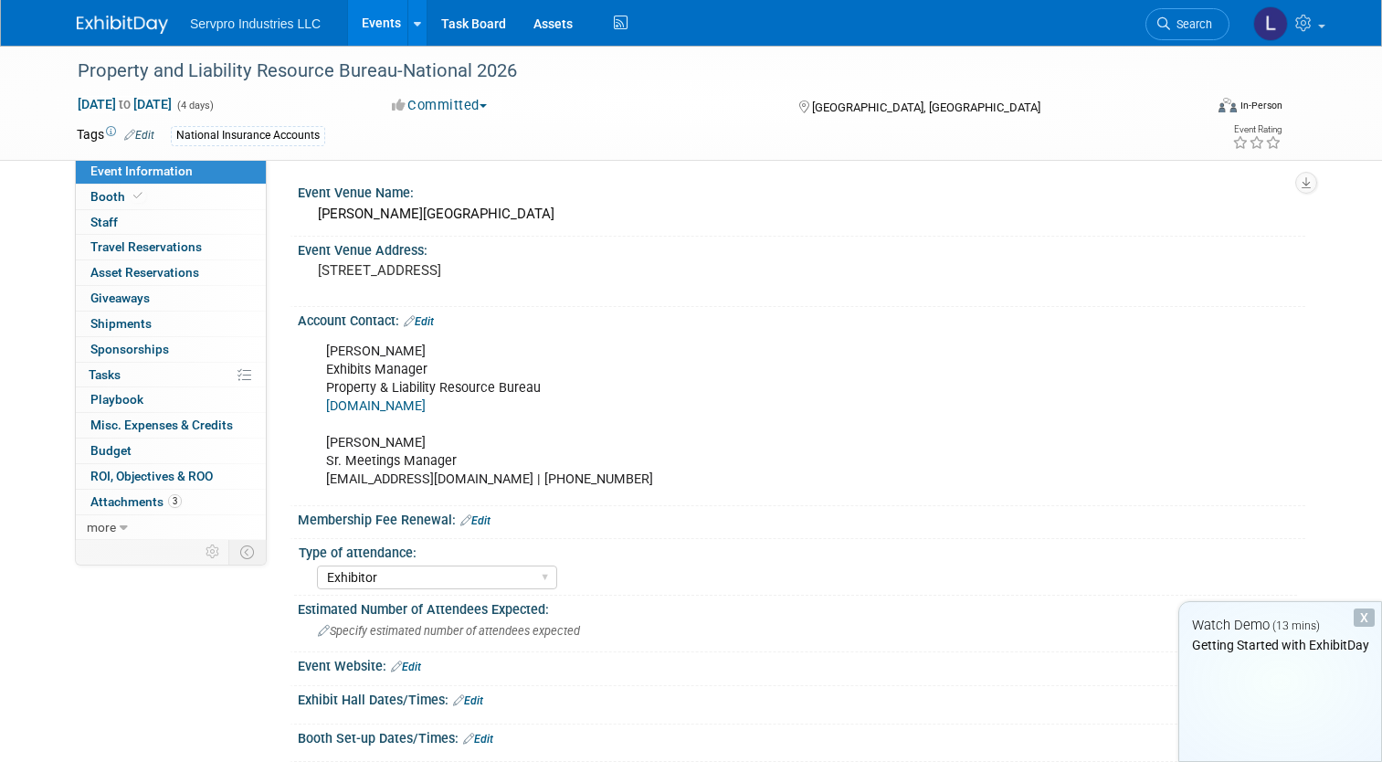
select select "Exhibitor"
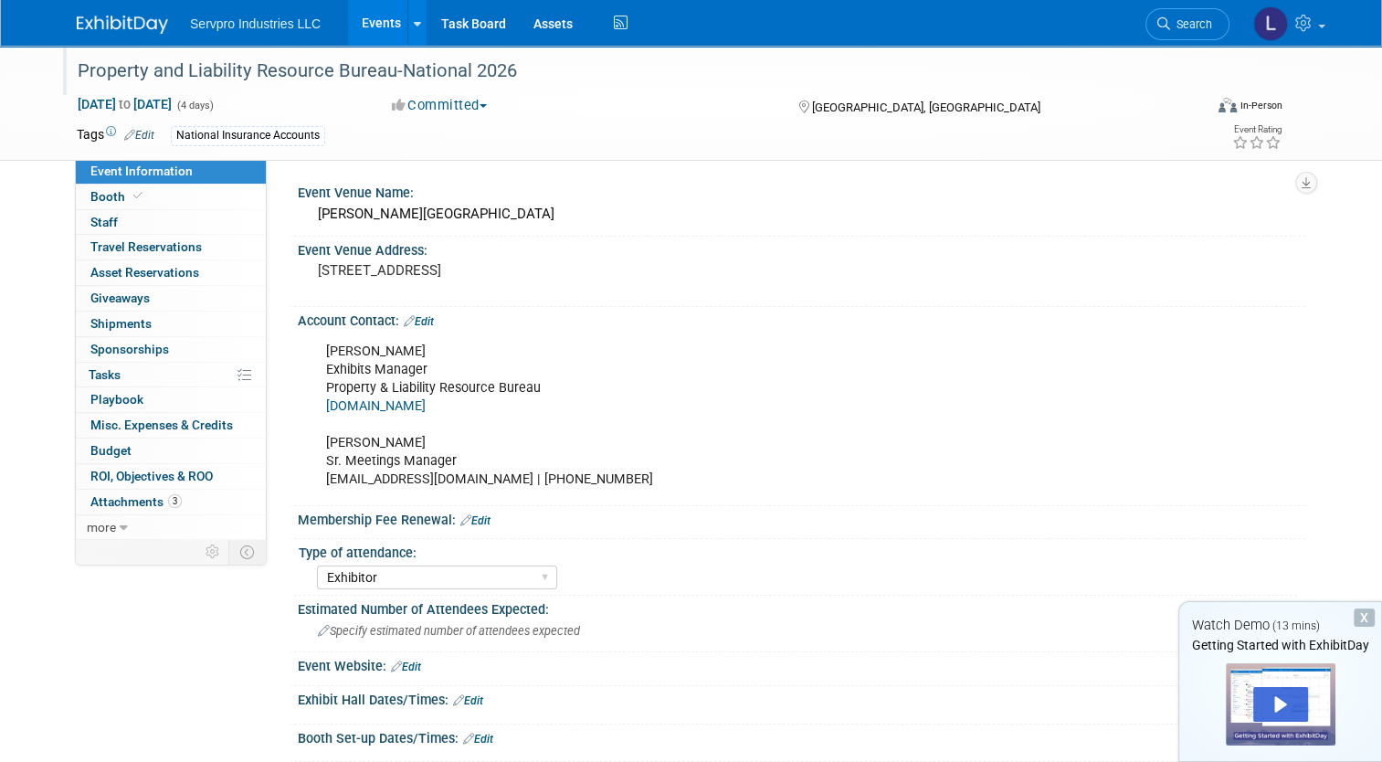
click at [513, 68] on div "Property and Liability Resource Bureau-National 2026" at bounding box center [625, 71] width 1109 height 33
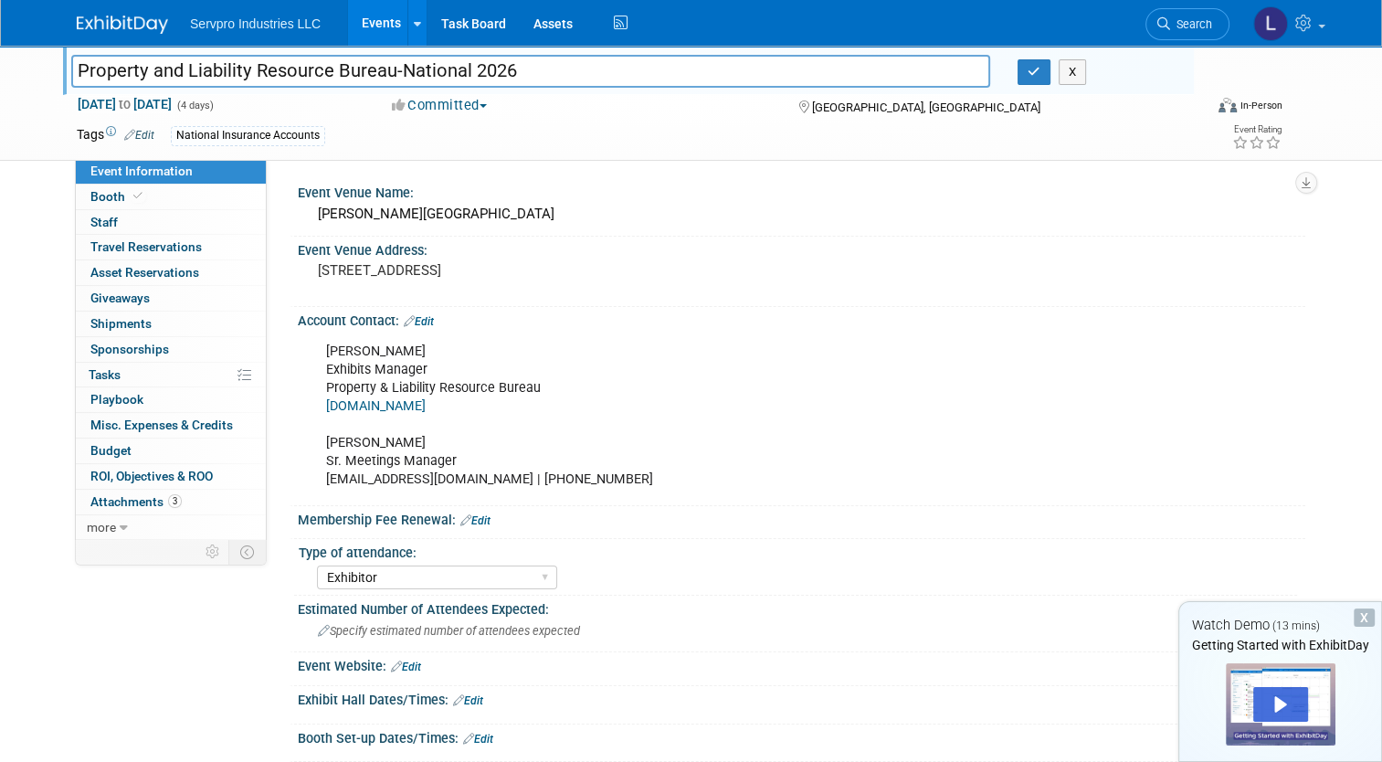
drag, startPoint x: 513, startPoint y: 68, endPoint x: 0, endPoint y: 71, distance: 513.3
click at [0, 71] on html "Servpro Industries LLC Events Add Event Bulk Upload Events Shareable Event Boar…" at bounding box center [691, 381] width 1382 height 762
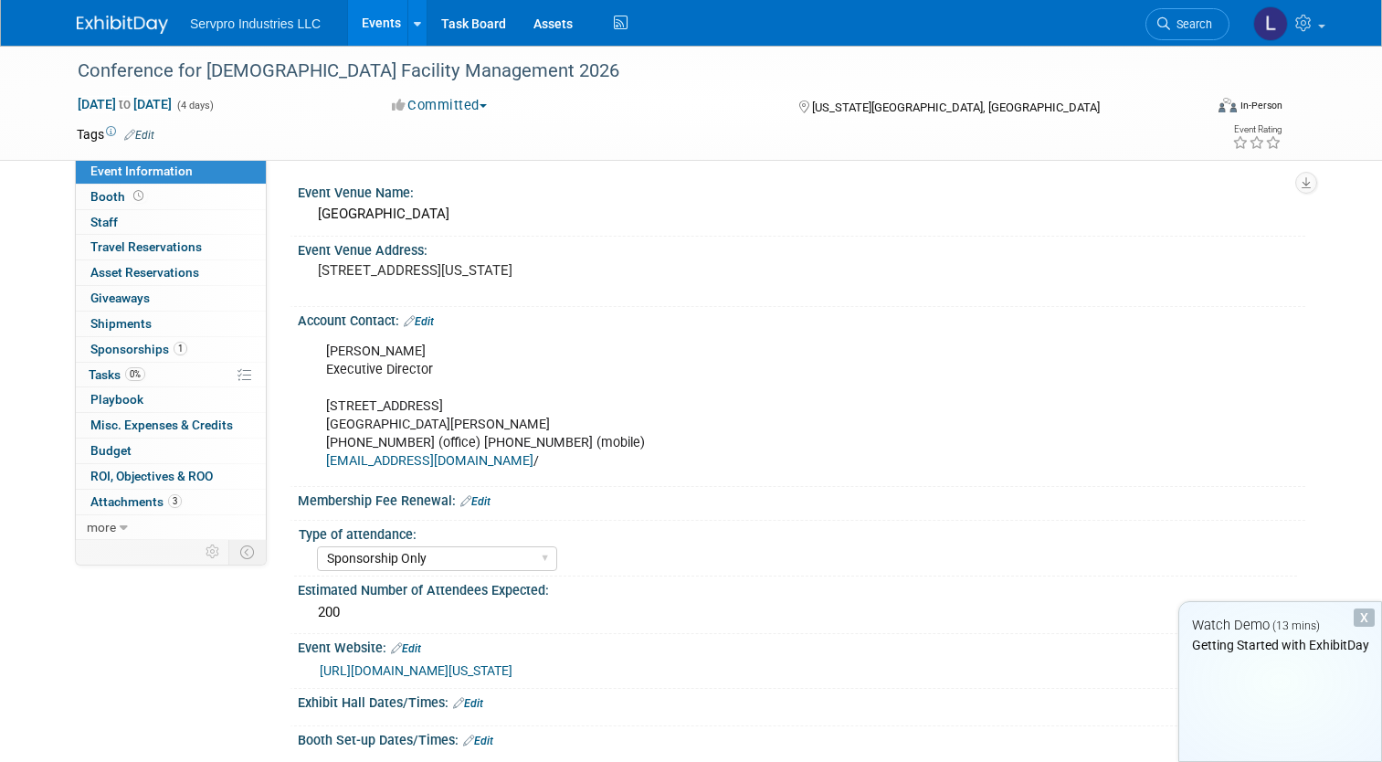
select select "Sponsorship Only"
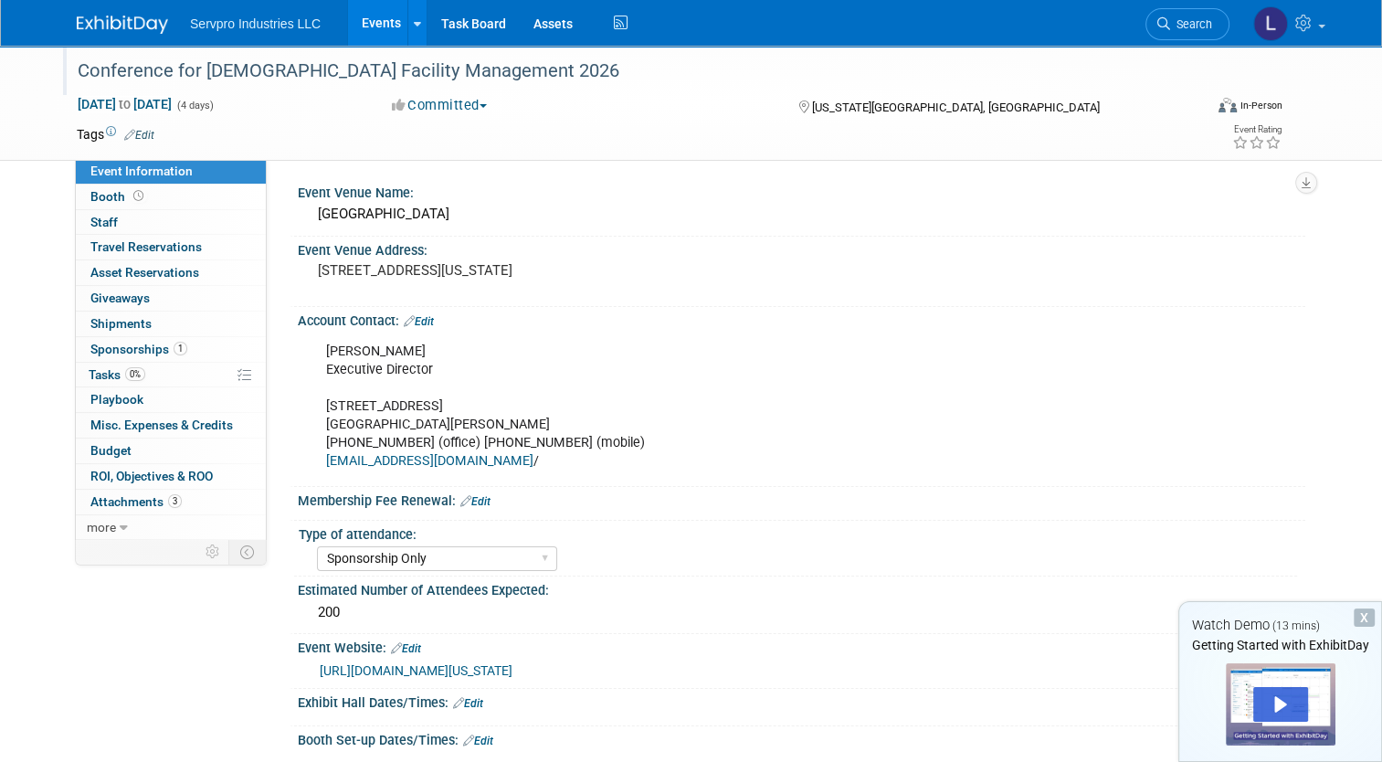
click at [395, 61] on div "Conference for Catholic Facility Management 2026" at bounding box center [625, 71] width 1109 height 33
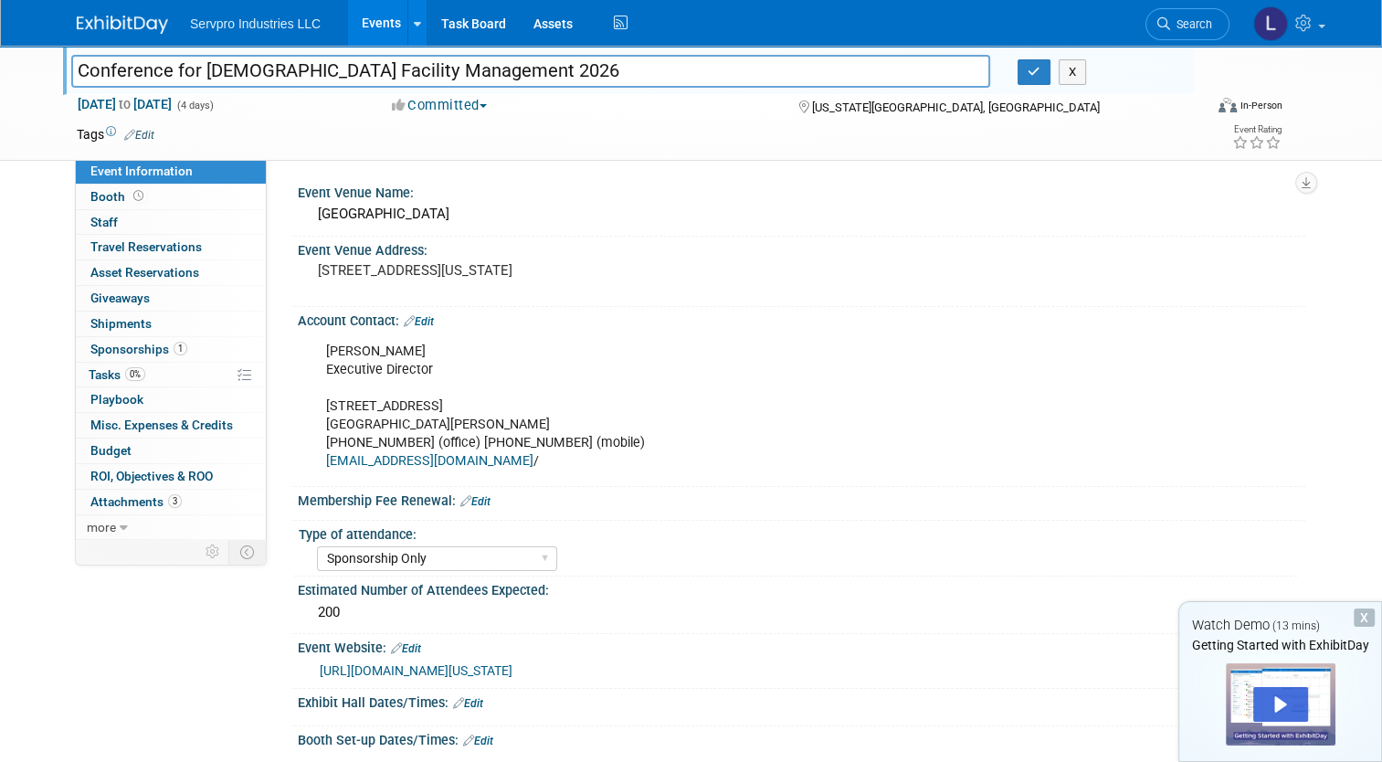
drag, startPoint x: 520, startPoint y: 83, endPoint x: 0, endPoint y: 139, distance: 522.7
click at [0, 139] on html "Servpro Industries LLC Events Add Event Bulk Upload Events Shareable Event Boar…" at bounding box center [691, 381] width 1382 height 762
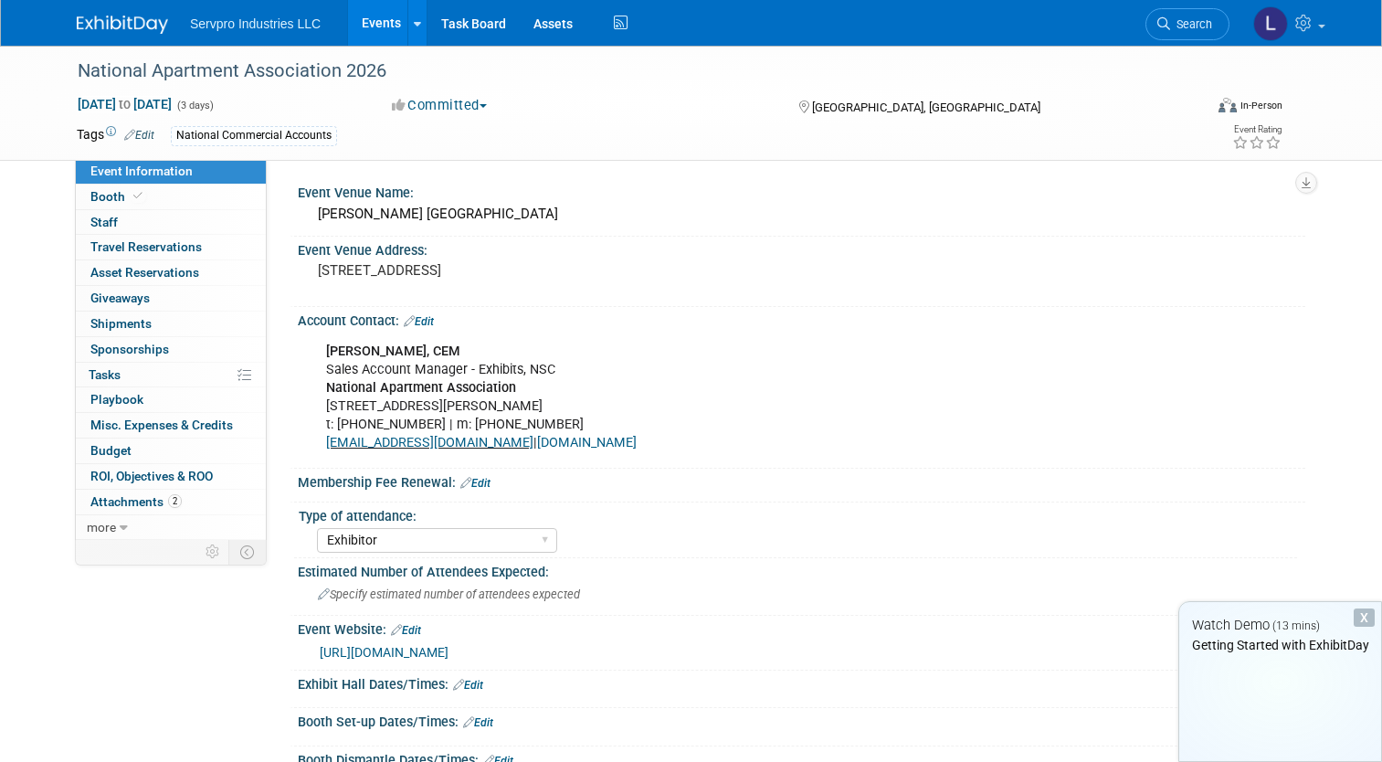
select select "Exhibitor"
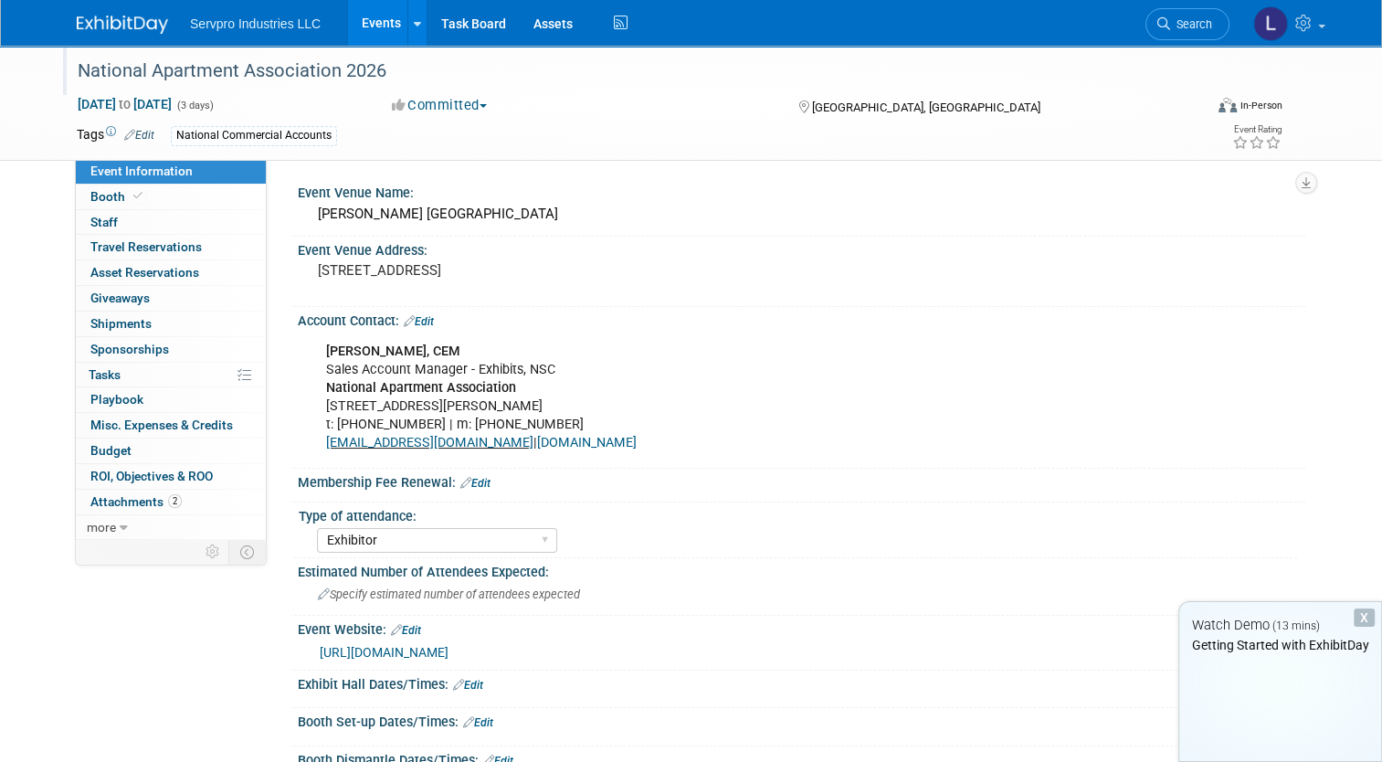
click at [395, 68] on div "National Apartment Association 2026" at bounding box center [625, 71] width 1109 height 33
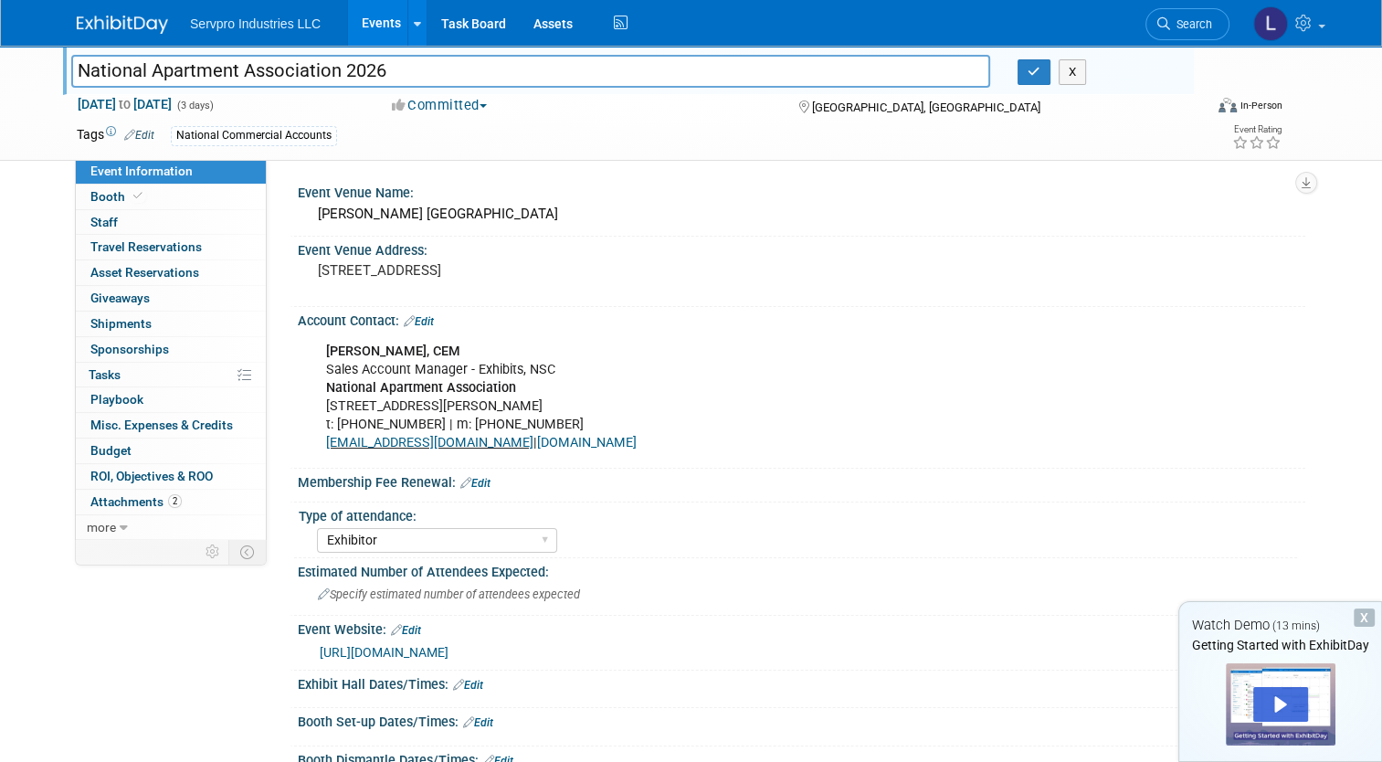
drag, startPoint x: 395, startPoint y: 68, endPoint x: 0, endPoint y: 83, distance: 394.9
click at [0, 83] on html "Servpro Industries LLC Events Add Event Bulk Upload Events Shareable Event Boar…" at bounding box center [691, 381] width 1382 height 762
